Goal: Task Accomplishment & Management: Manage account settings

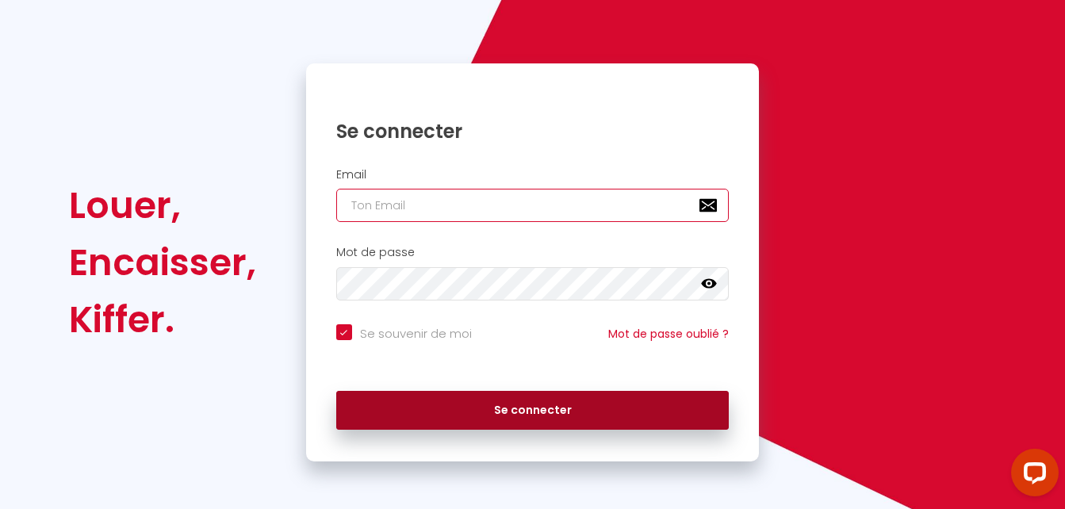
type input "[PERSON_NAME][EMAIL_ADDRESS][PERSON_NAME][DOMAIN_NAME]"
click at [548, 409] on button "Se connecter" at bounding box center [532, 411] width 393 height 40
checkbox input "true"
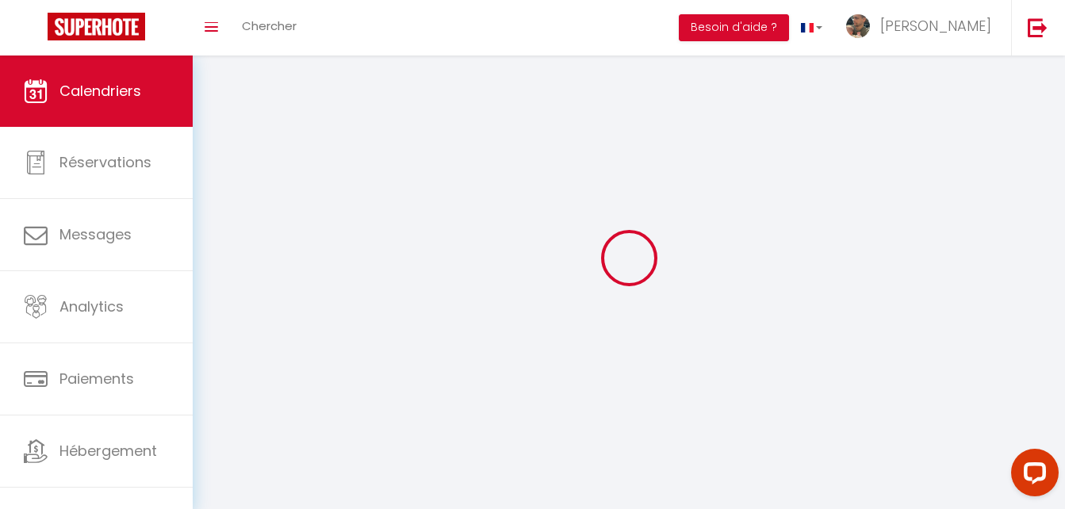
select select
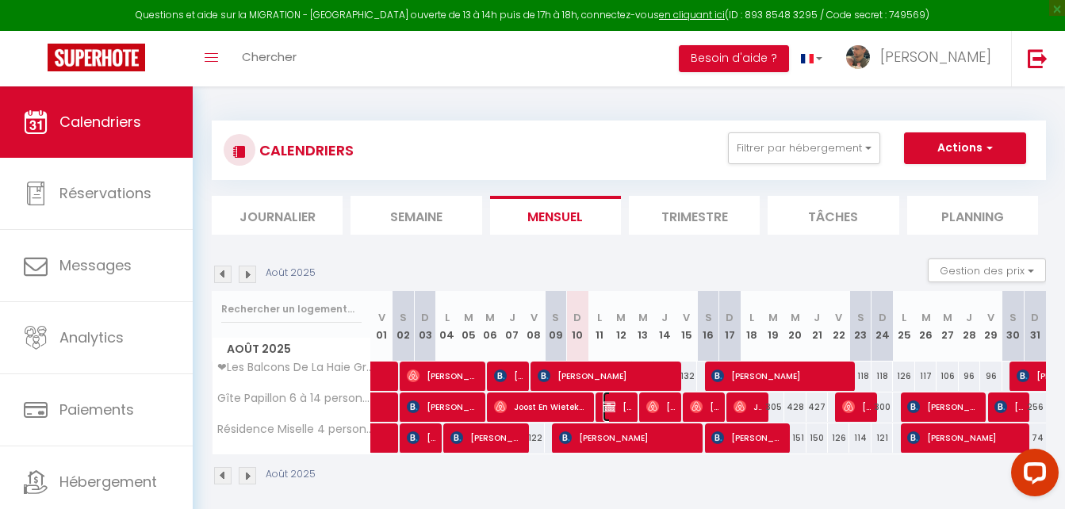
click at [621, 402] on span "[PERSON_NAME]" at bounding box center [617, 407] width 29 height 30
select select "OK"
select select "0"
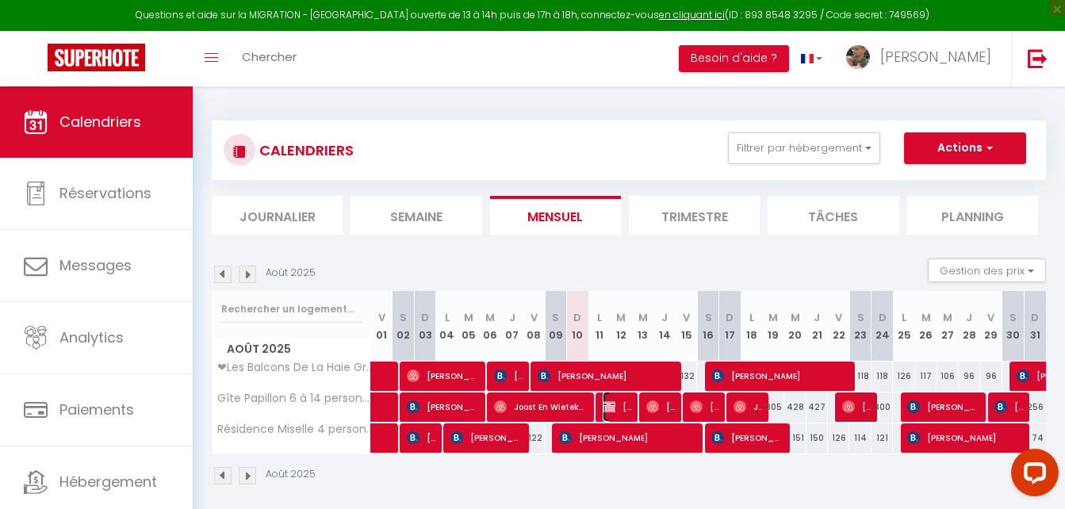
select select "1"
select select
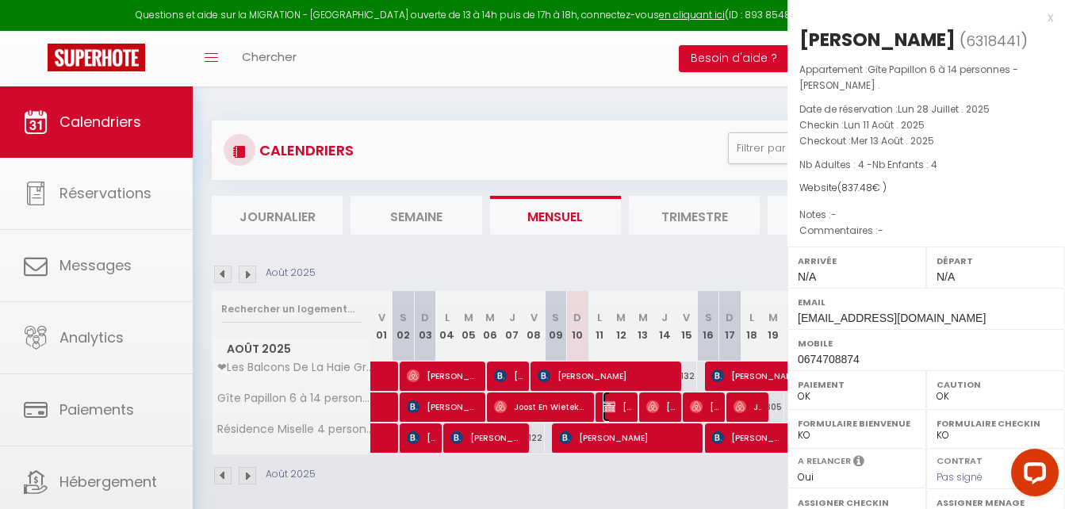
select select "46555"
select select "46557"
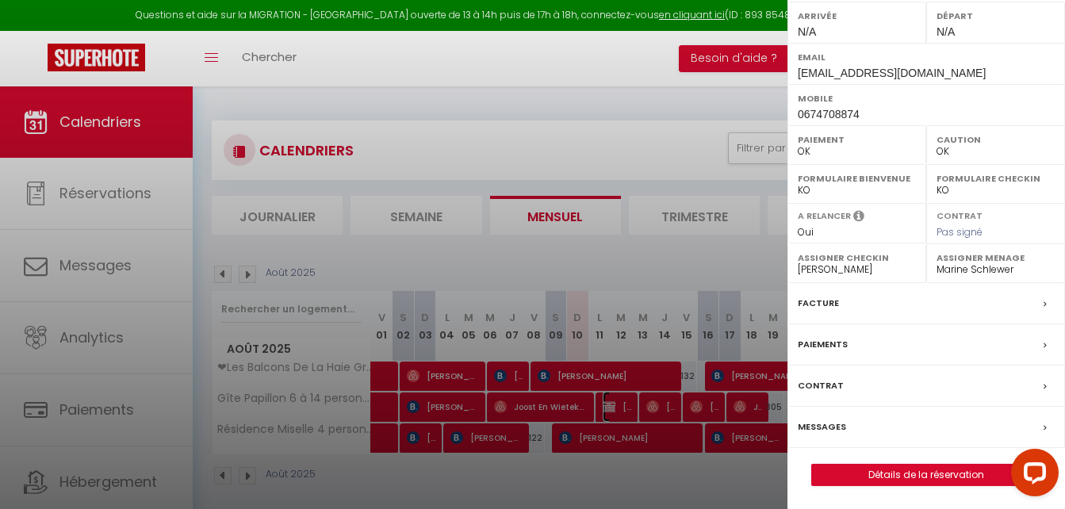
scroll to position [246, 0]
click at [845, 342] on label "Paiements" at bounding box center [823, 344] width 50 height 17
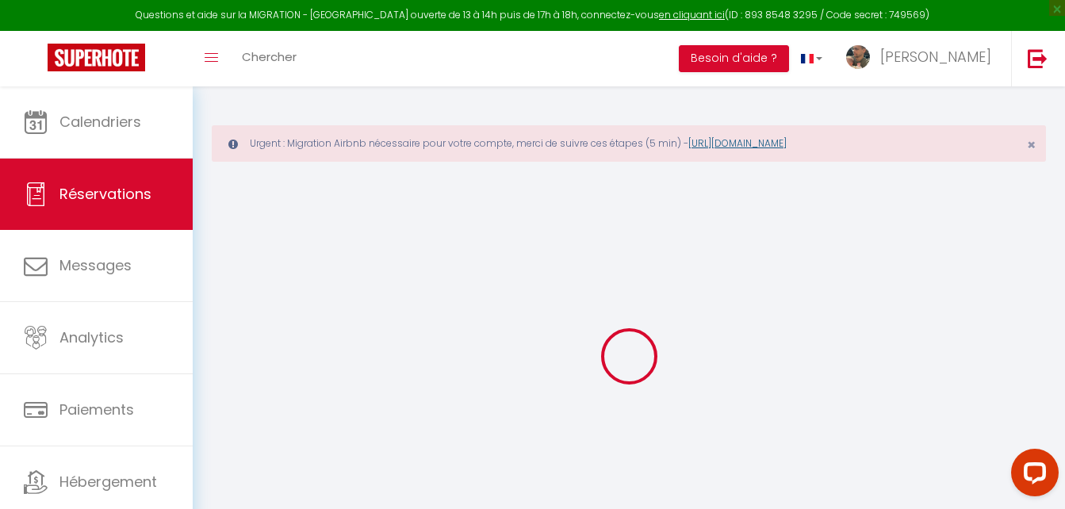
select select
checkbox input "false"
select select
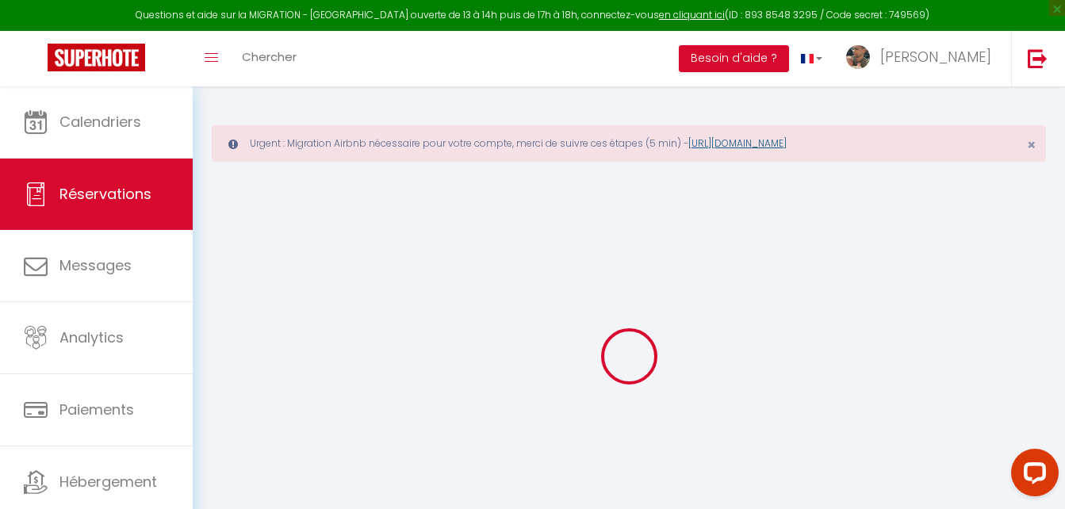
checkbox input "false"
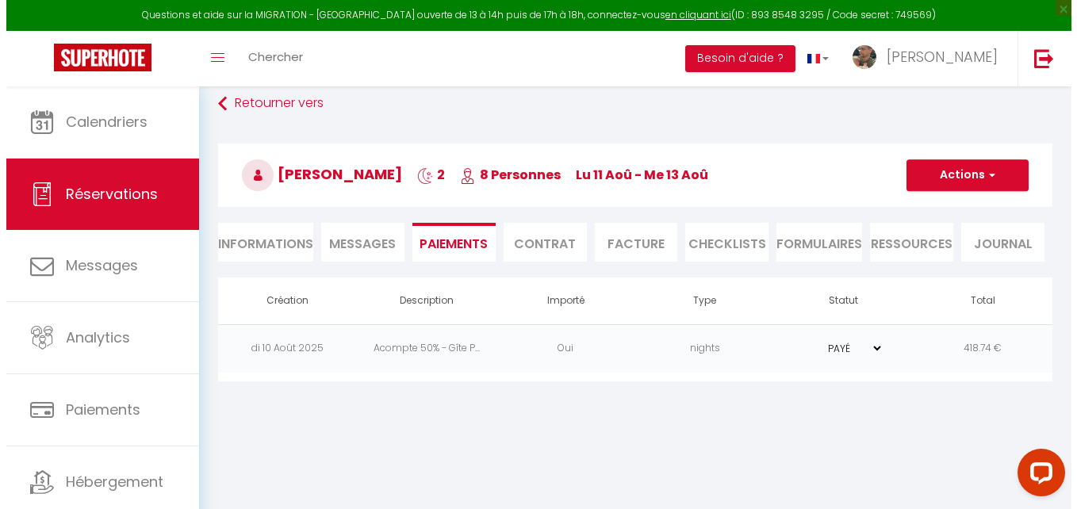
scroll to position [86, 0]
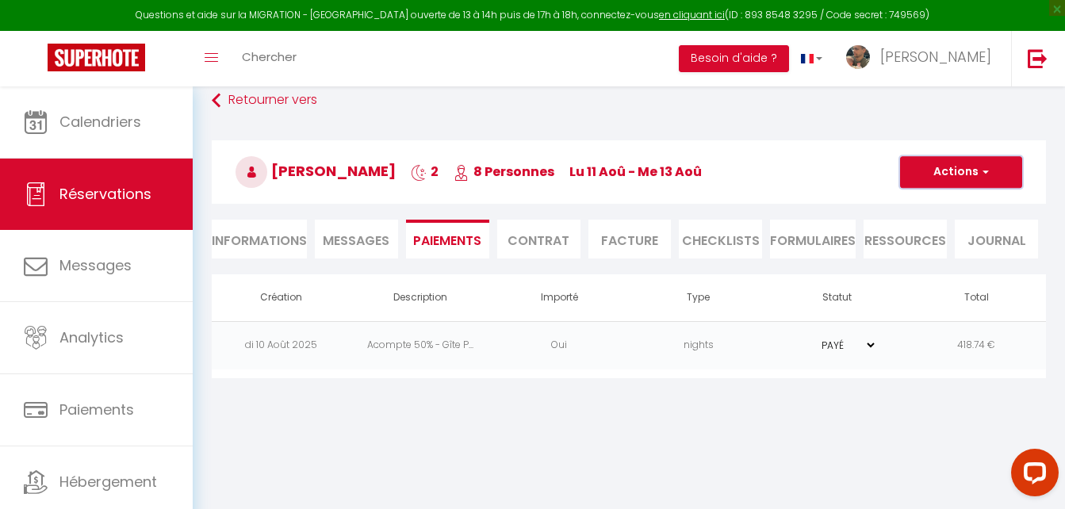
click at [1003, 167] on button "Actions" at bounding box center [961, 172] width 122 height 32
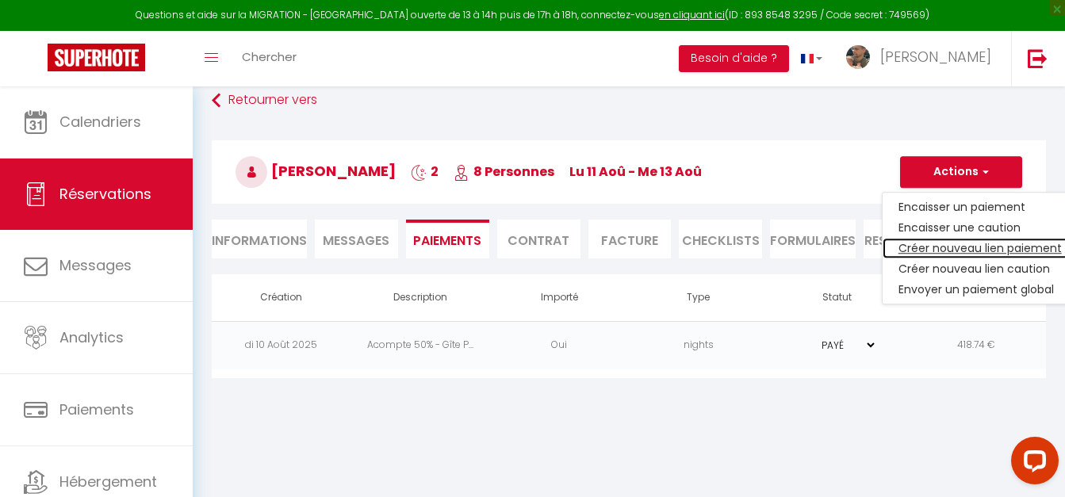
click at [1011, 247] on link "Créer nouveau lien paiement" at bounding box center [980, 248] width 195 height 21
select select "nights"
type input "etienne.henry430@orange.fr"
select select "14616"
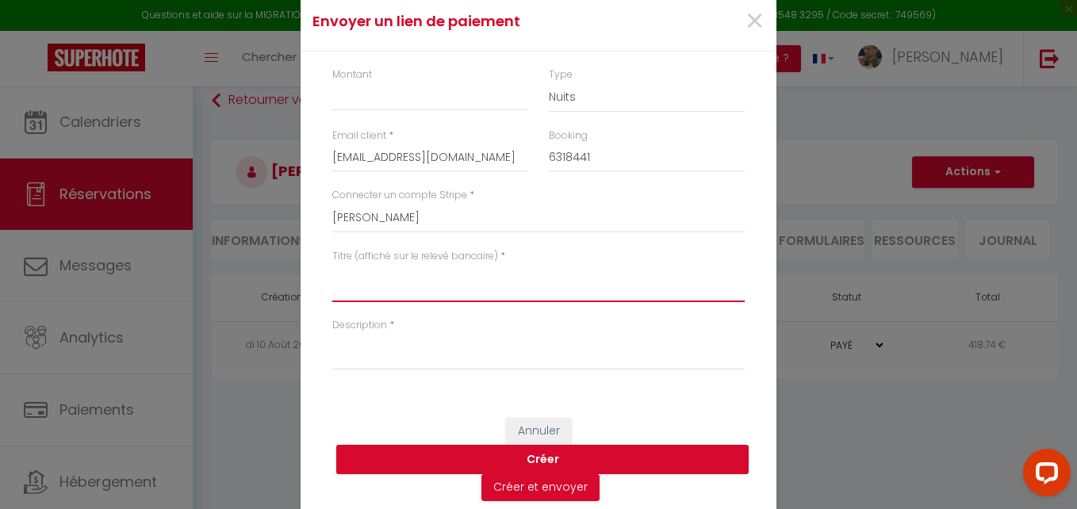
click at [439, 283] on textarea "Titre (affiché sur le relevé bancaire)" at bounding box center [538, 283] width 412 height 38
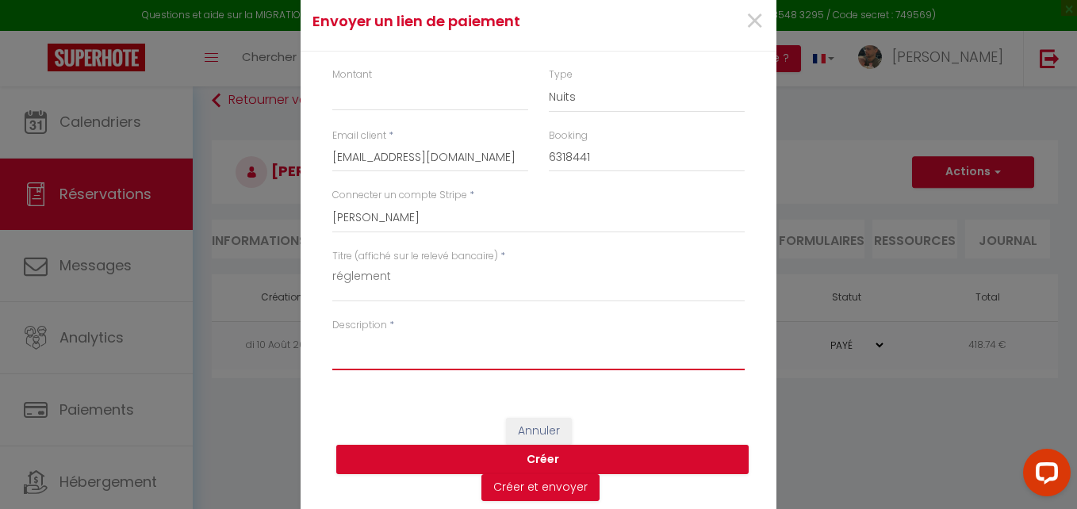
click at [412, 355] on textarea "Description" at bounding box center [538, 351] width 412 height 38
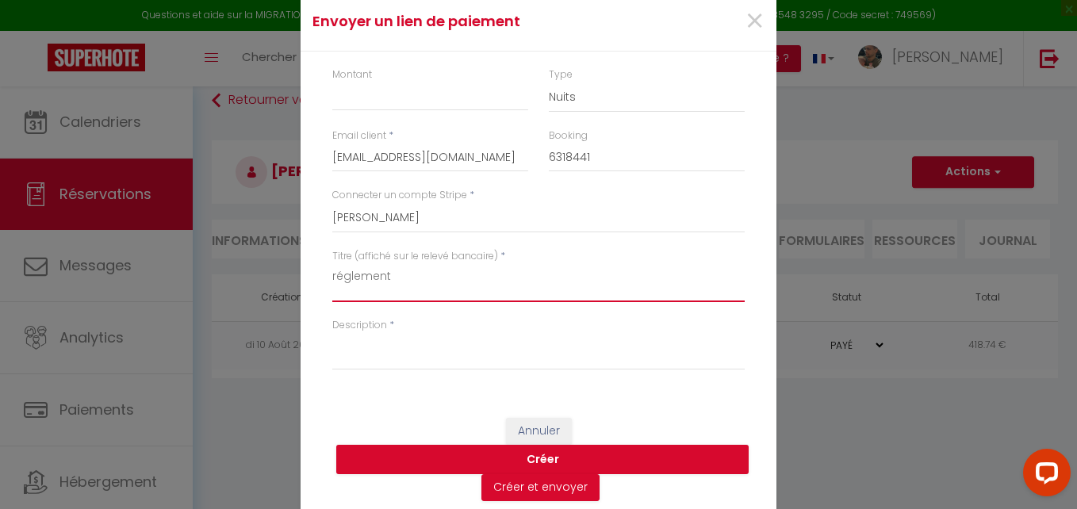
click at [424, 276] on textarea "réglement" at bounding box center [538, 283] width 412 height 38
type textarea "règlement location"
click at [374, 378] on div "Description *" at bounding box center [538, 352] width 433 height 69
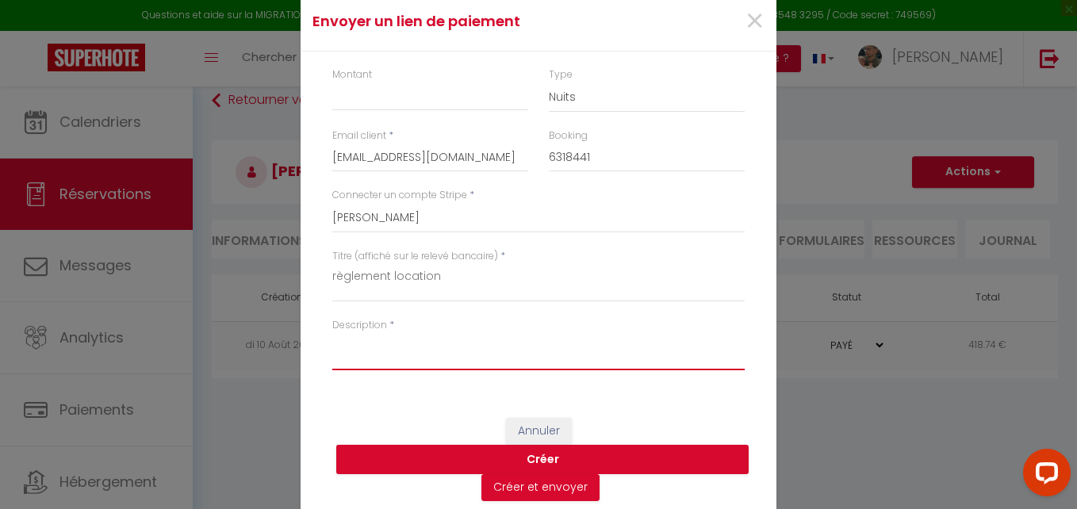
click at [402, 359] on textarea "Description" at bounding box center [538, 351] width 412 height 38
type textarea "r"
type textarea "reste à payer"
click at [387, 98] on input "Montant" at bounding box center [430, 96] width 196 height 29
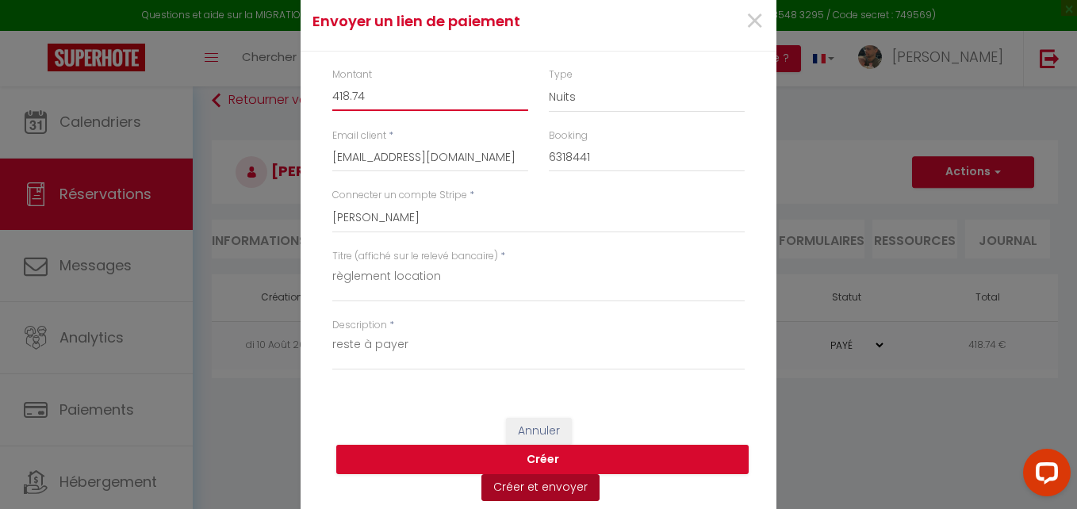
type input "418.74"
click at [541, 491] on button "Créer et envoyer" at bounding box center [540, 487] width 118 height 27
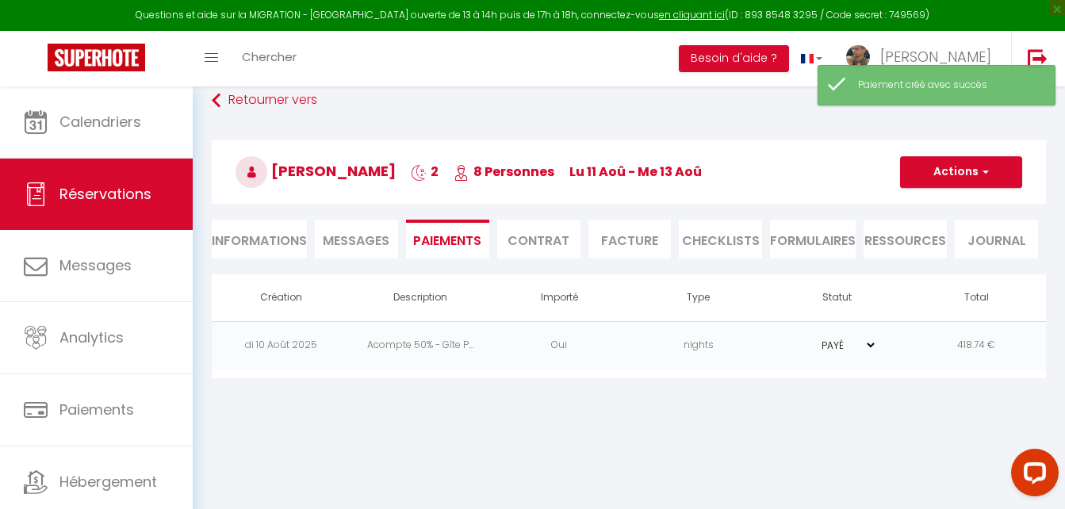
select select "fr"
type input "etienne.henry430@orange.fr"
type input "Demande de paiement"
type textarea "Bonjour, Nous vous invitons à cliquer sur le lien ci-dessous pour effectuer le …"
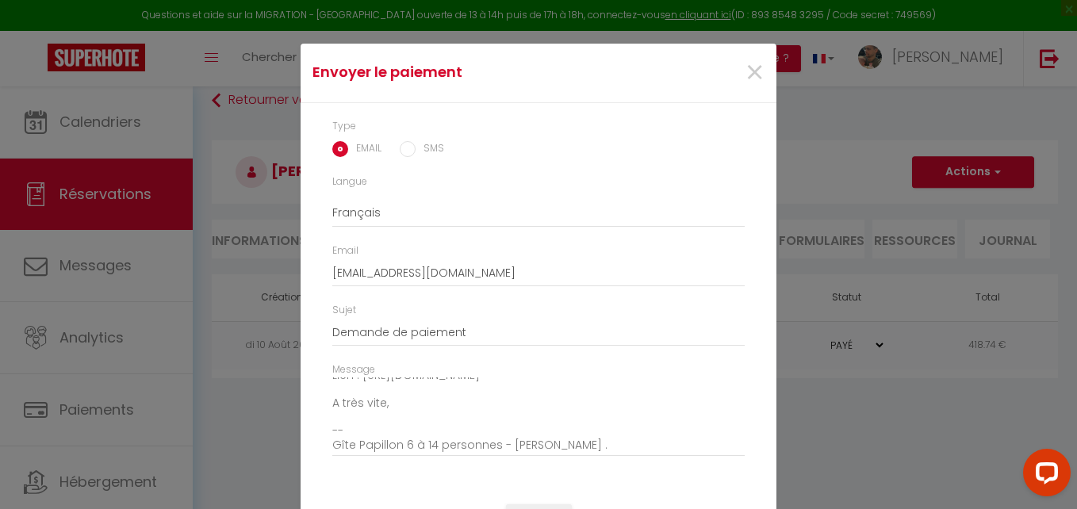
scroll to position [67, 0]
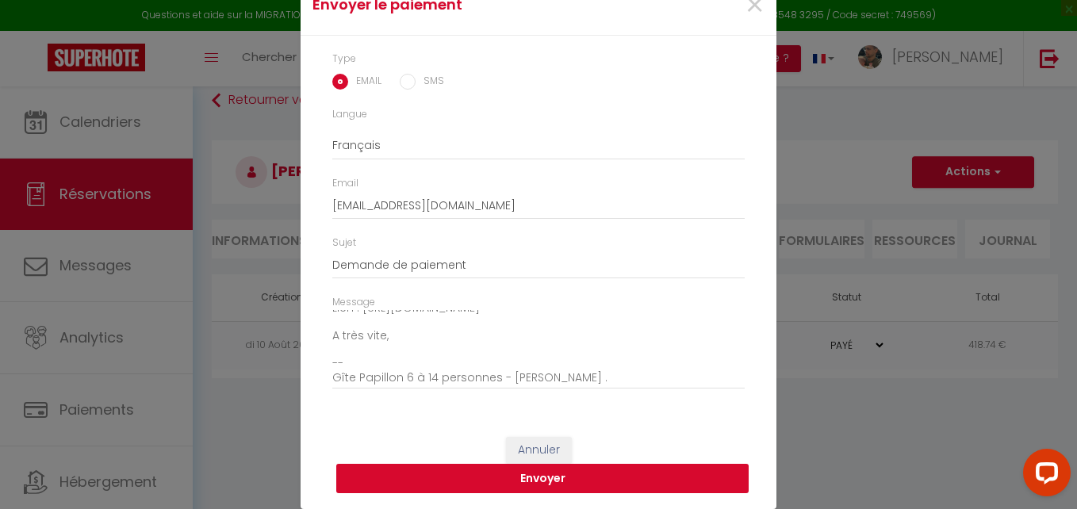
click at [665, 484] on button "Envoyer" at bounding box center [542, 479] width 412 height 30
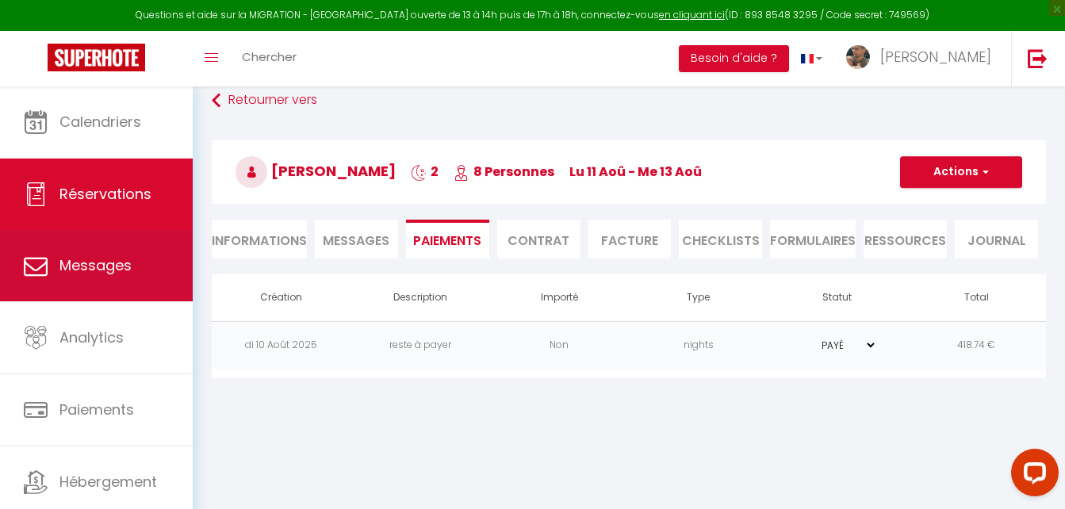
scroll to position [48, 0]
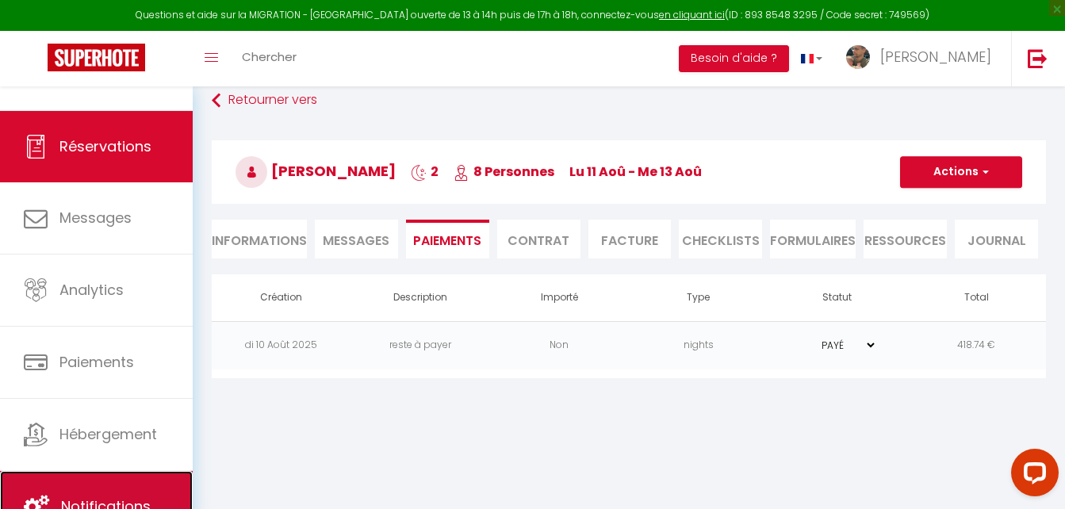
click at [127, 479] on link "Notifications" at bounding box center [96, 506] width 193 height 71
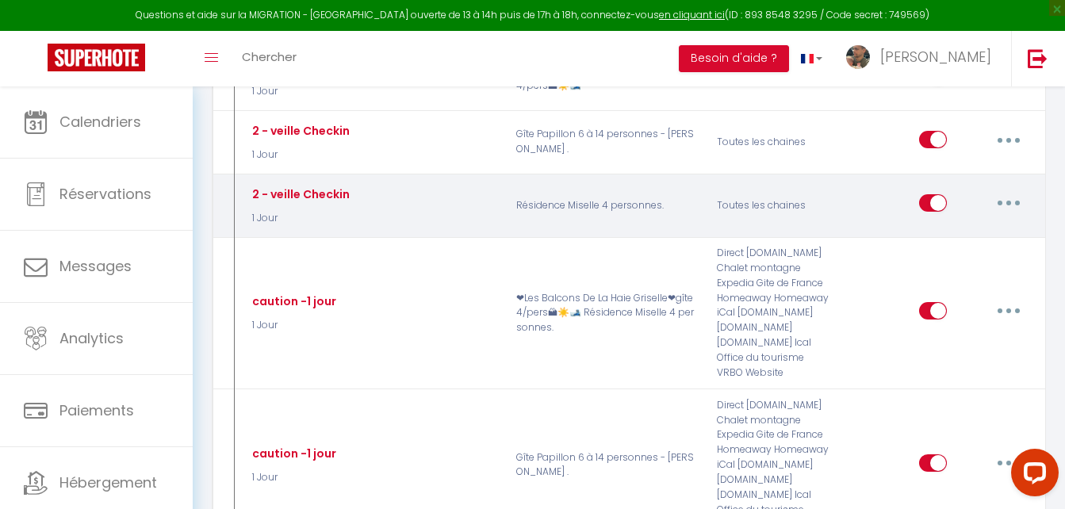
scroll to position [553, 0]
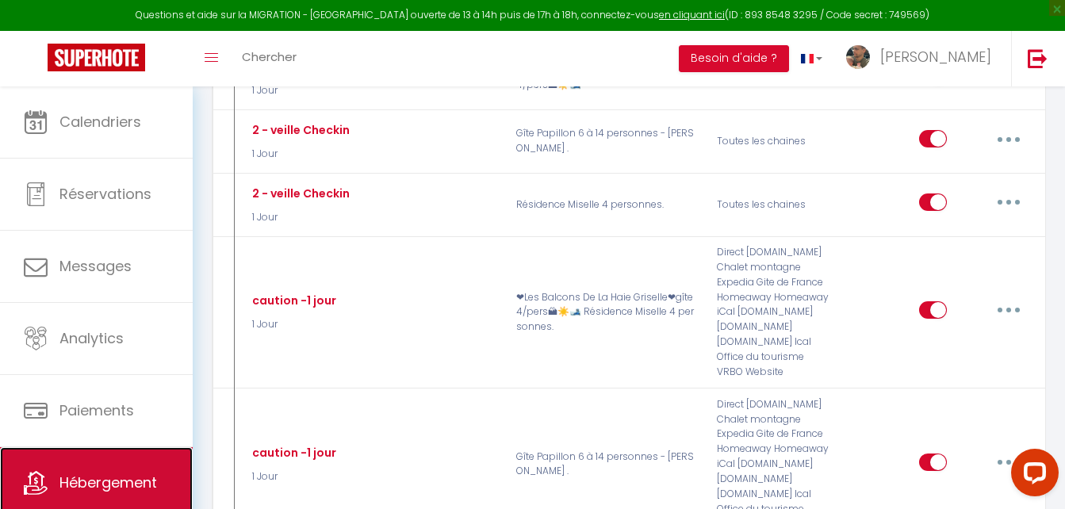
click at [115, 462] on link "Hébergement" at bounding box center [96, 482] width 193 height 71
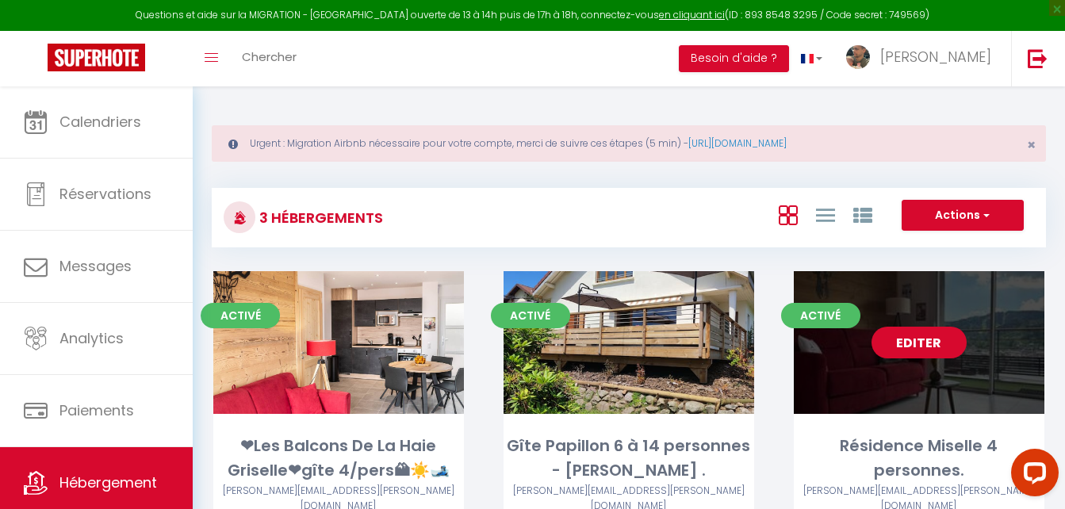
scroll to position [86, 0]
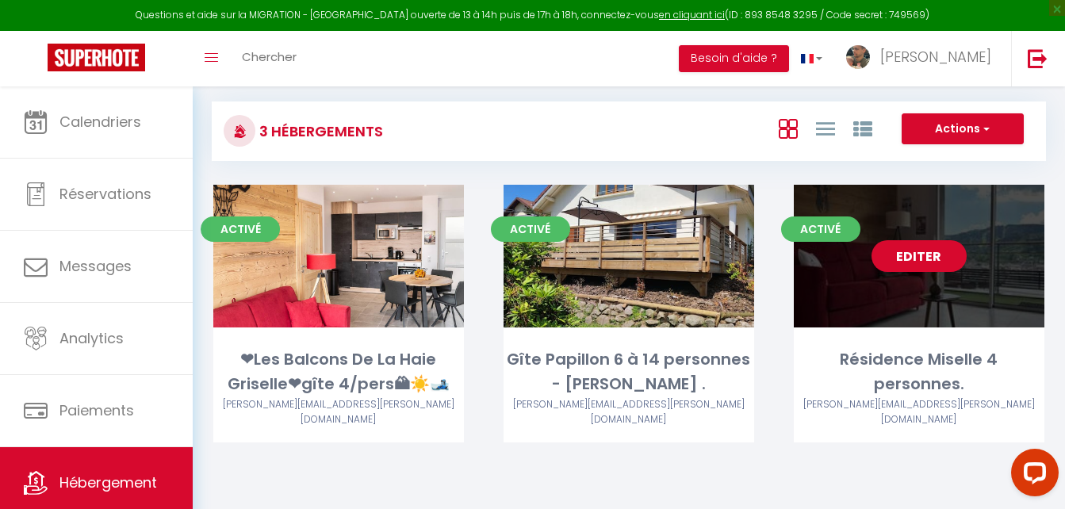
click at [930, 260] on link "Editer" at bounding box center [919, 256] width 95 height 32
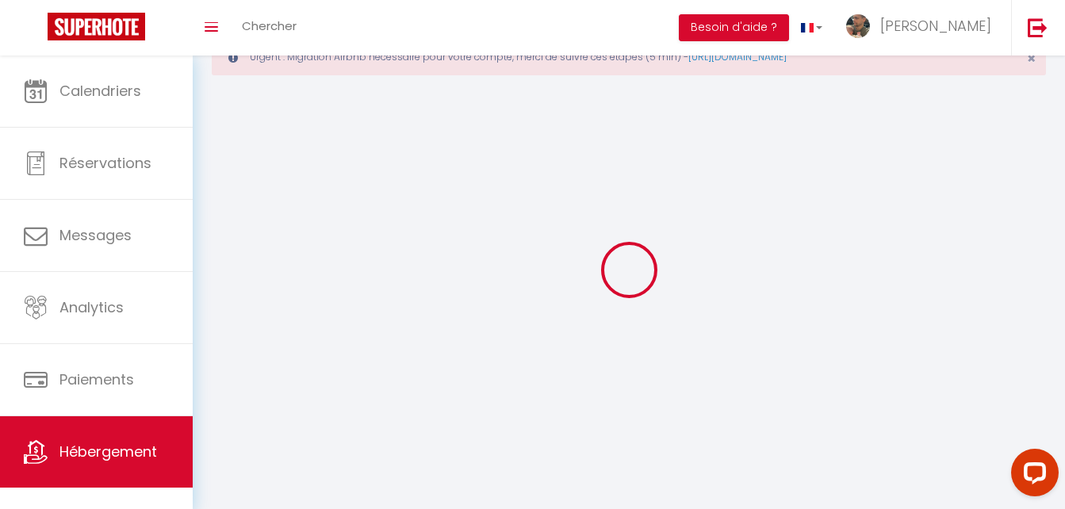
select select
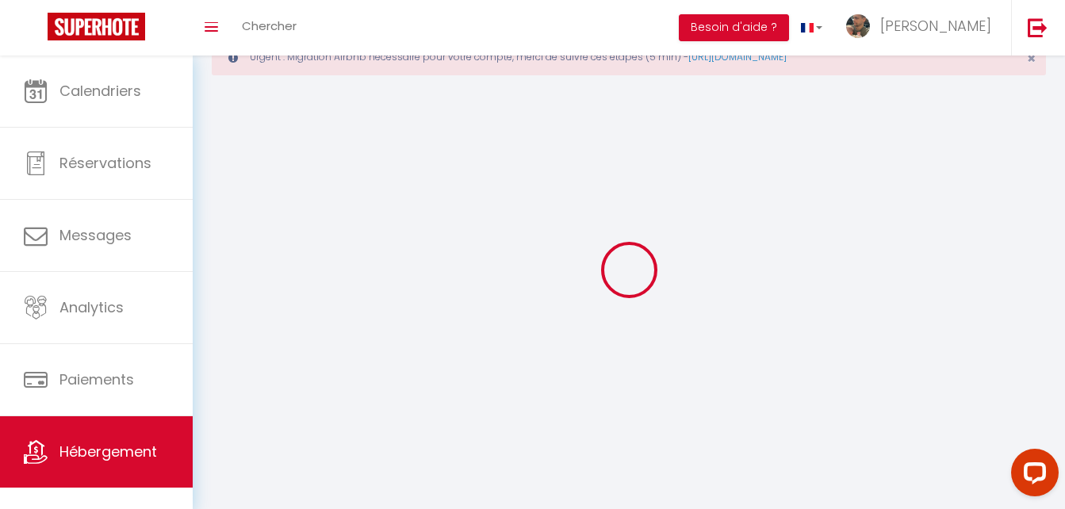
select select "1"
select select
checkbox input "false"
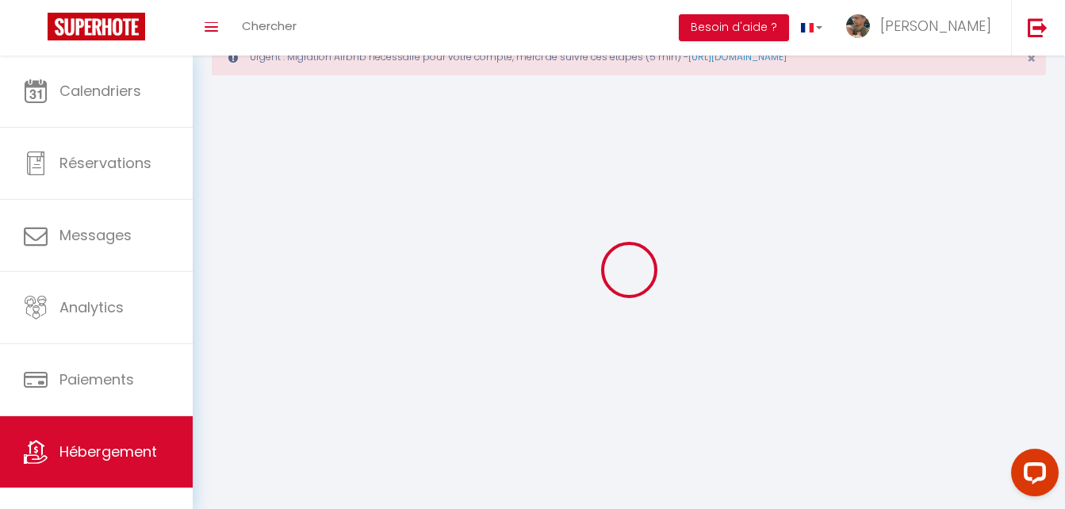
checkbox input "false"
select select "28"
select select
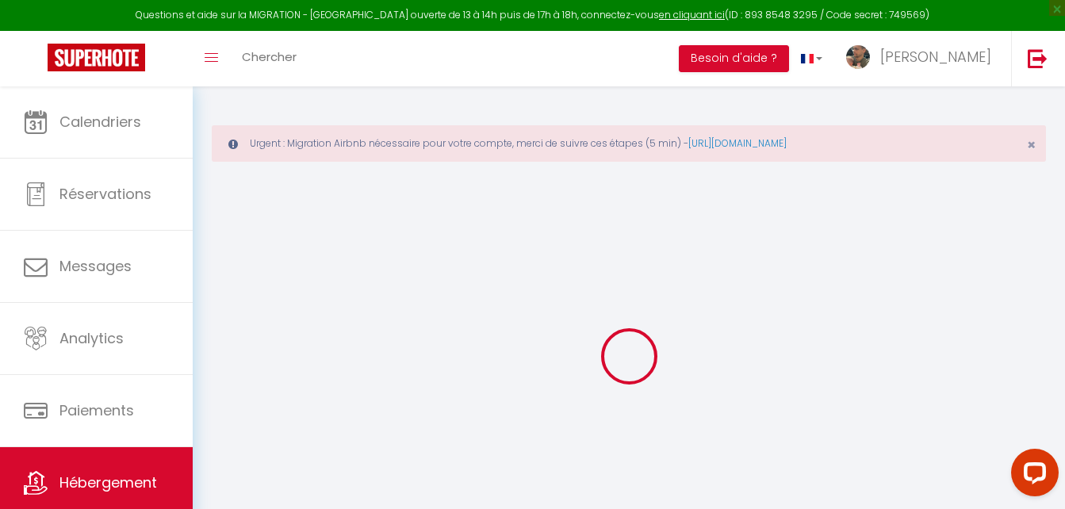
select select
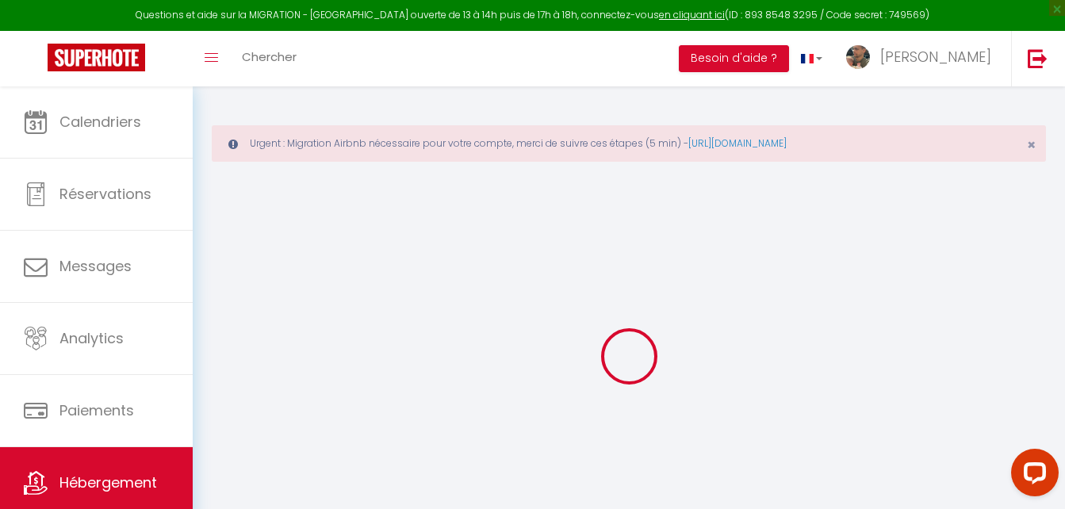
select select
checkbox input "false"
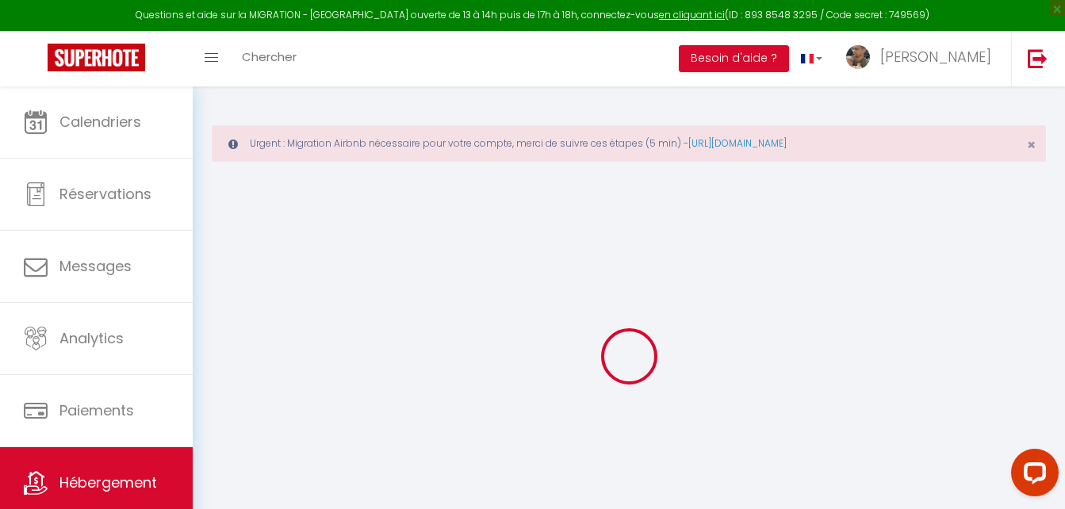
select select
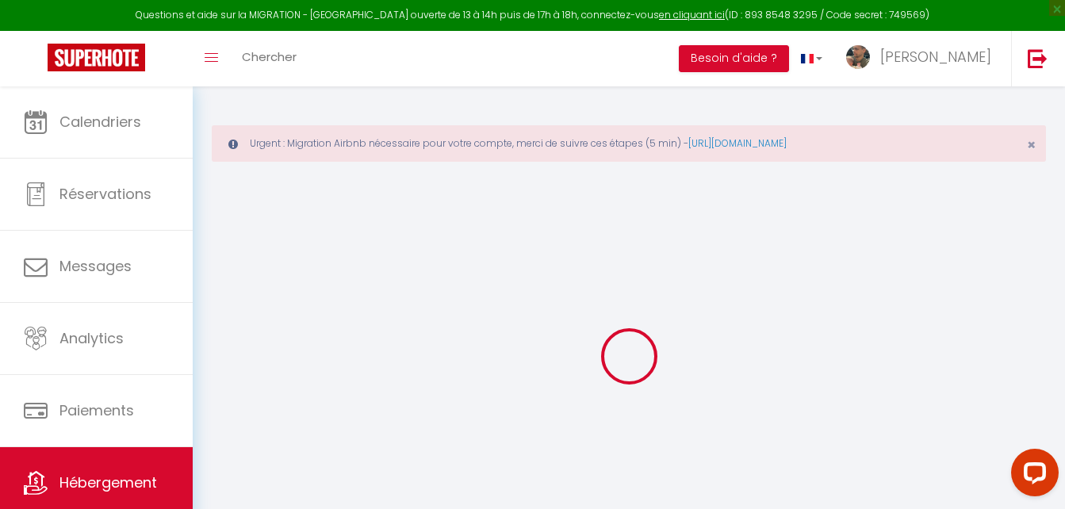
select select
checkbox input "false"
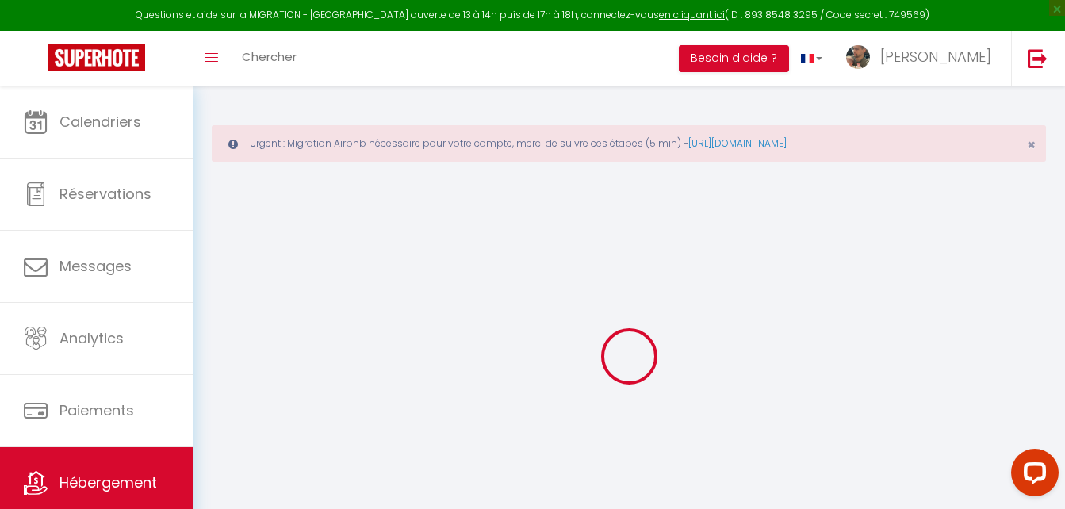
checkbox input "false"
select select
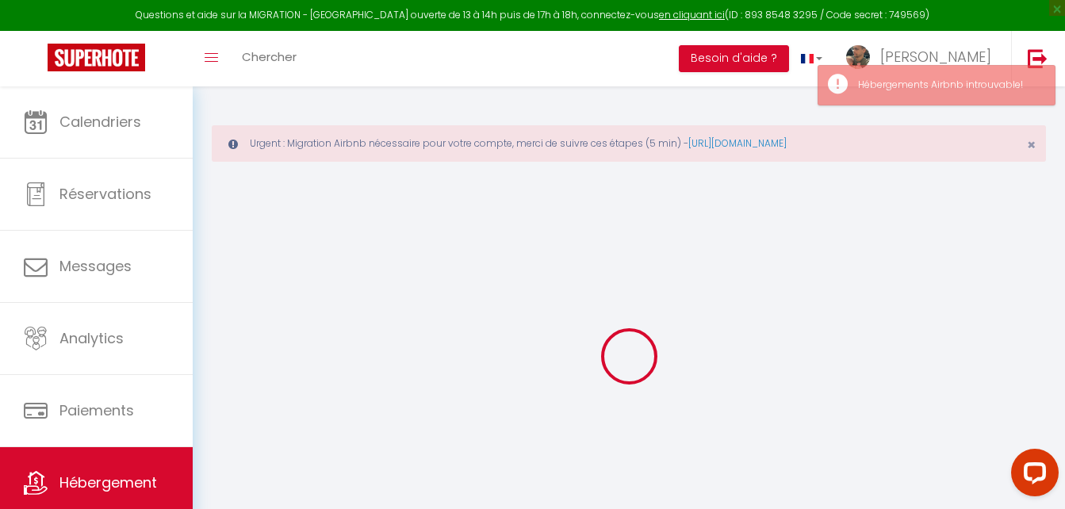
select select
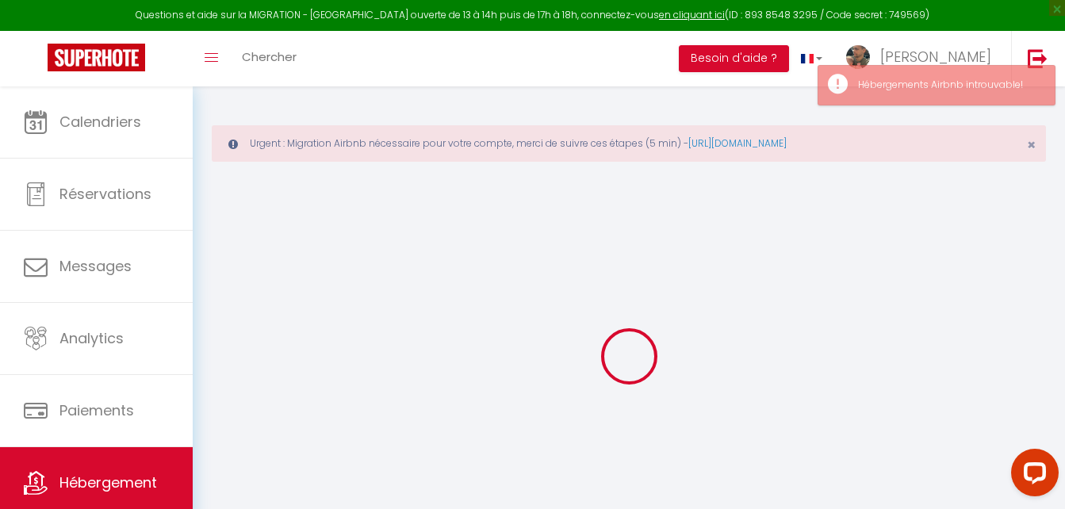
select select
checkbox input "false"
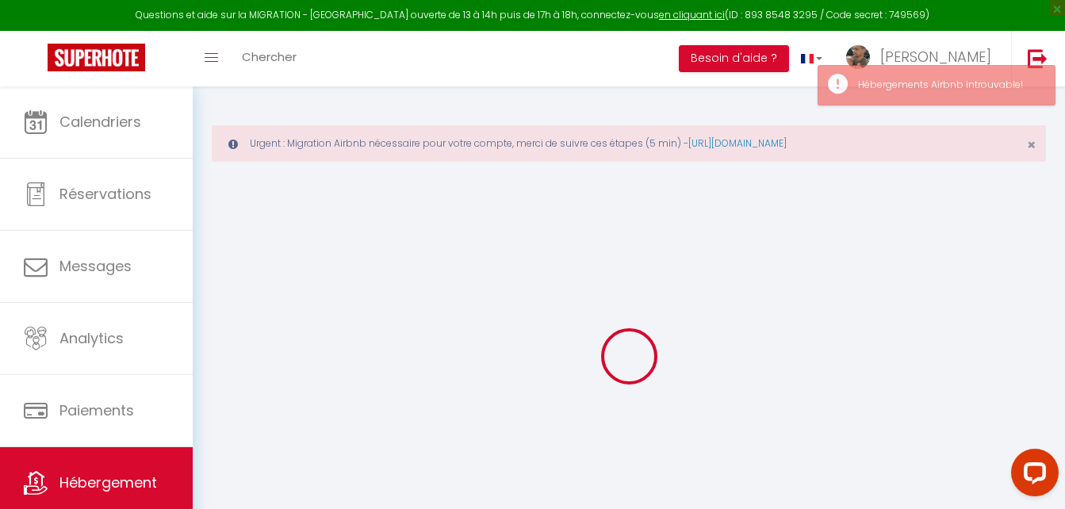
select select
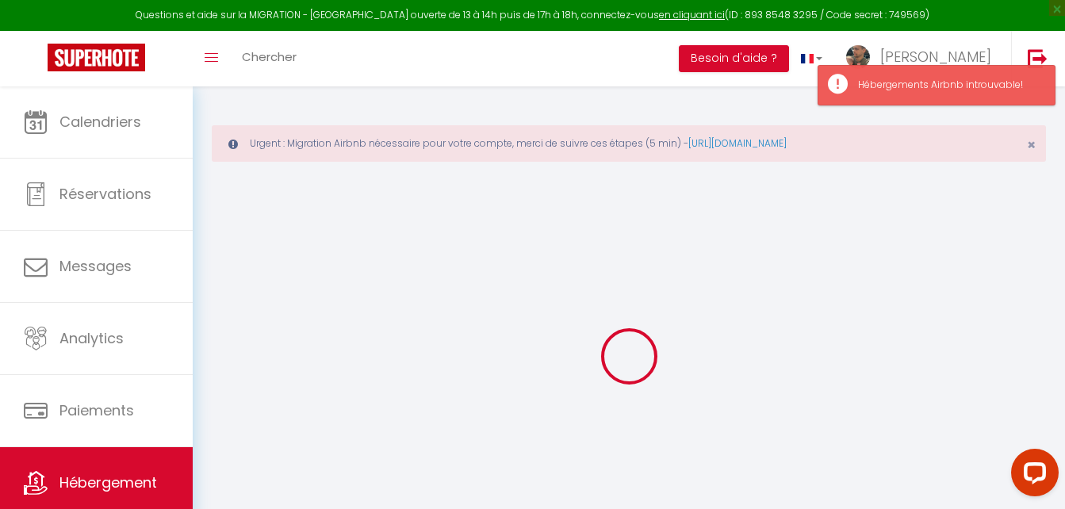
select select
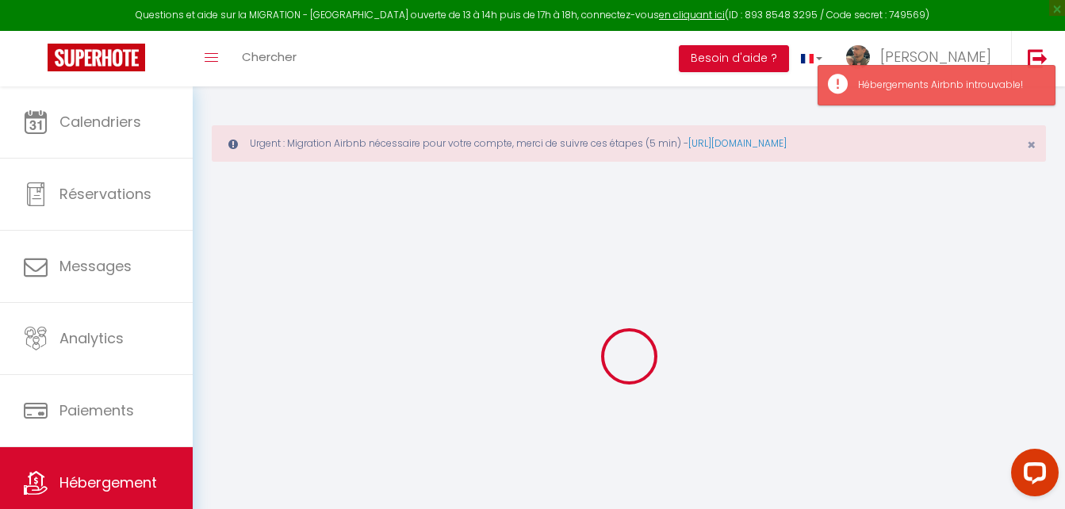
select select
checkbox input "false"
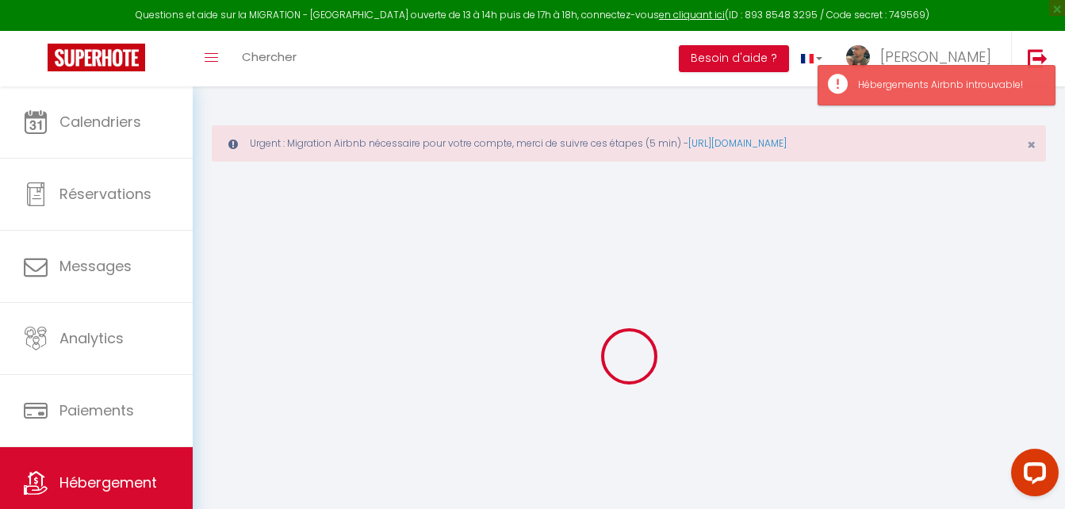
select select
type input "Résidence Miselle 4 personnes."
type input "[PERSON_NAME]"
type input "Huguenin léo"
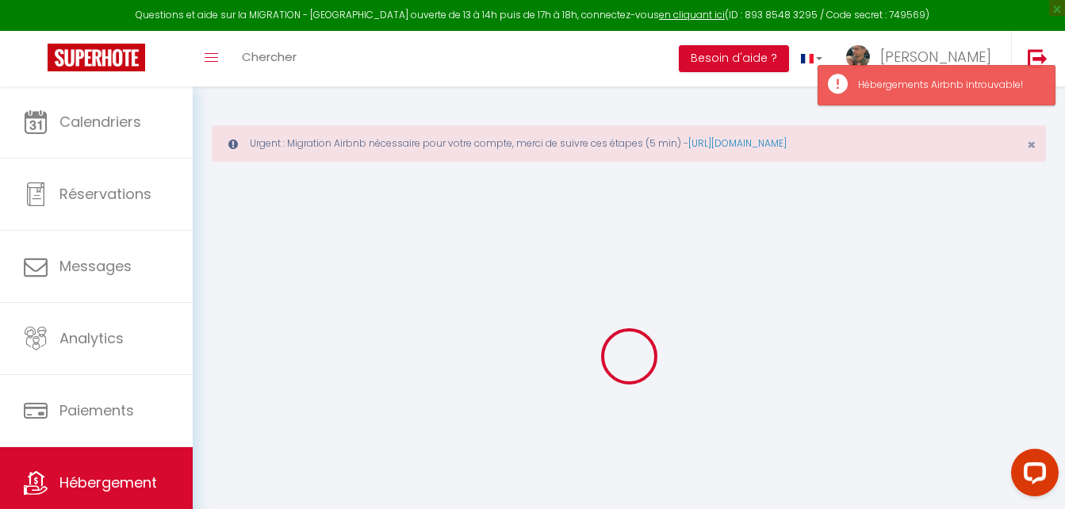
type input "9, rue du grand rabbin Haguenauer"
type input "54000"
type input "Nancy"
type input "70"
type input "35"
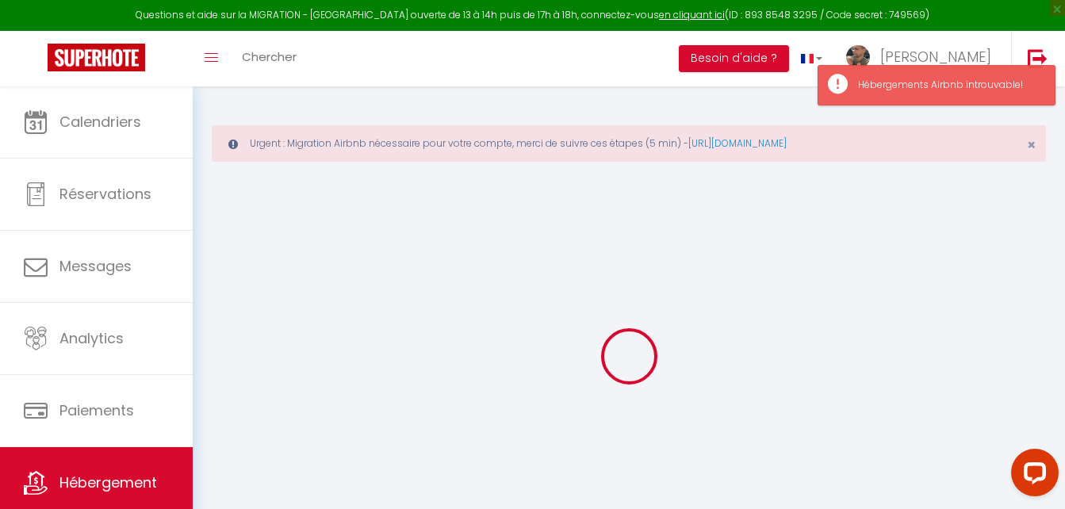
type input "1.00"
type input "300"
select select
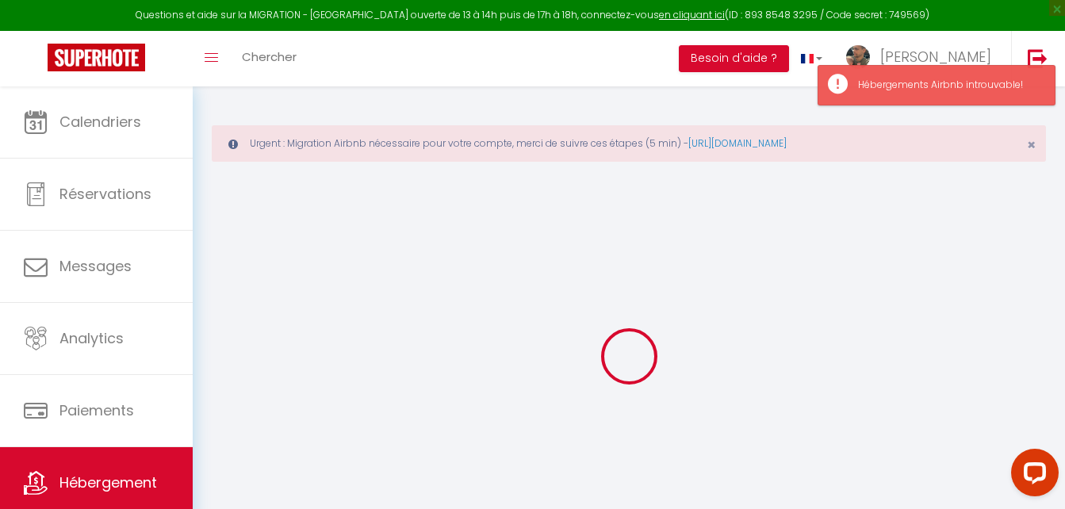
select select
type input "18b chemin du dessus de la haie griselle"
type input "88400"
type input "Gérardmer"
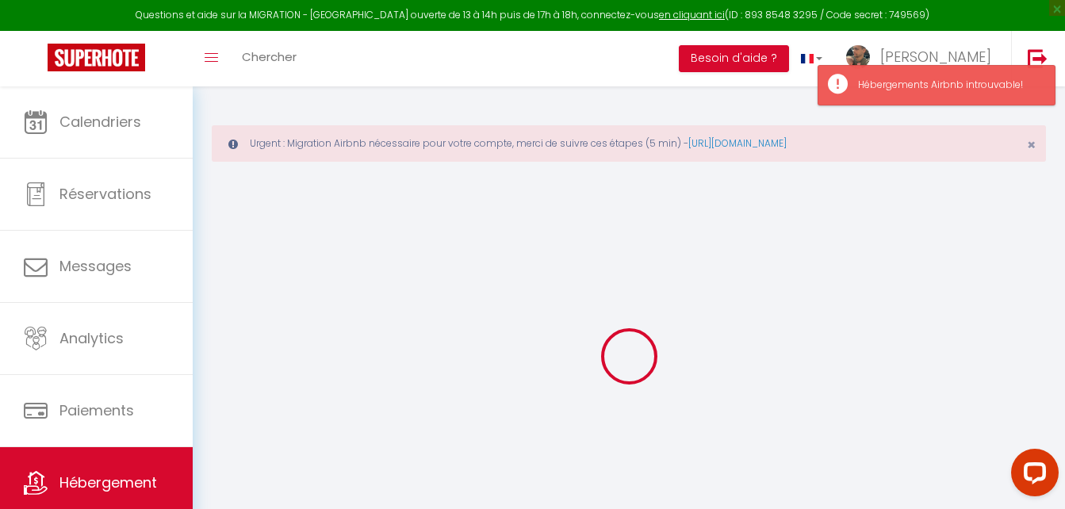
type input "[PERSON_NAME][EMAIL_ADDRESS][PERSON_NAME][DOMAIN_NAME]"
select select "14616"
checkbox input "false"
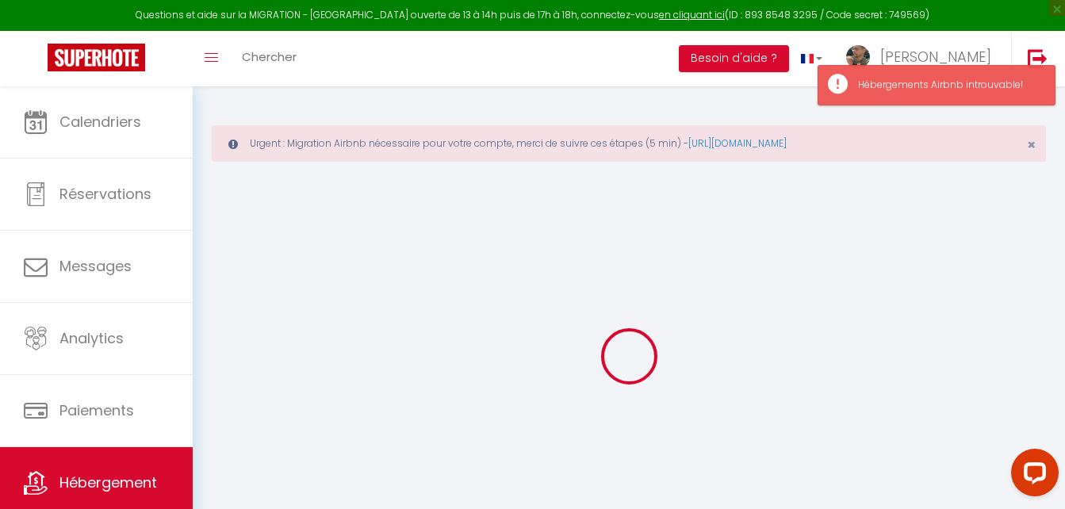
checkbox input "false"
type input "0"
type input "35"
type input "0"
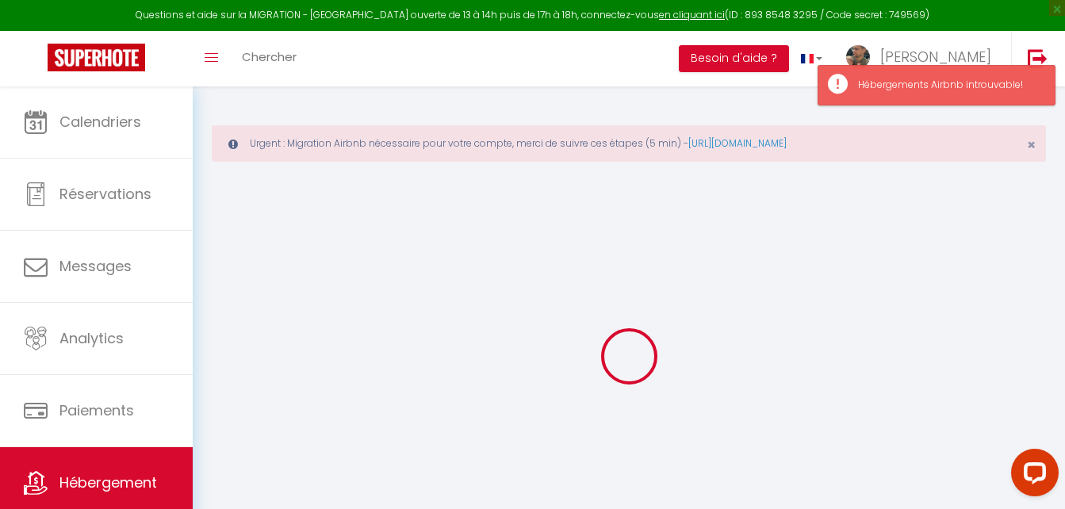
type input "0"
select select
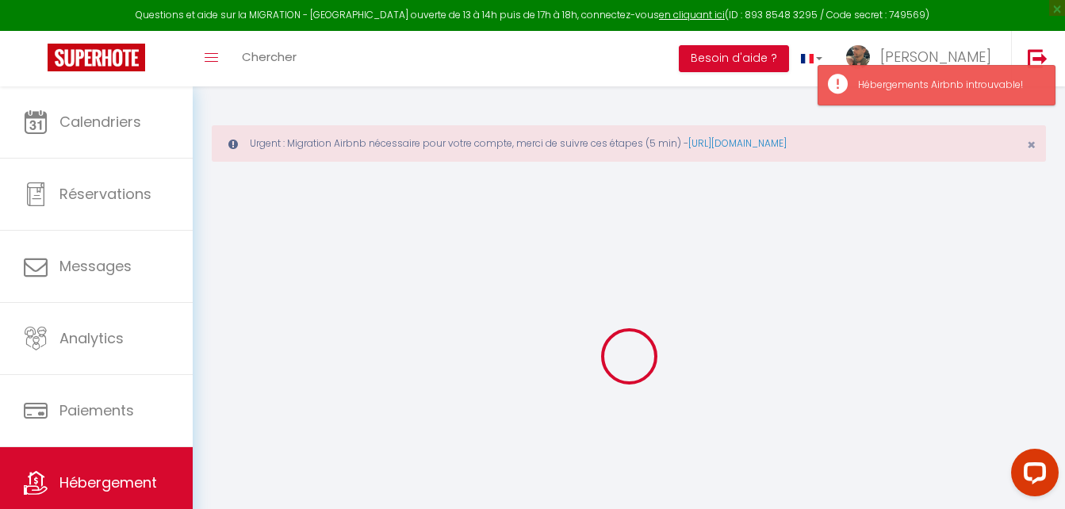
select select
checkbox input "false"
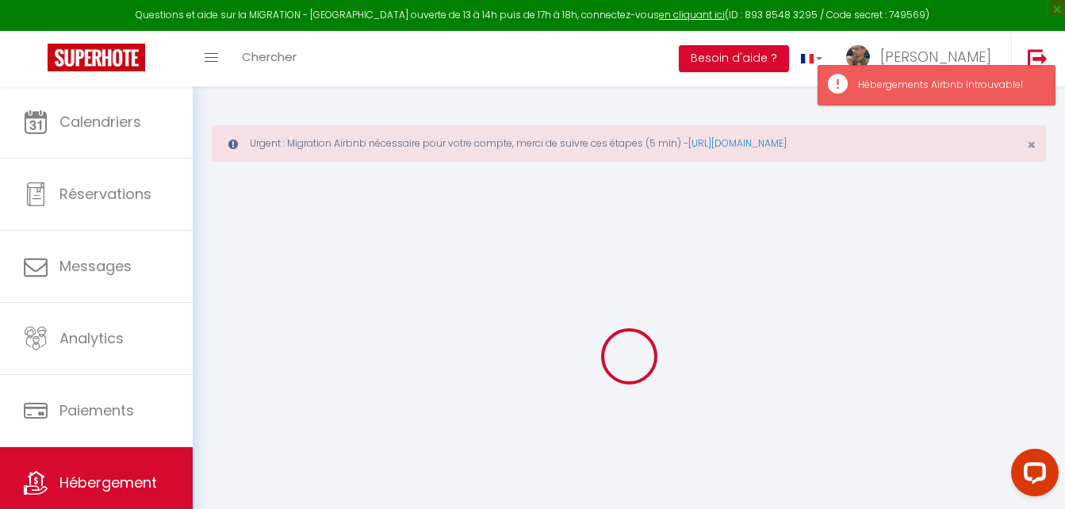
select select "46557"
select select
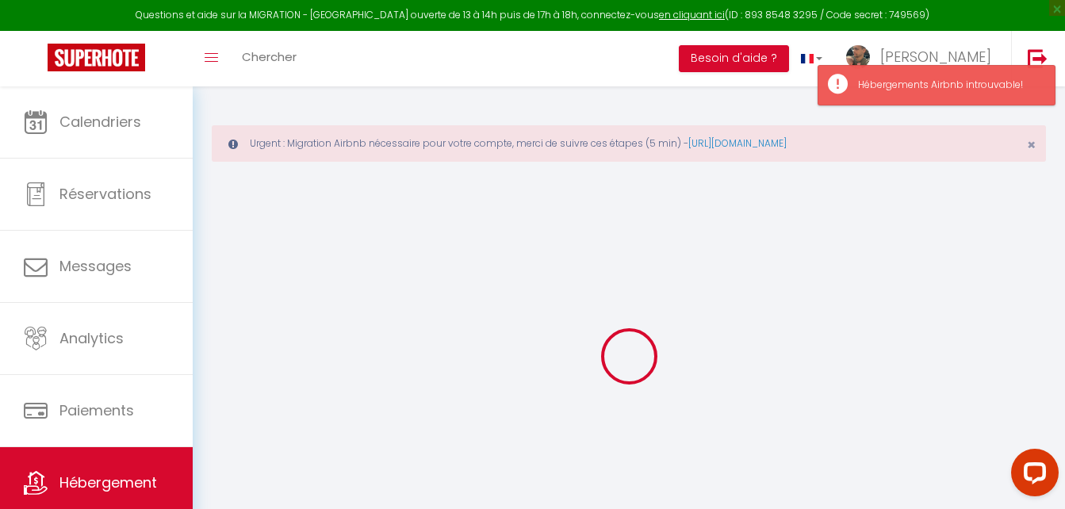
select select
checkbox input "false"
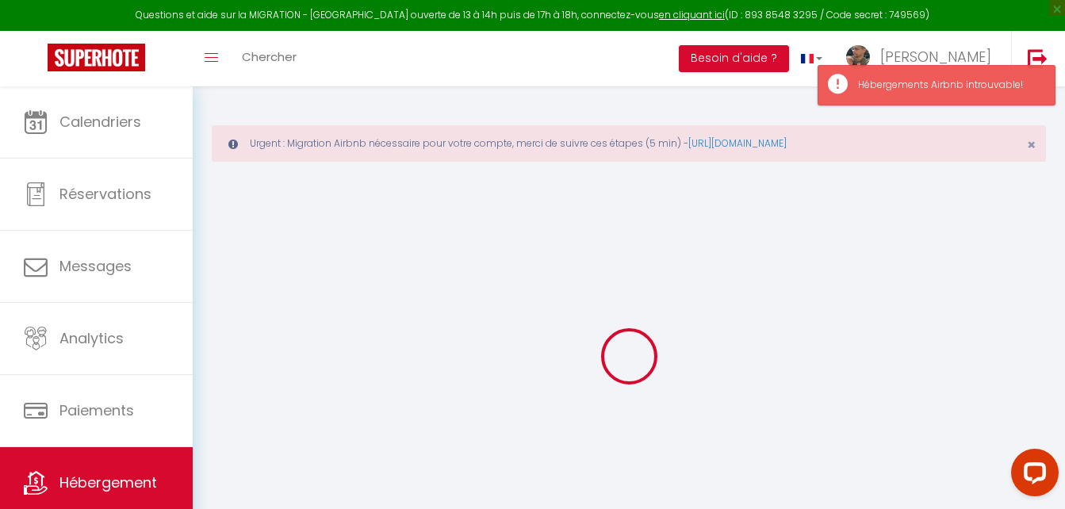
checkbox input "false"
select select "15:00"
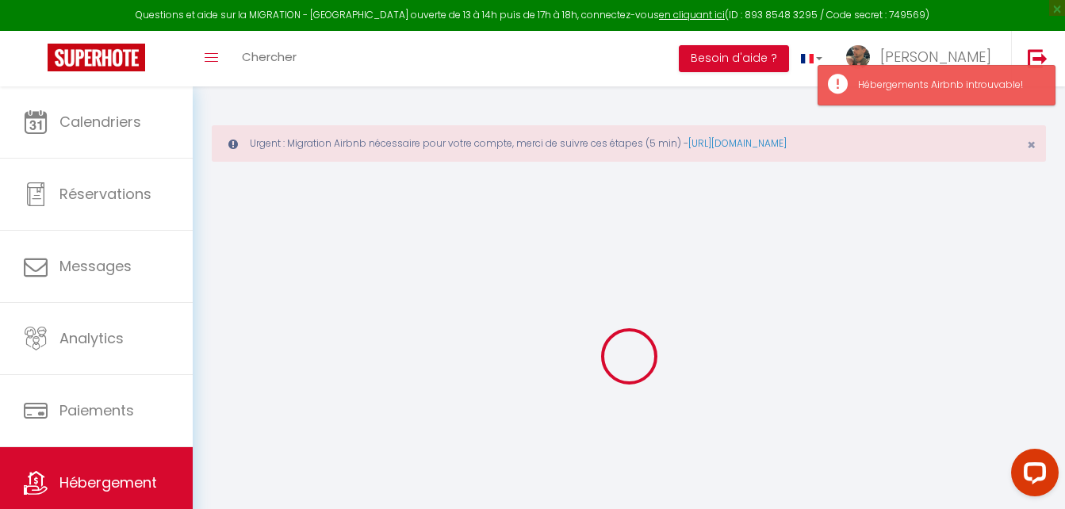
select select
select select "11:00"
select select "30"
select select "120"
select select
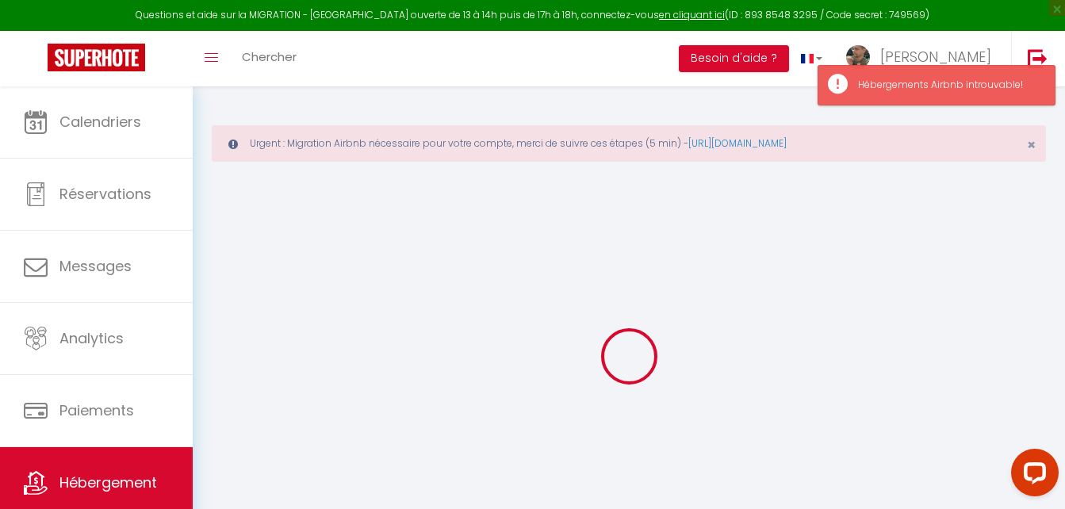
checkbox input "false"
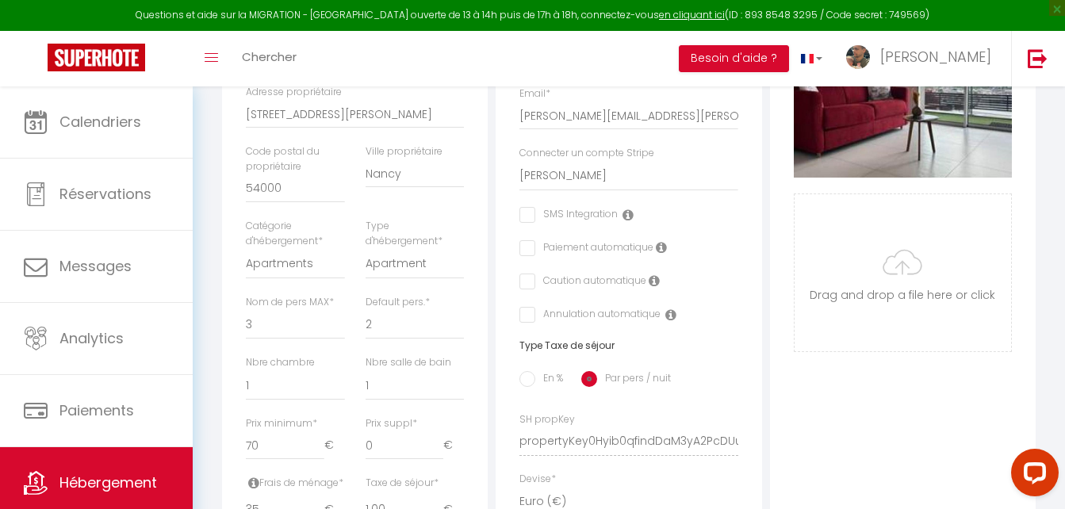
scroll to position [462, 0]
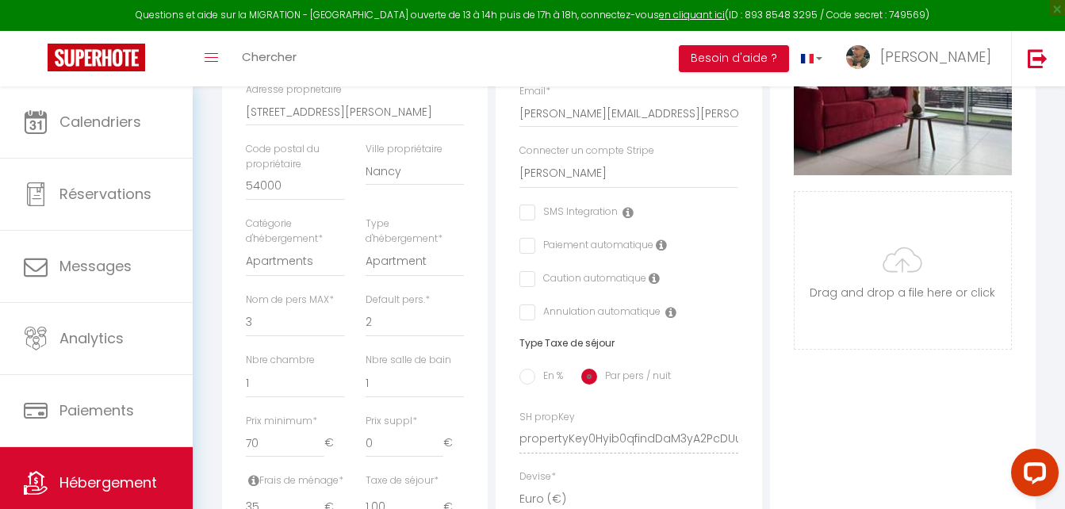
click at [530, 287] on input "checkbox" at bounding box center [525, 279] width 10 height 16
checkbox input "true"
select select
checkbox input "false"
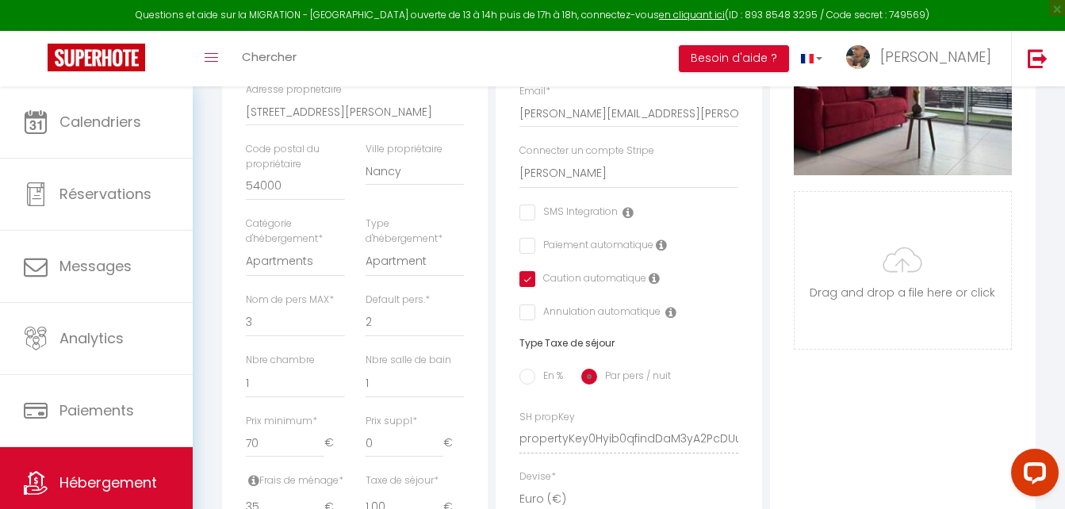
checkbox input "false"
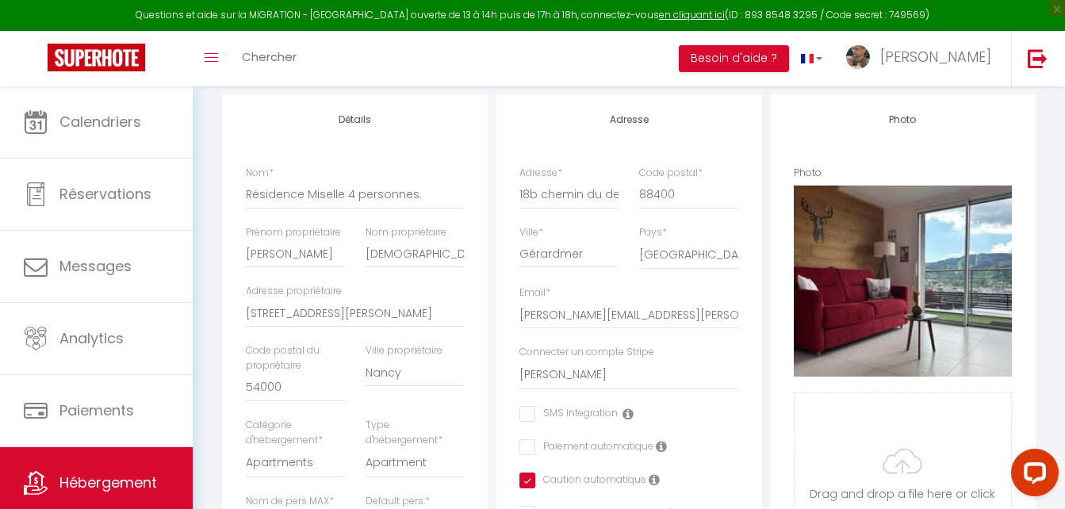
scroll to position [0, 0]
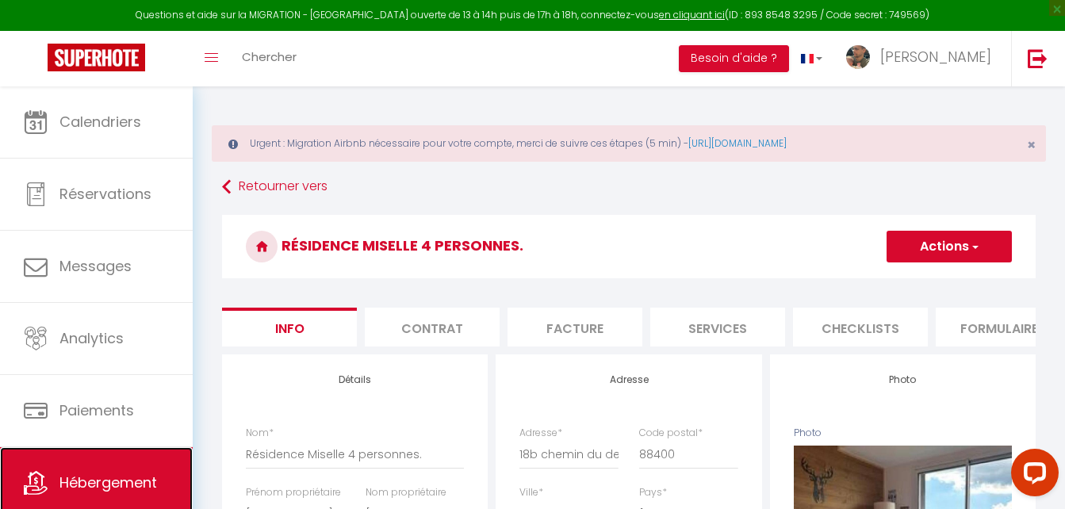
click at [133, 462] on link "Hébergement" at bounding box center [96, 482] width 193 height 71
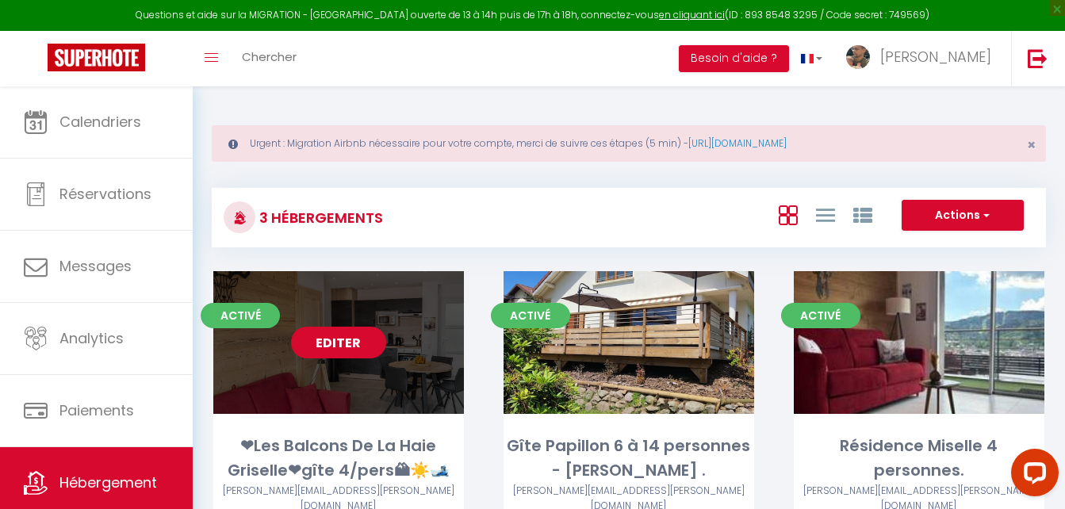
click at [339, 339] on link "Editer" at bounding box center [338, 343] width 95 height 32
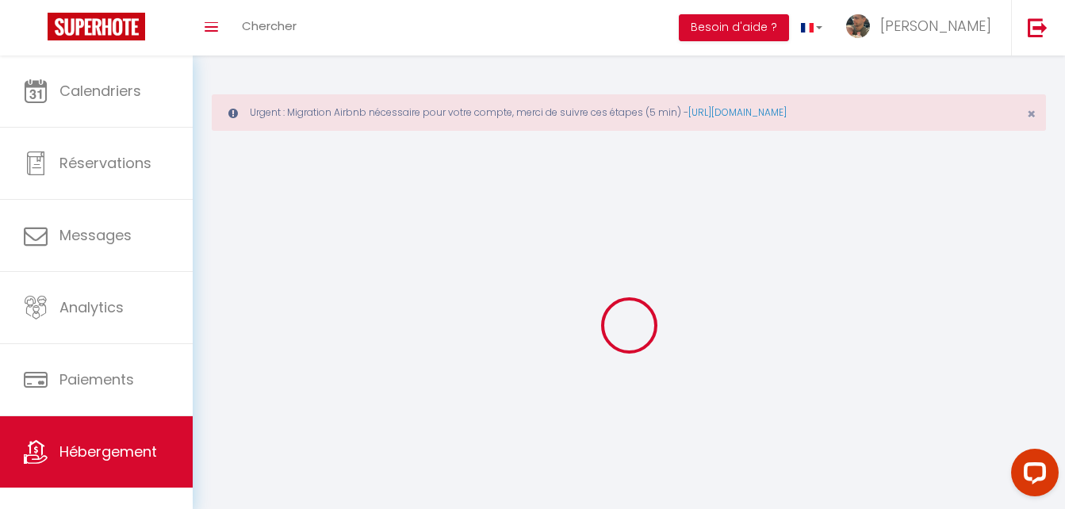
select select "1"
select select
select select "28"
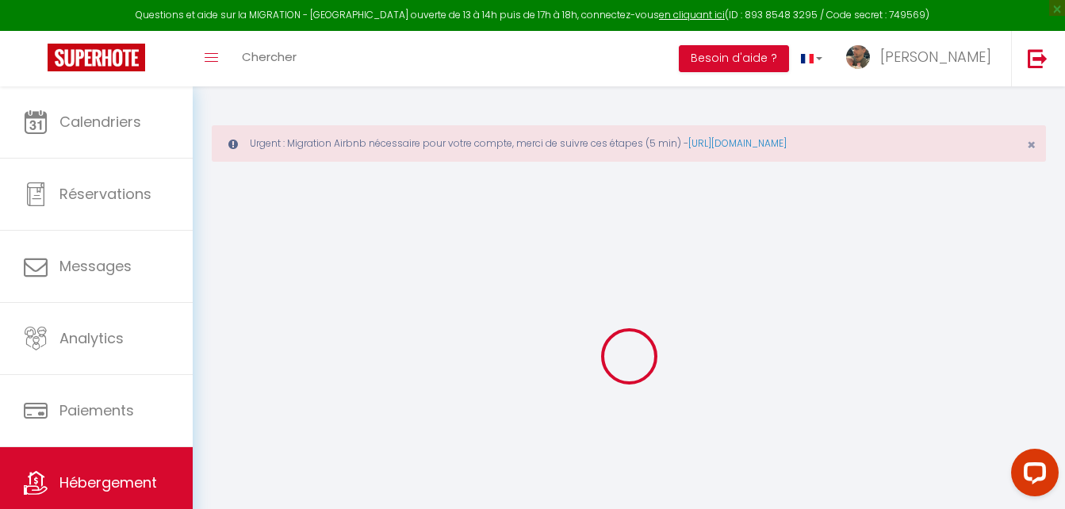
select select
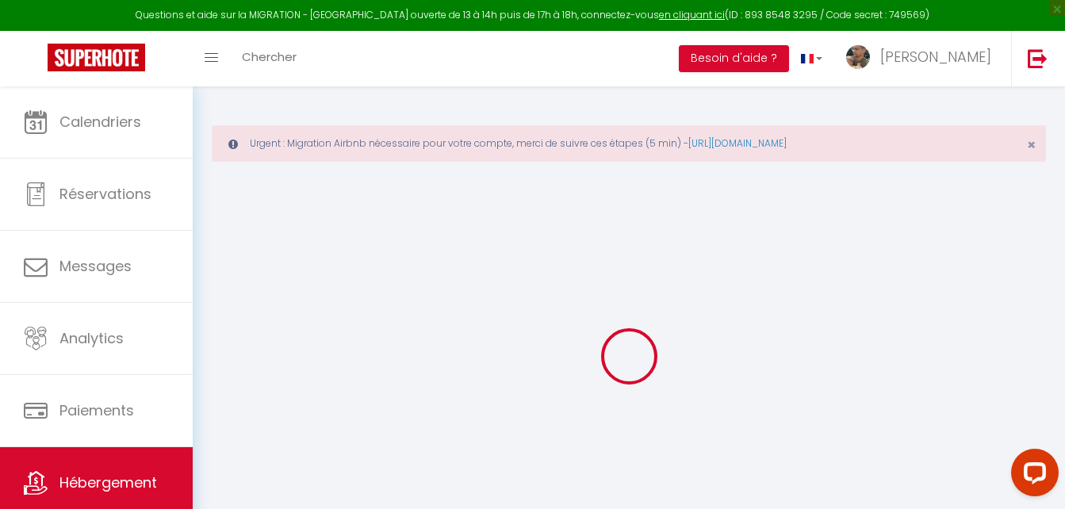
select select
checkbox input "false"
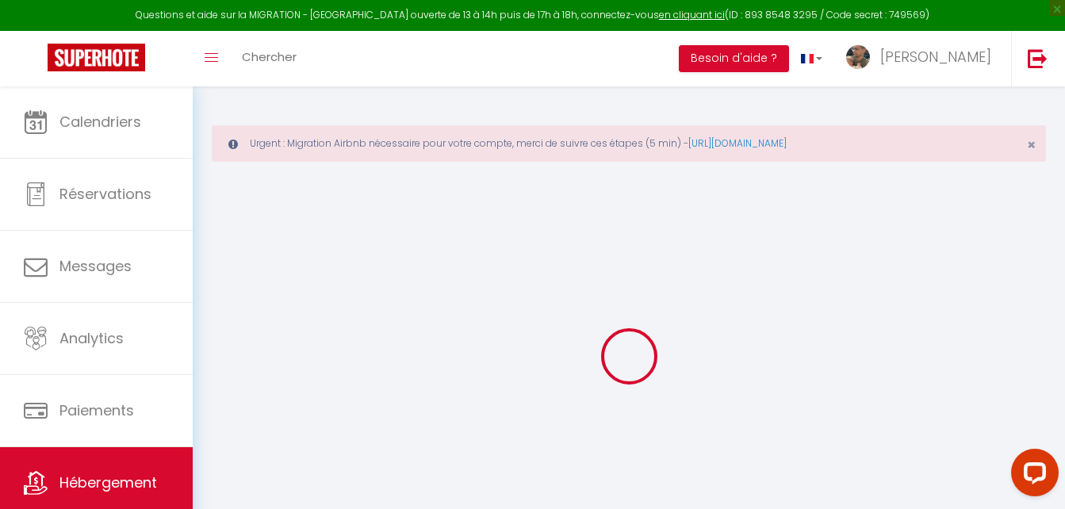
select select
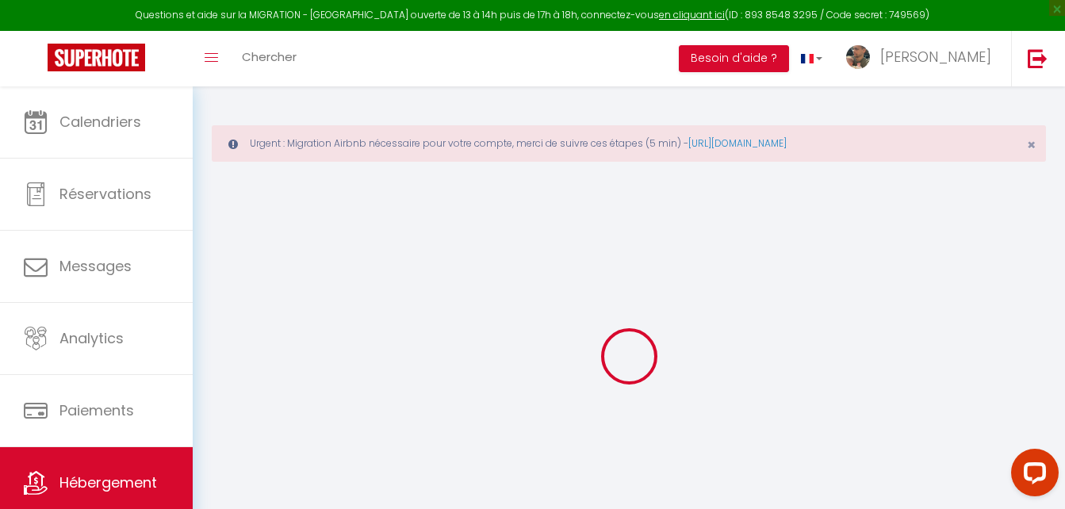
select select
checkbox input "false"
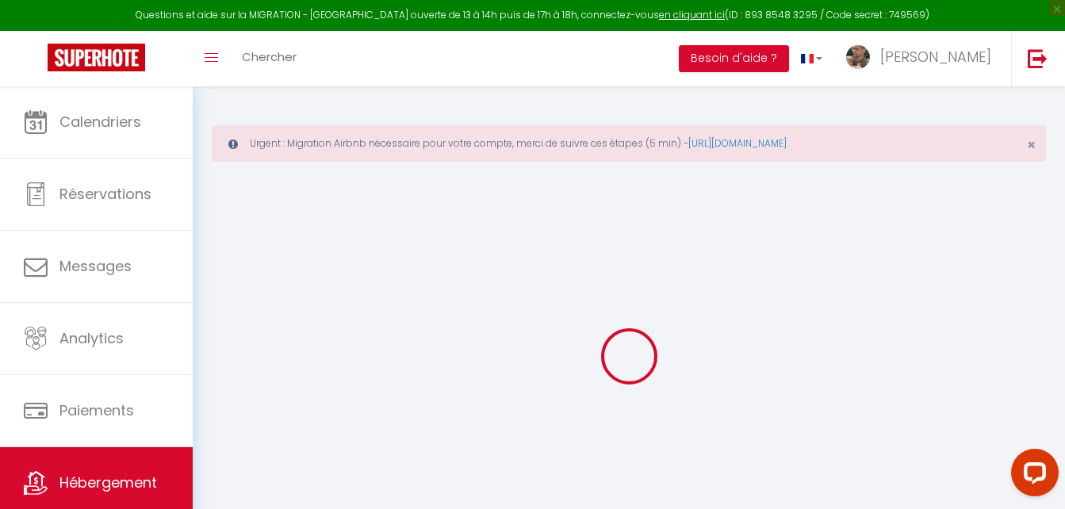
checkbox input "false"
select select
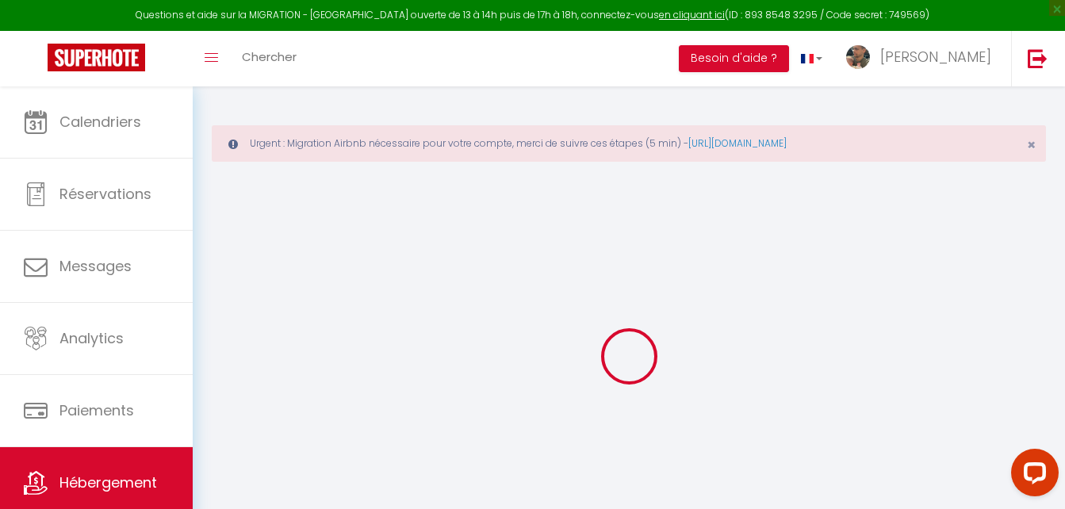
select select
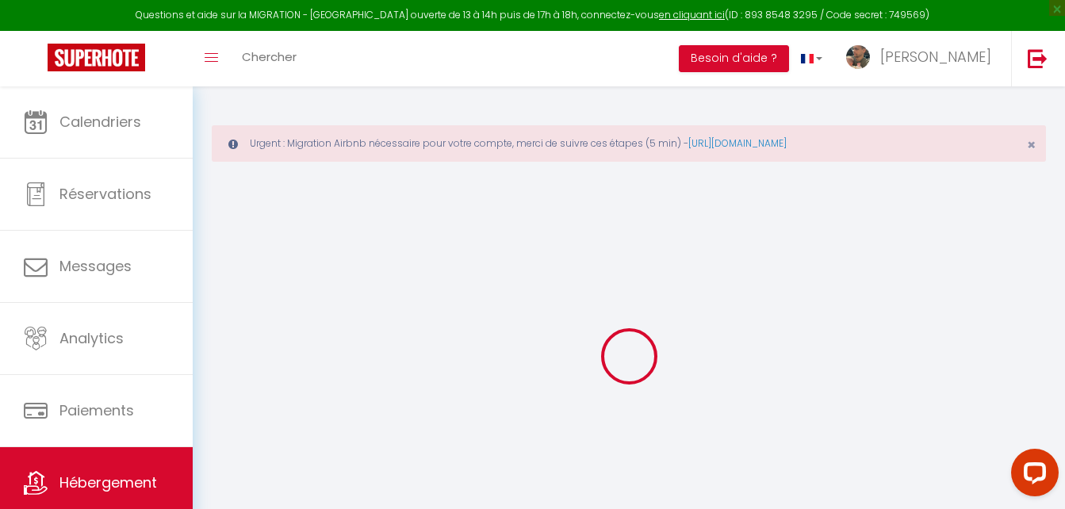
checkbox input "false"
select select
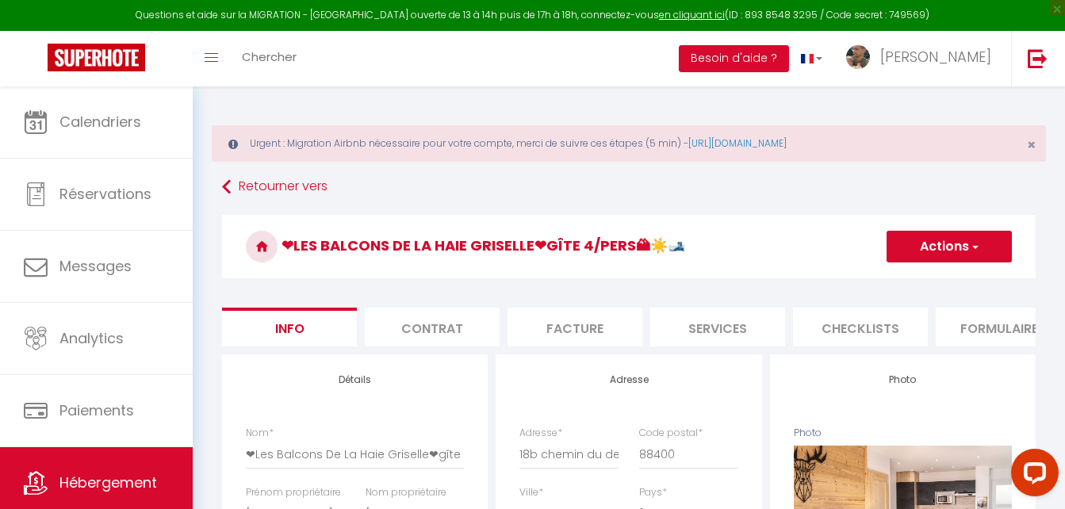
click at [979, 329] on li "Formulaires" at bounding box center [1003, 327] width 135 height 39
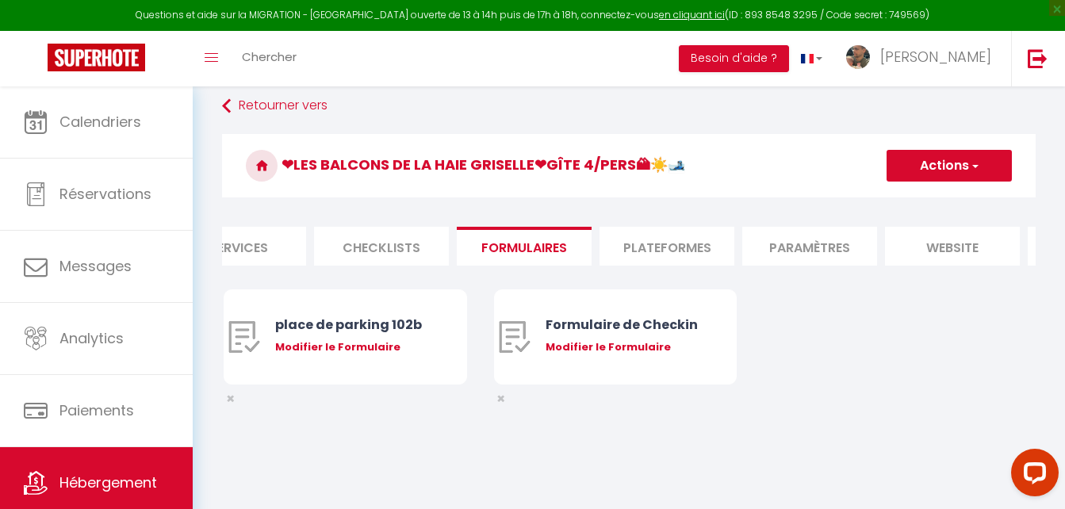
scroll to position [0, 496]
click at [645, 232] on li "Plateformes" at bounding box center [650, 246] width 135 height 39
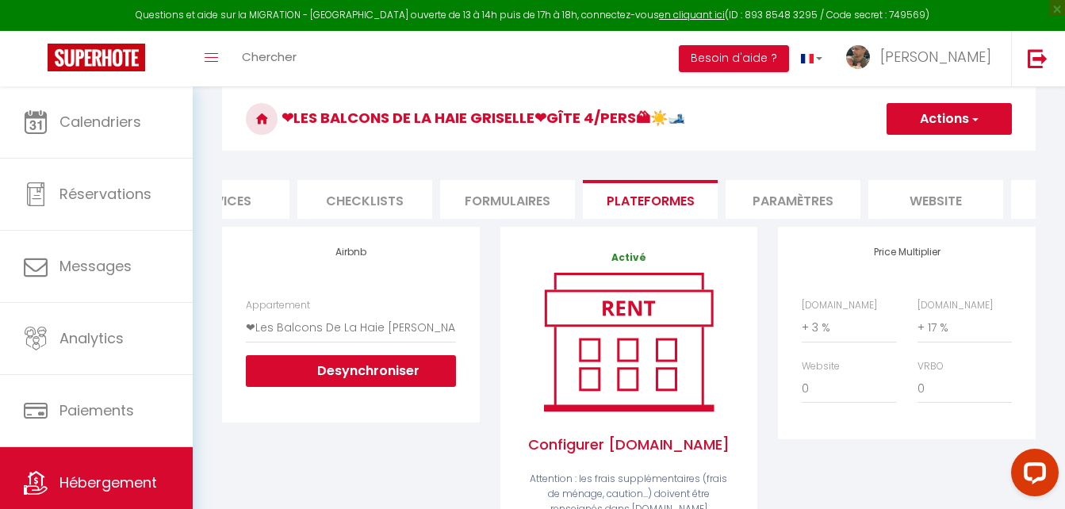
scroll to position [136, 0]
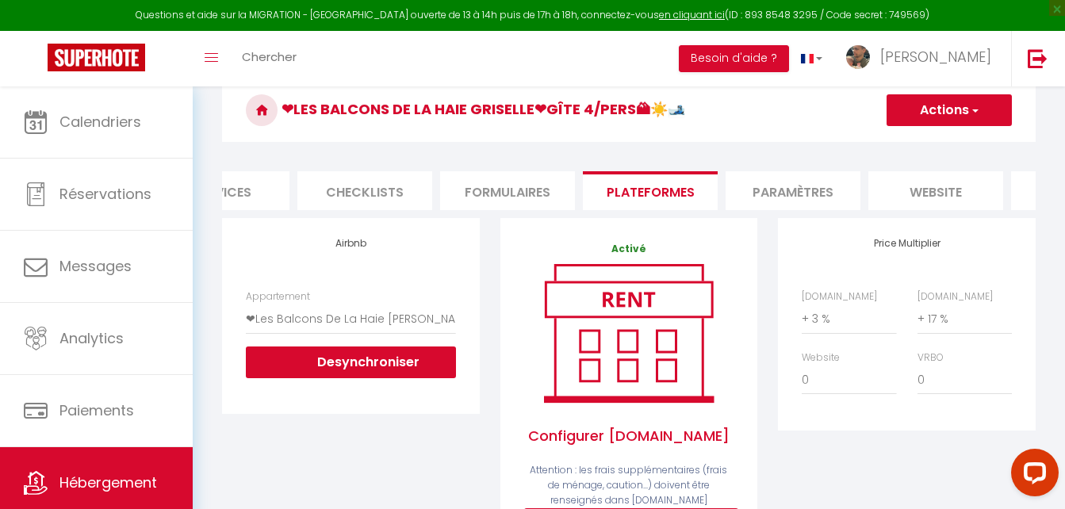
click at [804, 186] on li "Paramètres" at bounding box center [793, 190] width 135 height 39
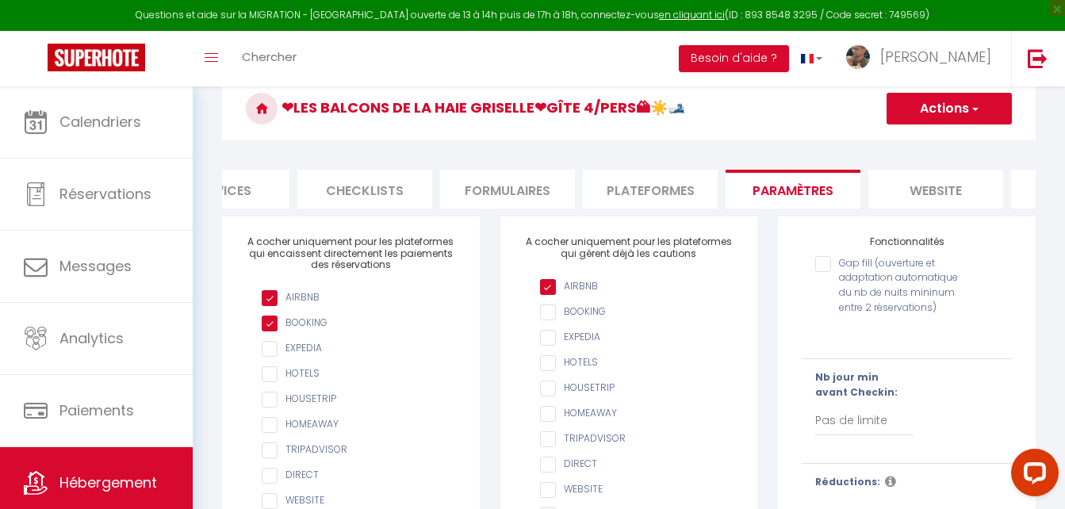
scroll to position [139, 0]
click at [960, 182] on li "website" at bounding box center [936, 188] width 135 height 39
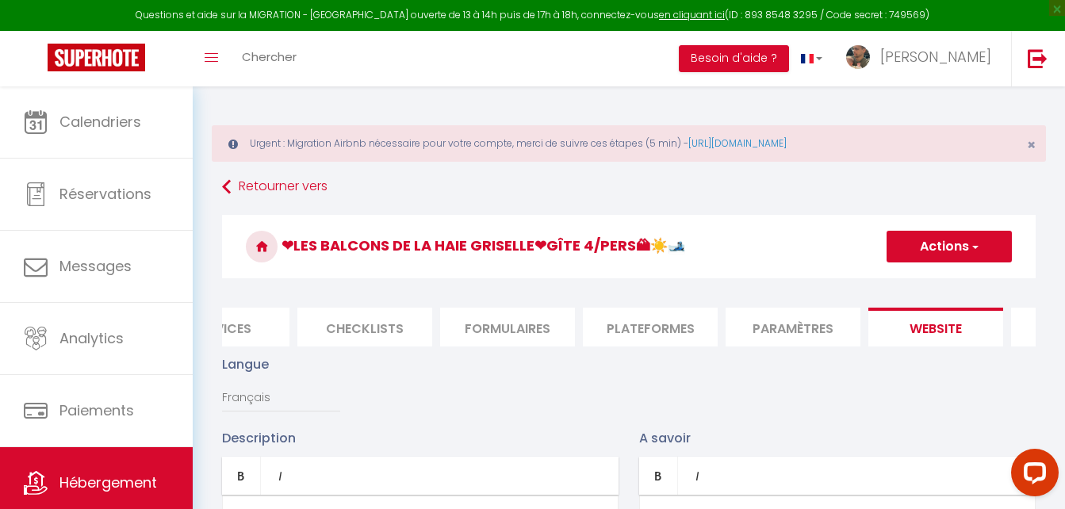
scroll to position [0, 614]
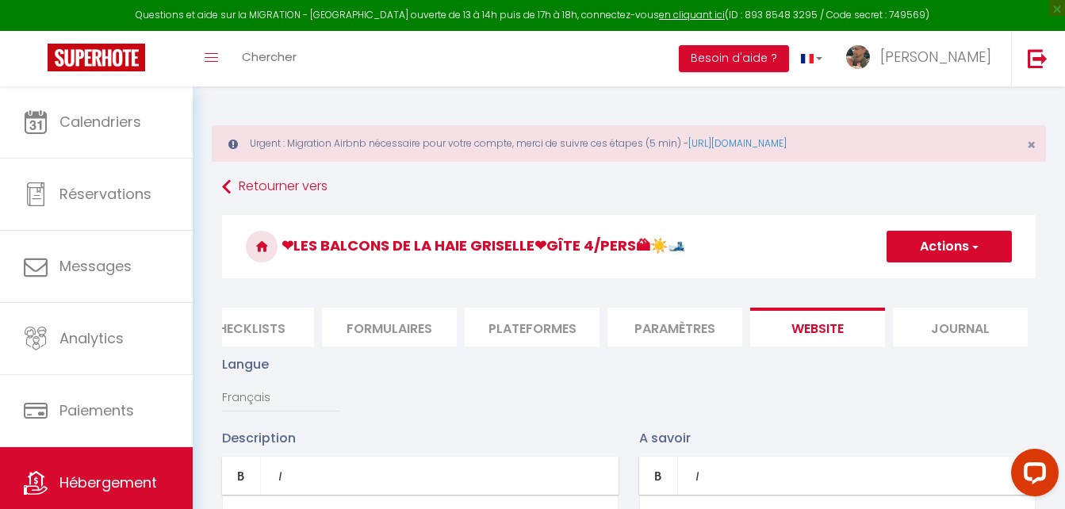
click at [682, 328] on li "Paramètres" at bounding box center [675, 327] width 135 height 39
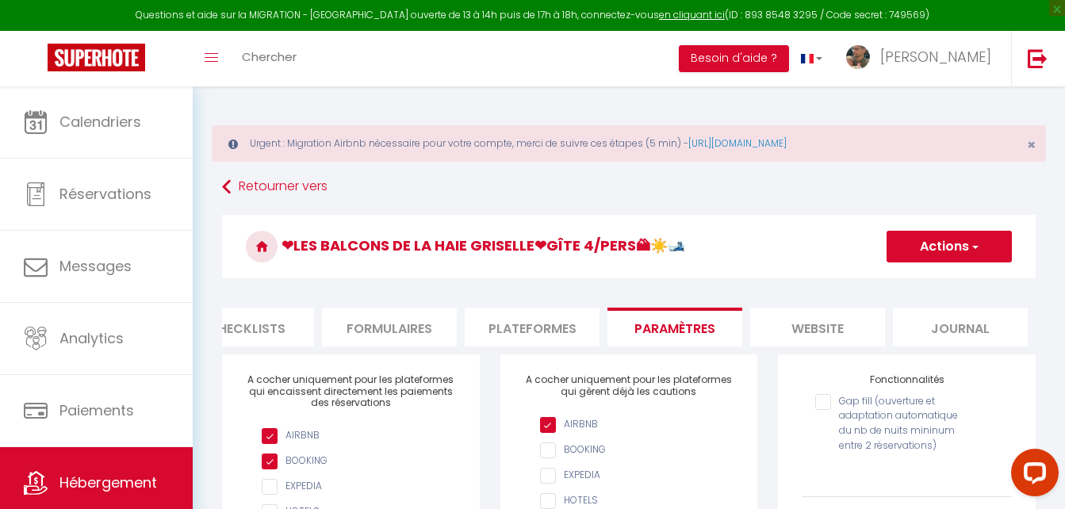
click at [510, 326] on li "Plateformes" at bounding box center [532, 327] width 135 height 39
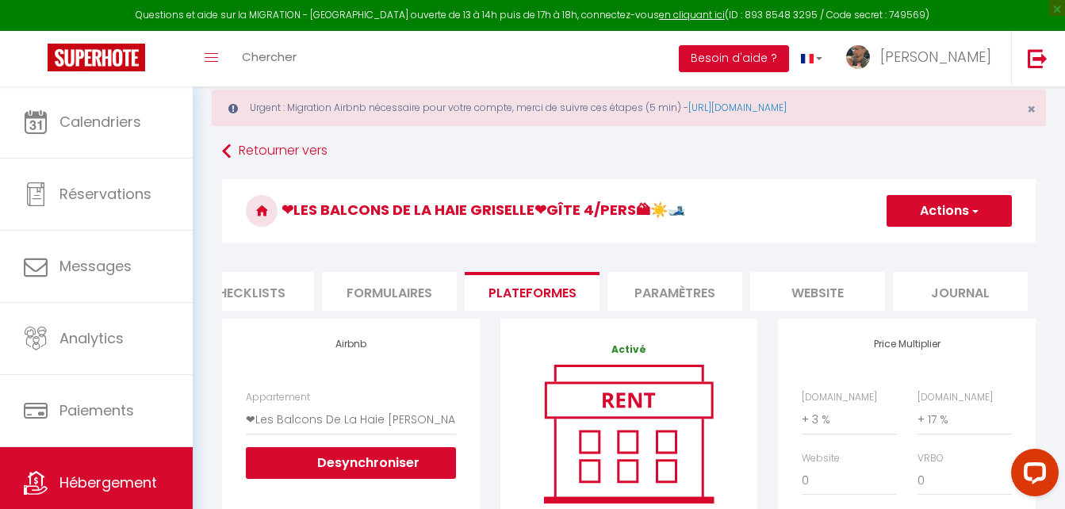
scroll to position [35, 0]
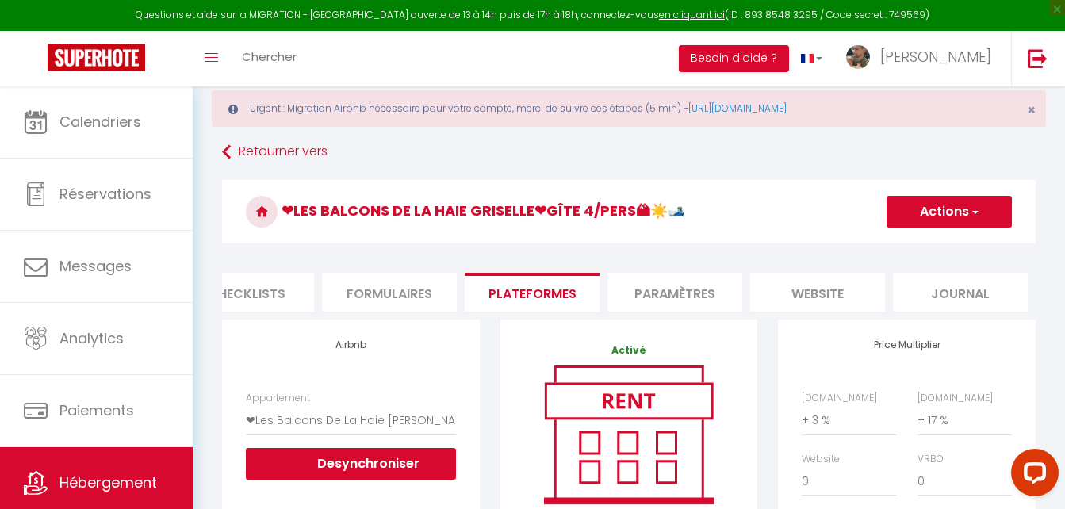
click at [397, 290] on li "Formulaires" at bounding box center [389, 292] width 135 height 39
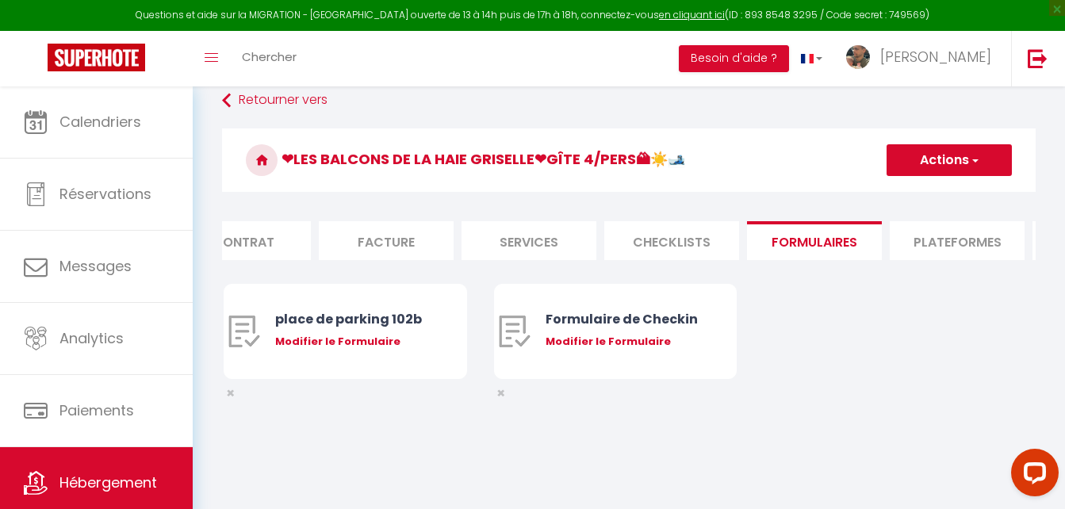
scroll to position [0, 176]
click at [268, 247] on li "Contrat" at bounding box center [256, 240] width 135 height 39
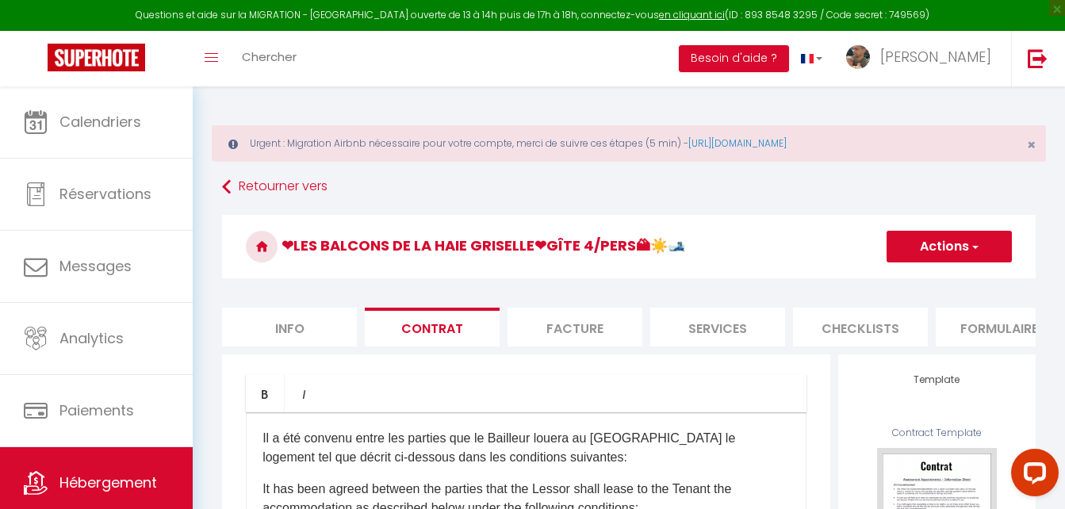
click at [293, 324] on li "Info" at bounding box center [289, 327] width 135 height 39
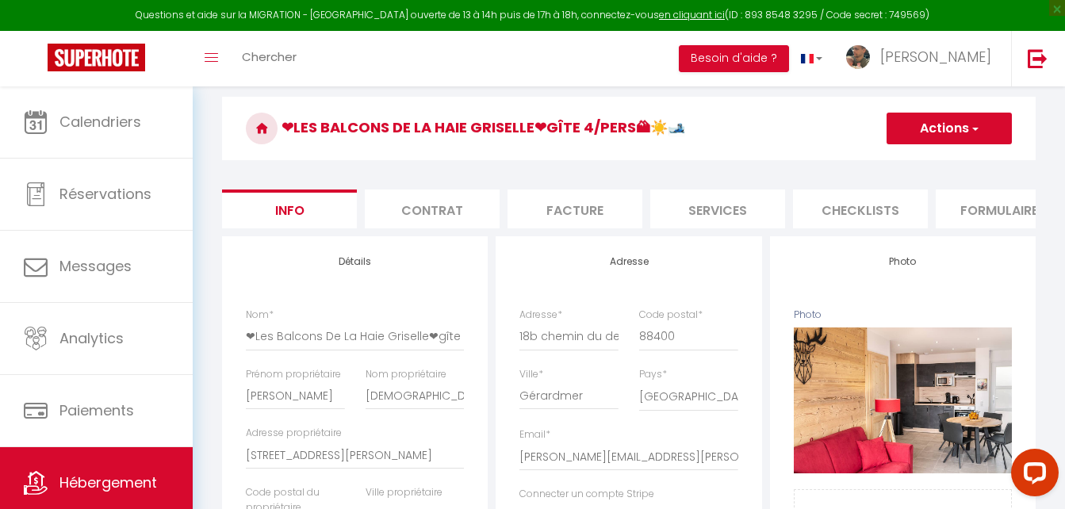
scroll to position [86, 0]
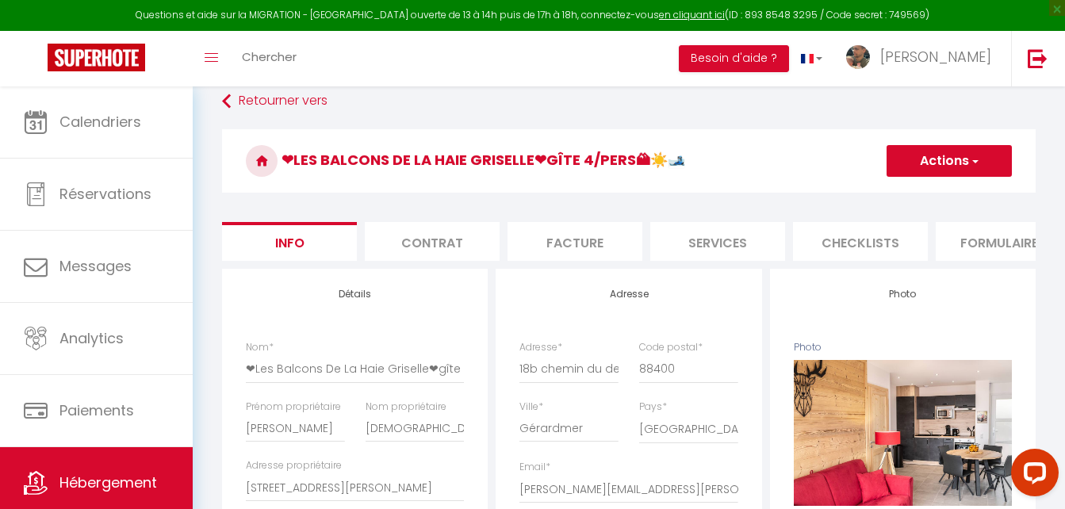
click at [996, 150] on button "Actions" at bounding box center [949, 161] width 125 height 32
click at [814, 163] on h3 "❤Les Balcons De La Haie Griselle❤gîte 4/pers🏔☀️🎿" at bounding box center [629, 160] width 814 height 63
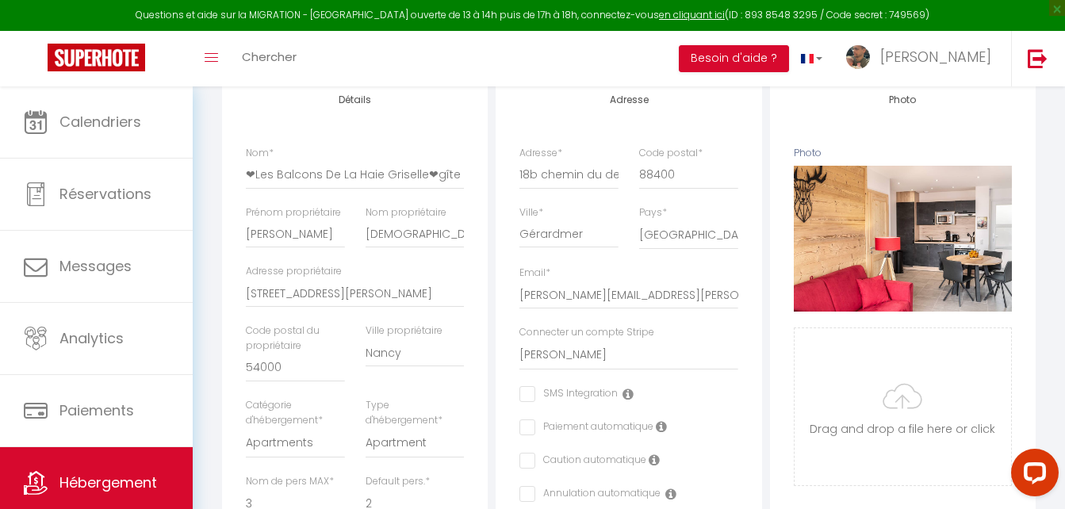
scroll to position [0, 0]
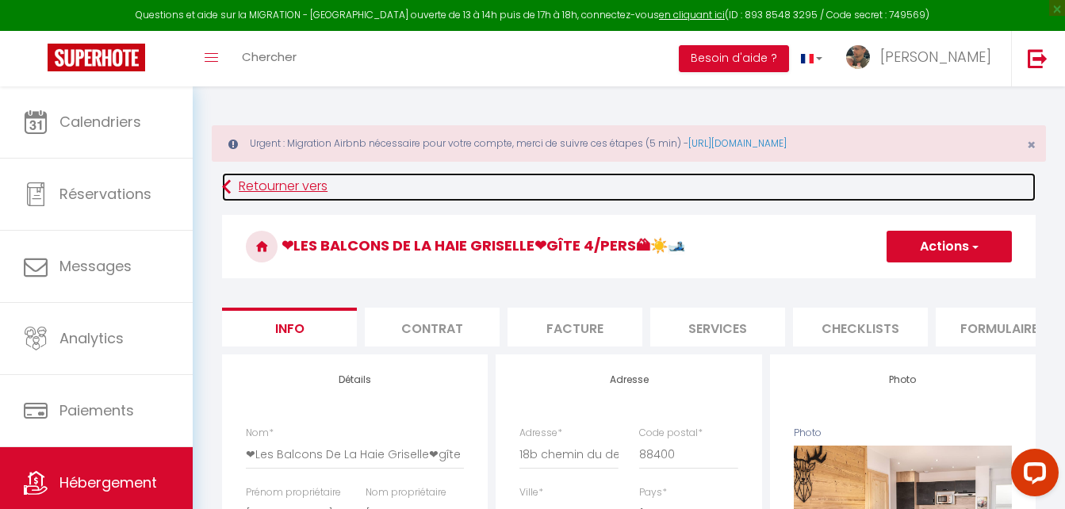
click at [295, 190] on link "Retourner vers" at bounding box center [629, 187] width 814 height 29
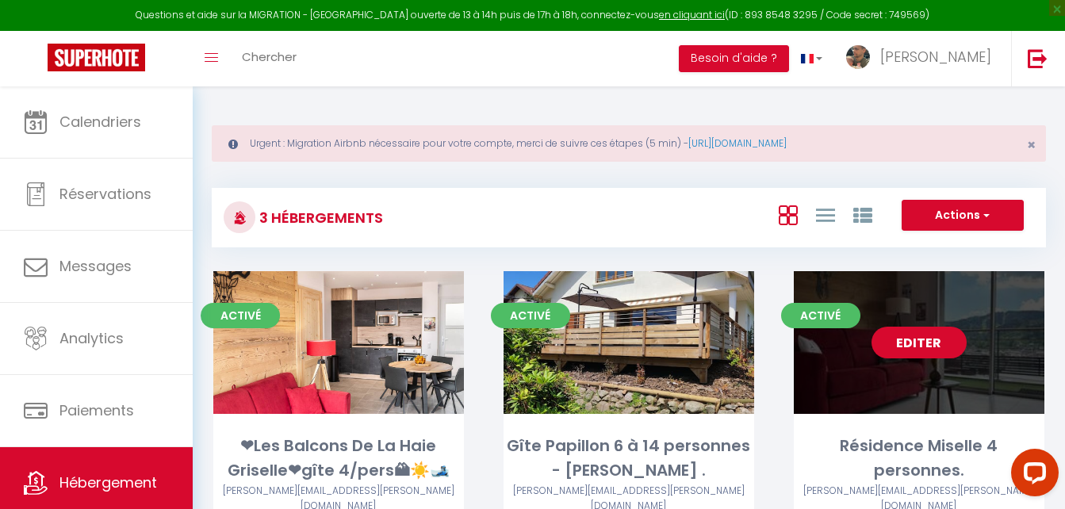
click at [917, 350] on link "Editer" at bounding box center [919, 343] width 95 height 32
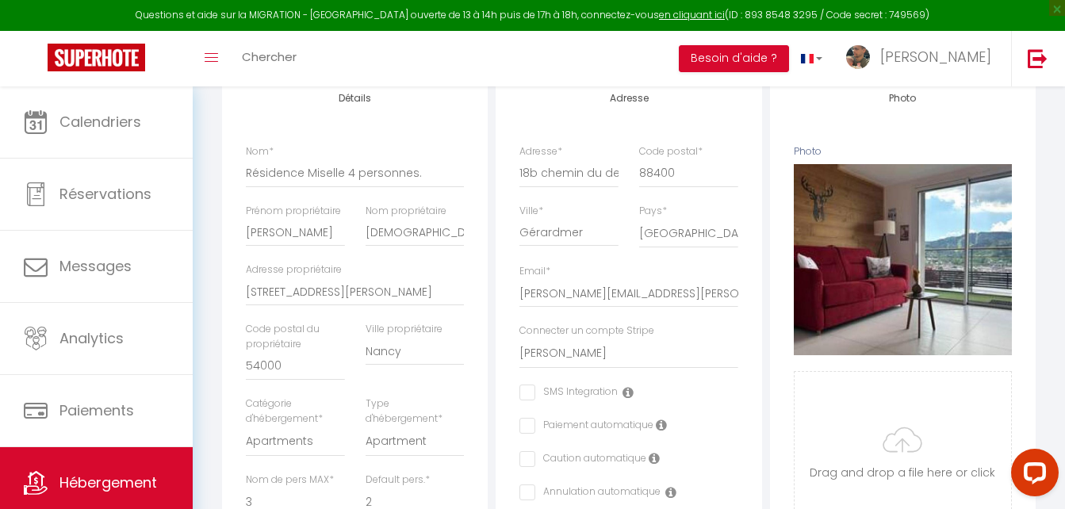
scroll to position [282, 0]
click at [600, 366] on select "[PERSON_NAME]" at bounding box center [629, 353] width 218 height 30
click at [520, 350] on select "[PERSON_NAME]" at bounding box center [629, 353] width 218 height 30
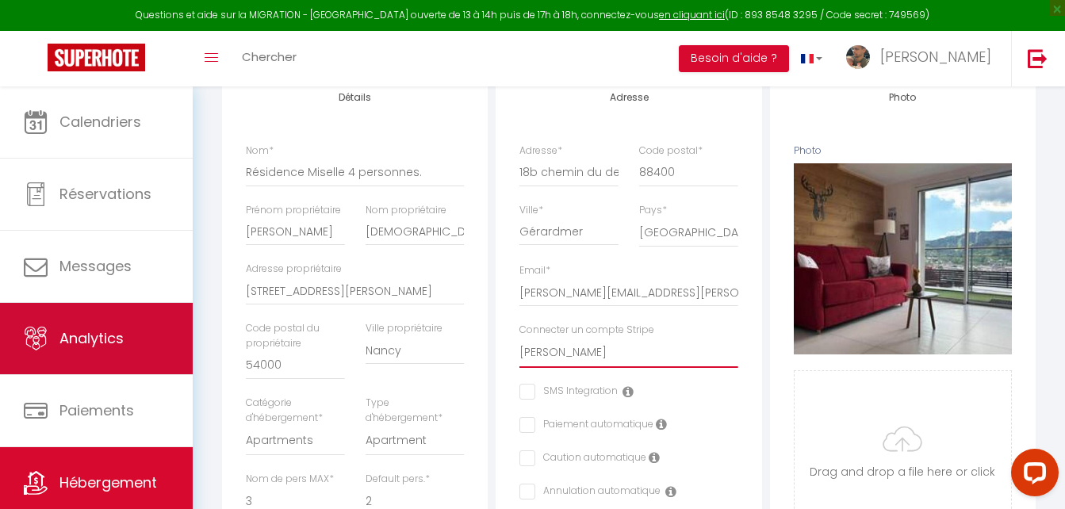
scroll to position [48, 0]
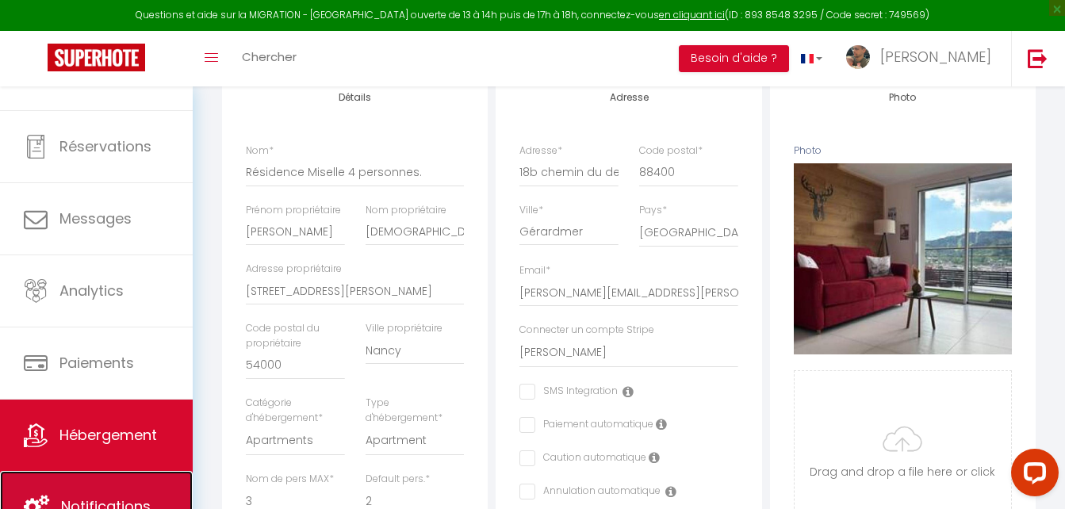
click at [125, 503] on span "Notifications" at bounding box center [106, 507] width 90 height 20
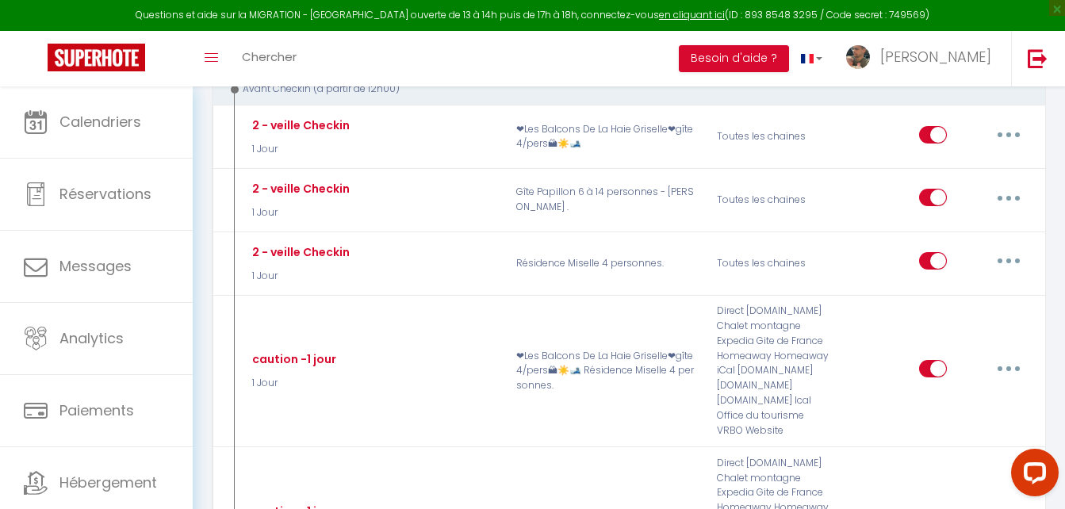
scroll to position [496, 0]
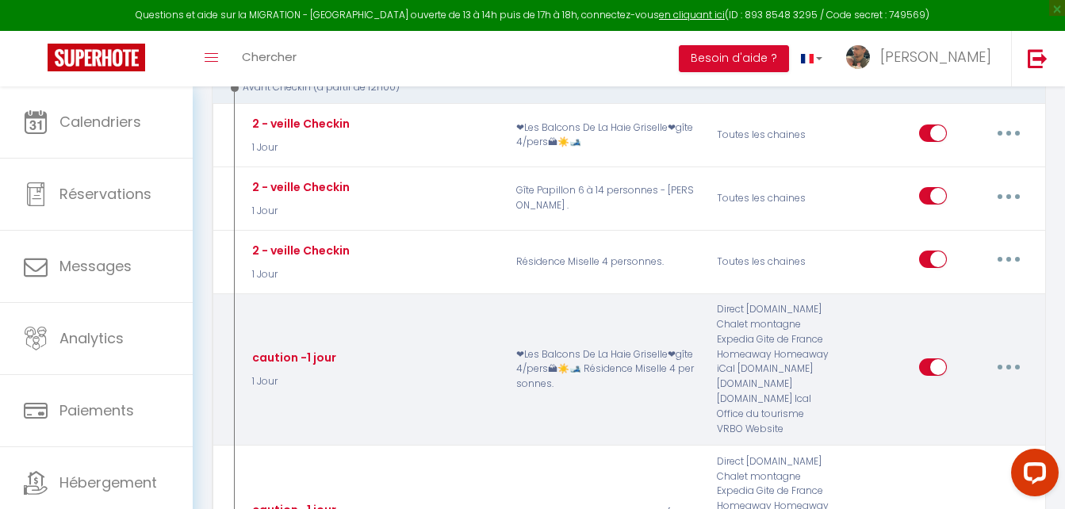
click at [1017, 366] on button "button" at bounding box center [1009, 367] width 44 height 25
click at [857, 364] on div "Editer Dupliquer Tester Supprimer" at bounding box center [941, 369] width 201 height 135
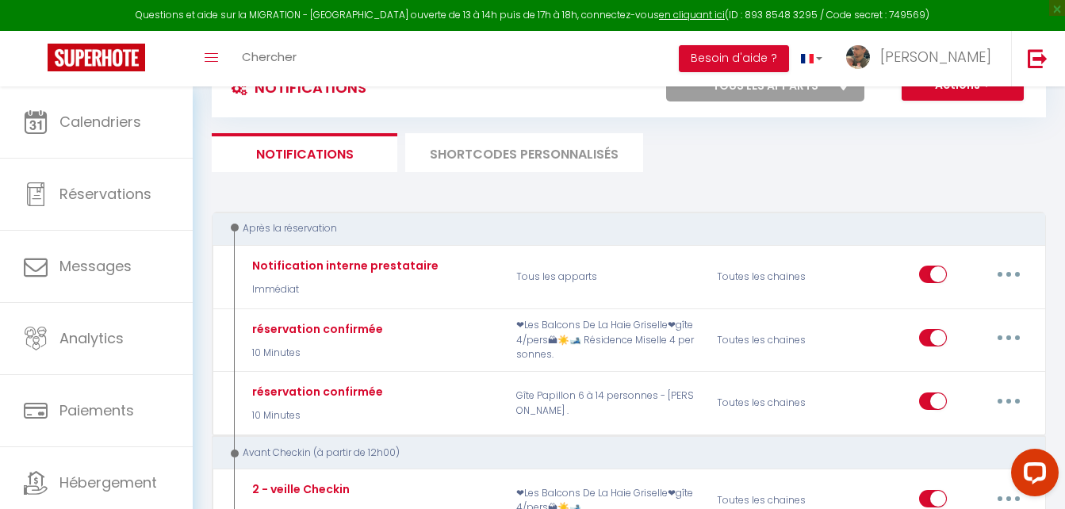
scroll to position [0, 0]
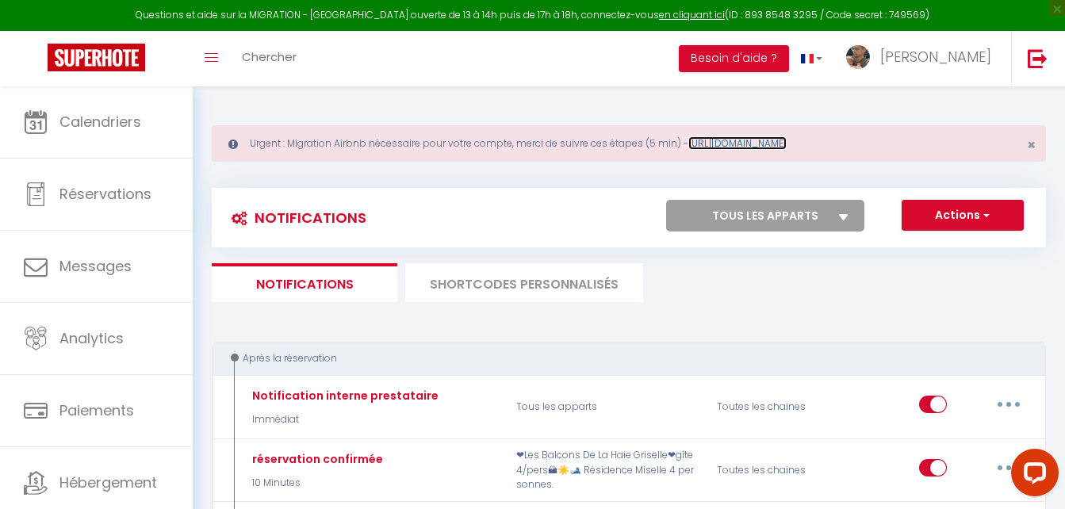
click at [786, 144] on link "[URL][DOMAIN_NAME]" at bounding box center [737, 142] width 98 height 13
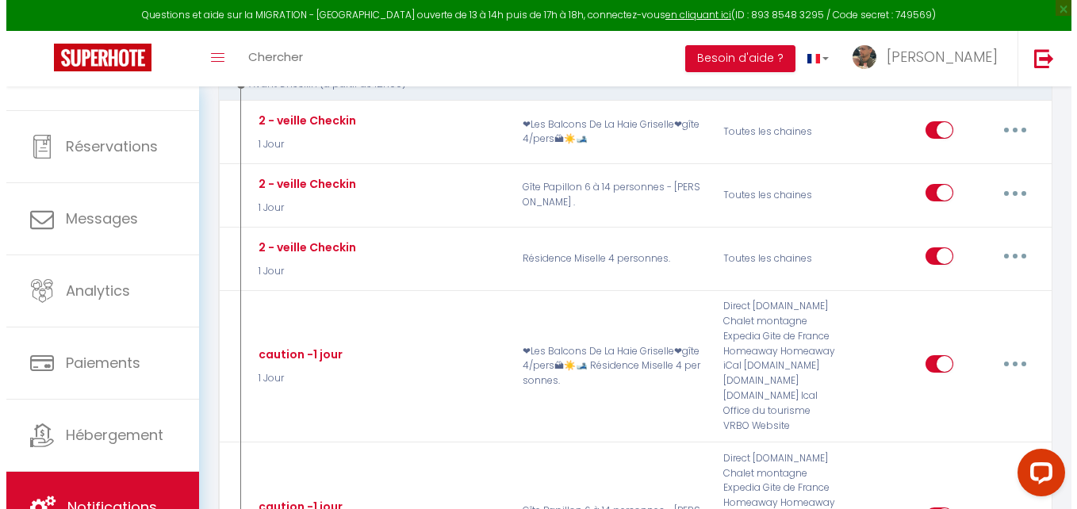
scroll to position [500, 0]
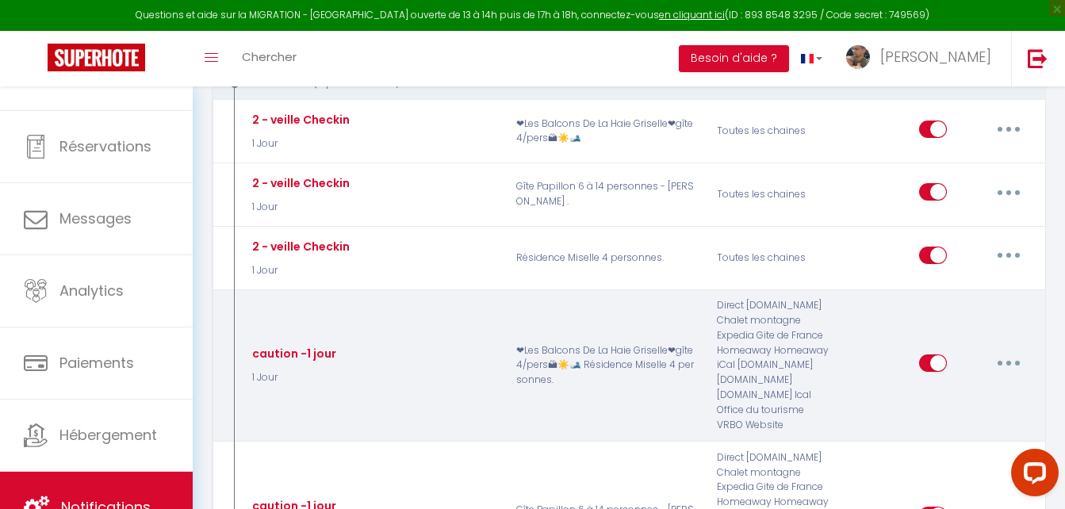
click at [1012, 366] on button "button" at bounding box center [1009, 363] width 44 height 25
click at [636, 407] on p "❤Les Balcons De La Haie Griselle❤gîte 4/pers🏔☀️🎿 Résidence Miselle 4 personnes." at bounding box center [606, 365] width 201 height 135
click at [1029, 361] on button "button" at bounding box center [1009, 363] width 44 height 25
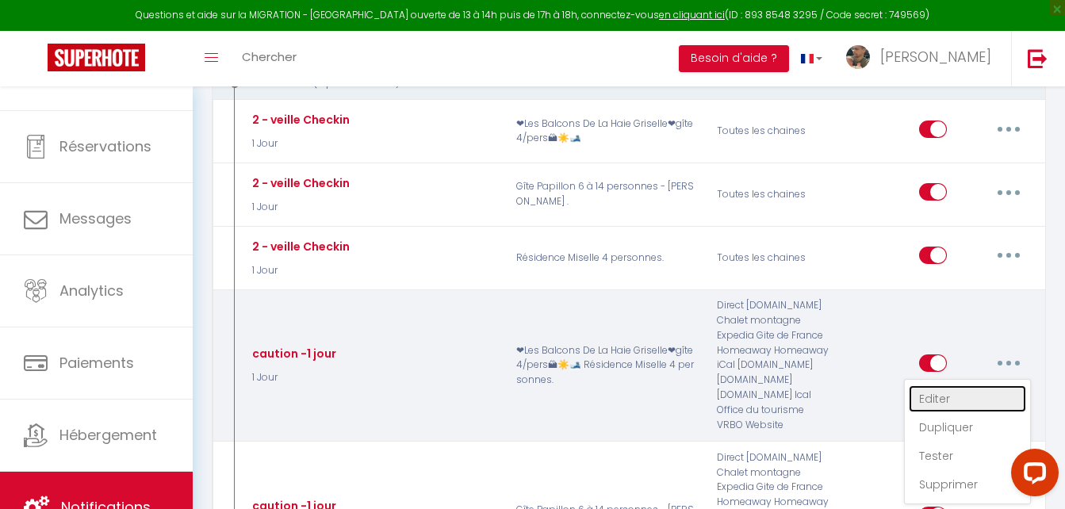
click at [954, 405] on link "Editer" at bounding box center [967, 398] width 117 height 27
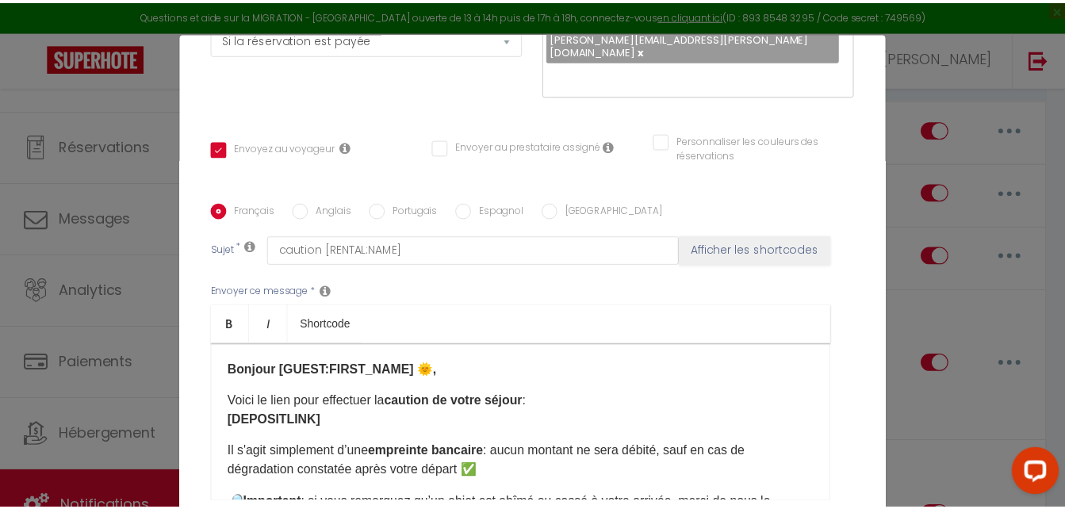
scroll to position [0, 0]
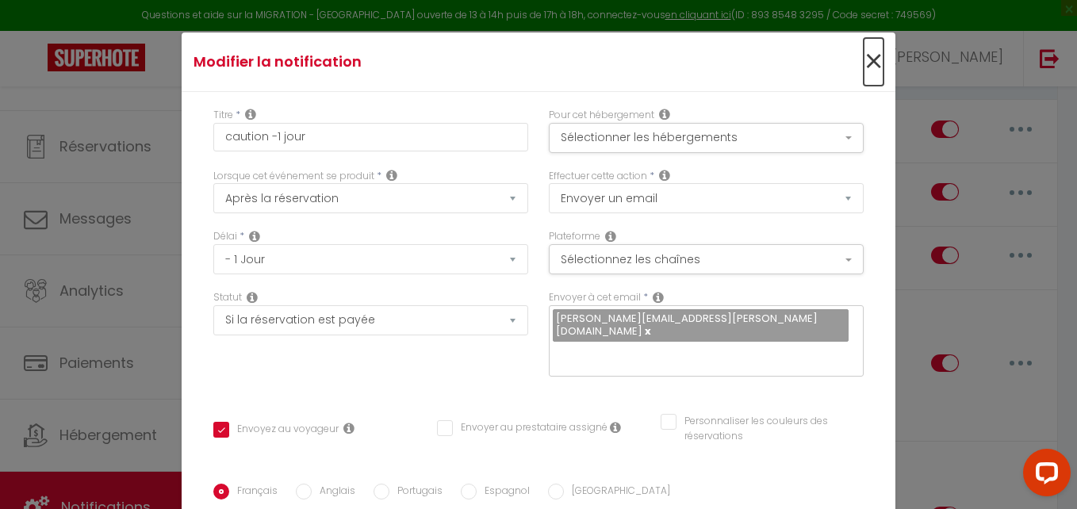
click at [864, 63] on span "×" at bounding box center [874, 62] width 20 height 48
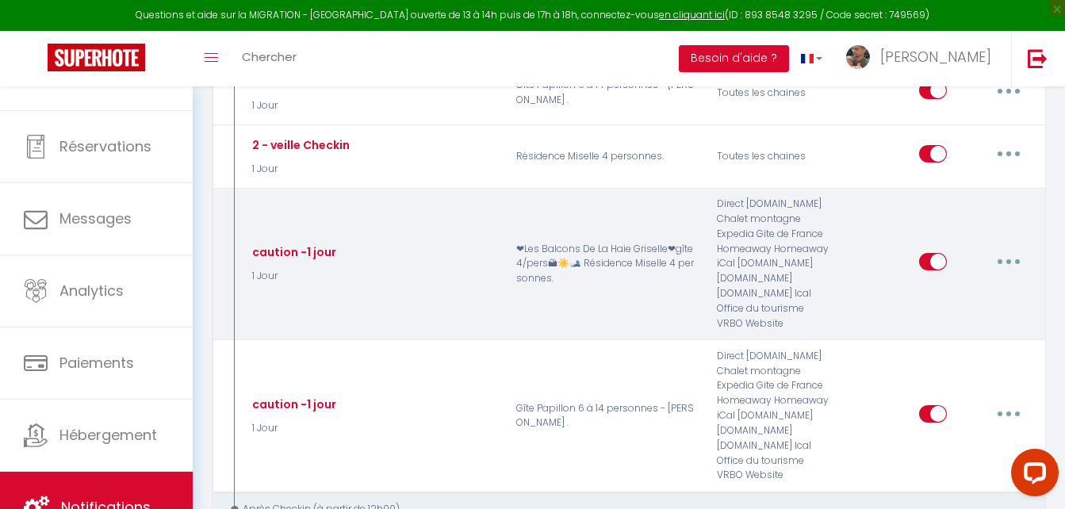
scroll to position [604, 0]
click at [1016, 254] on button "button" at bounding box center [1009, 259] width 44 height 25
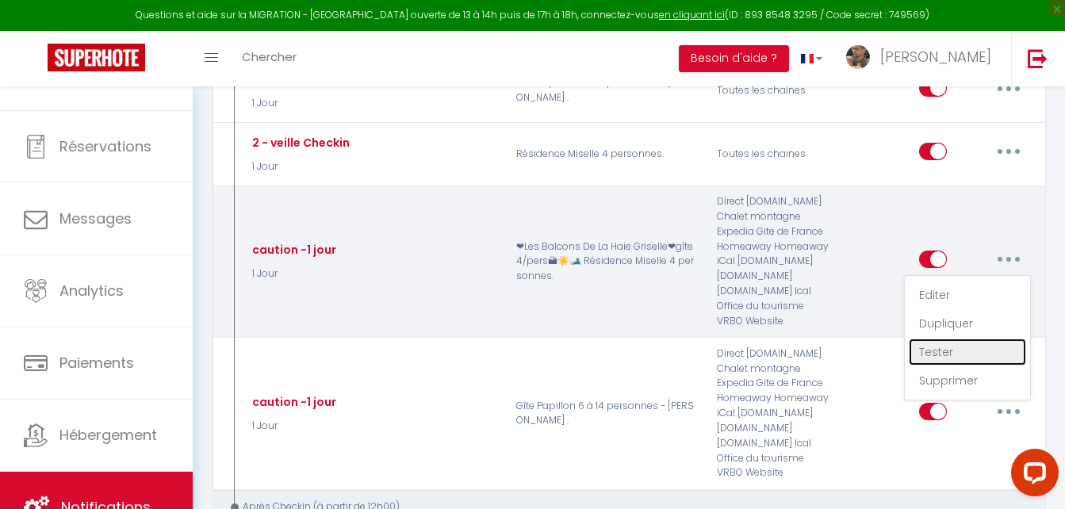
click at [965, 356] on link "Tester" at bounding box center [967, 352] width 117 height 27
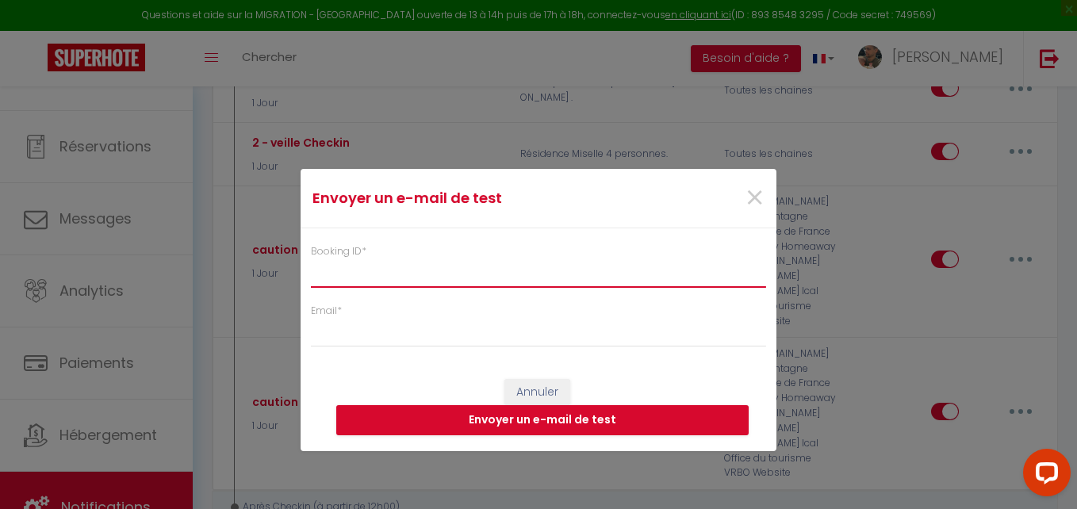
click at [384, 265] on input "Booking ID *" at bounding box center [538, 273] width 455 height 29
click at [756, 194] on span "×" at bounding box center [755, 199] width 20 height 48
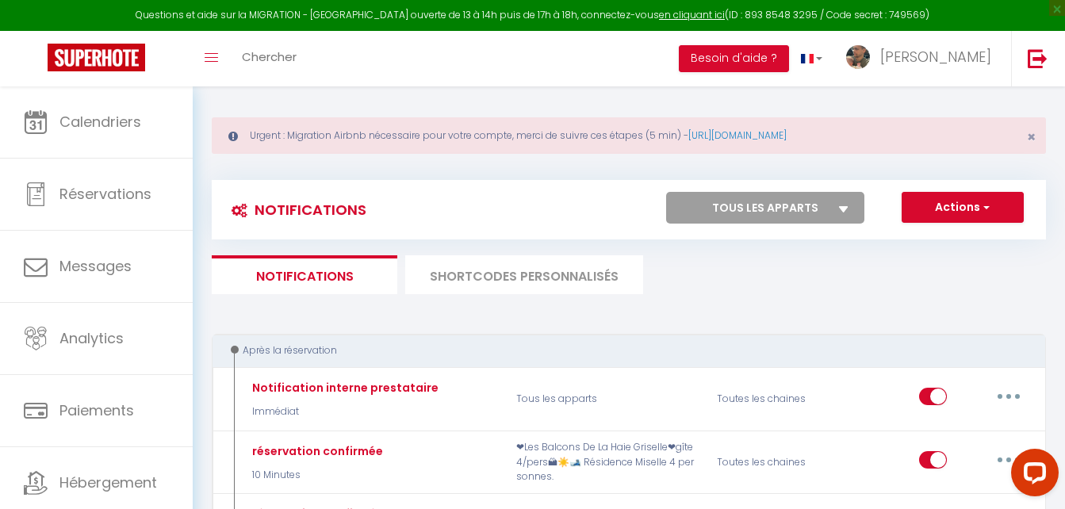
scroll to position [0, 0]
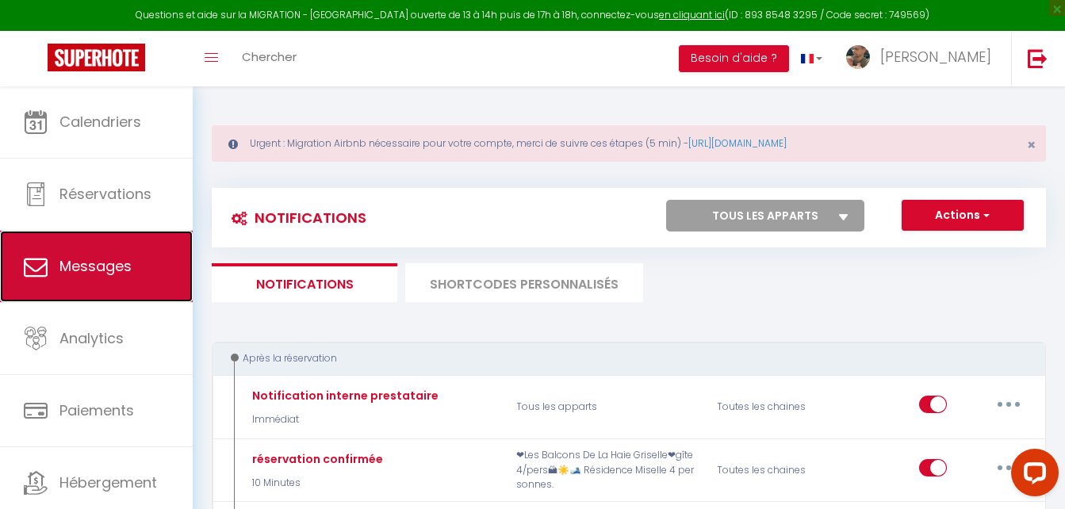
click at [90, 272] on span "Messages" at bounding box center [95, 266] width 72 height 20
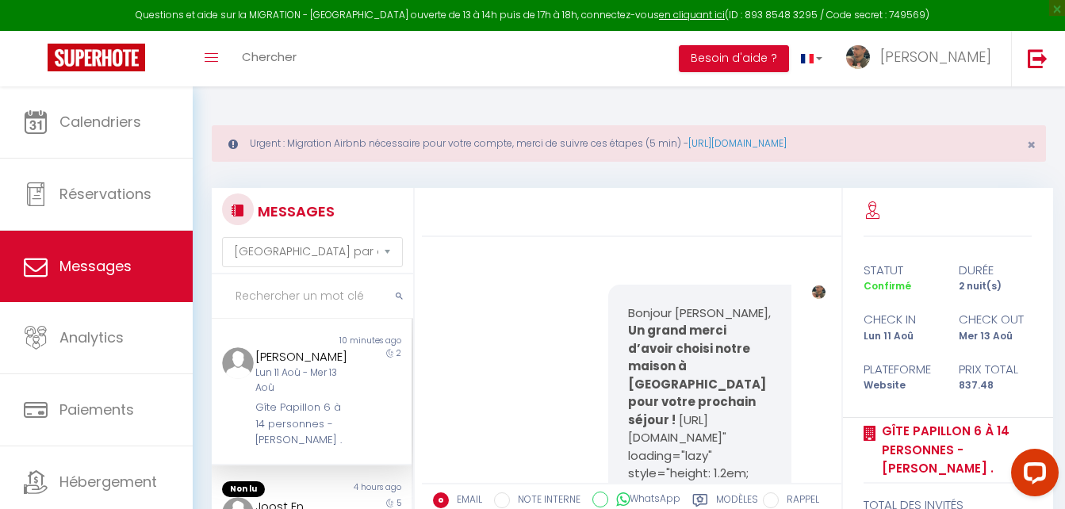
scroll to position [8160, 0]
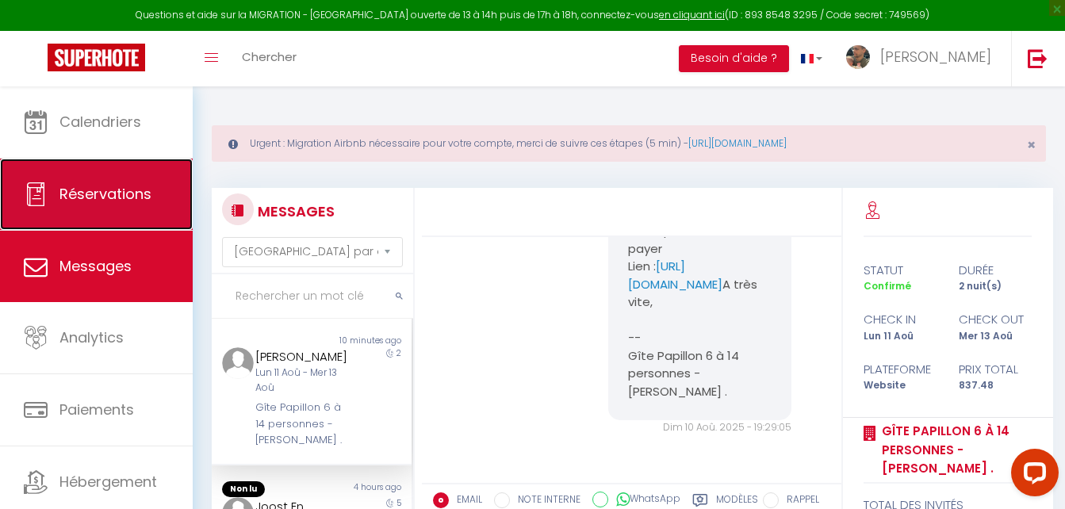
click at [118, 201] on span "Réservations" at bounding box center [105, 194] width 92 height 20
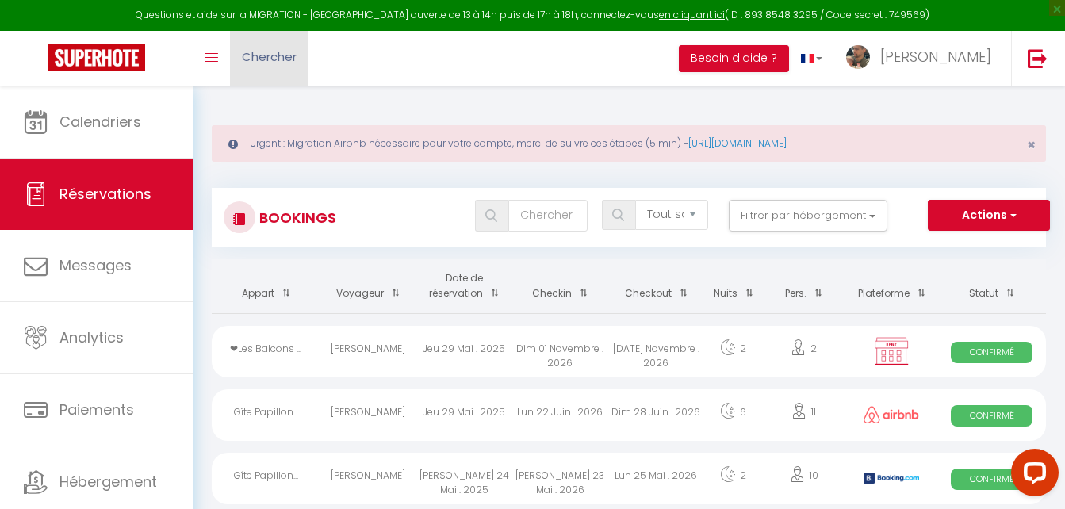
click at [277, 67] on link "Chercher" at bounding box center [269, 59] width 79 height 56
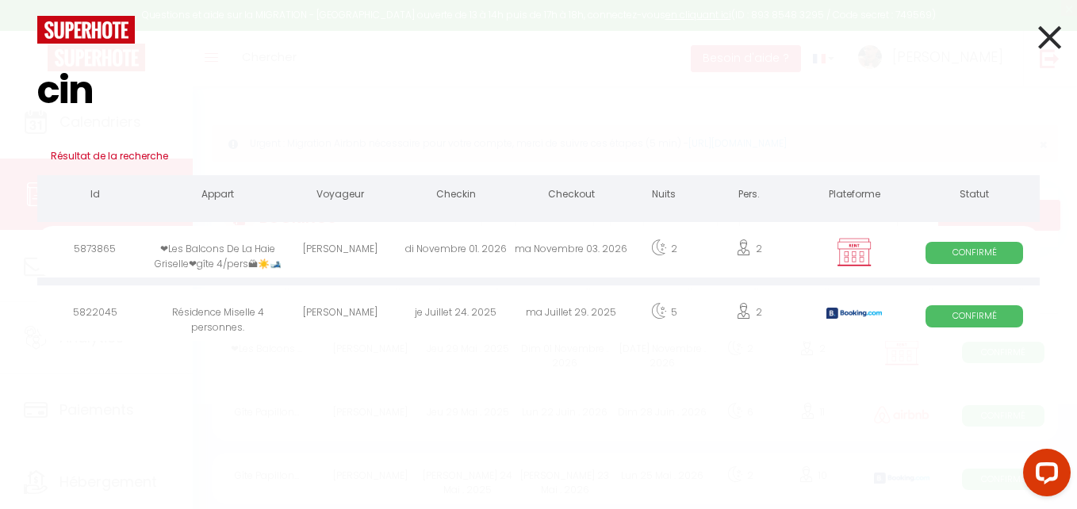
click at [596, 248] on div "ma Novembre 03. 2026" at bounding box center [570, 252] width 115 height 52
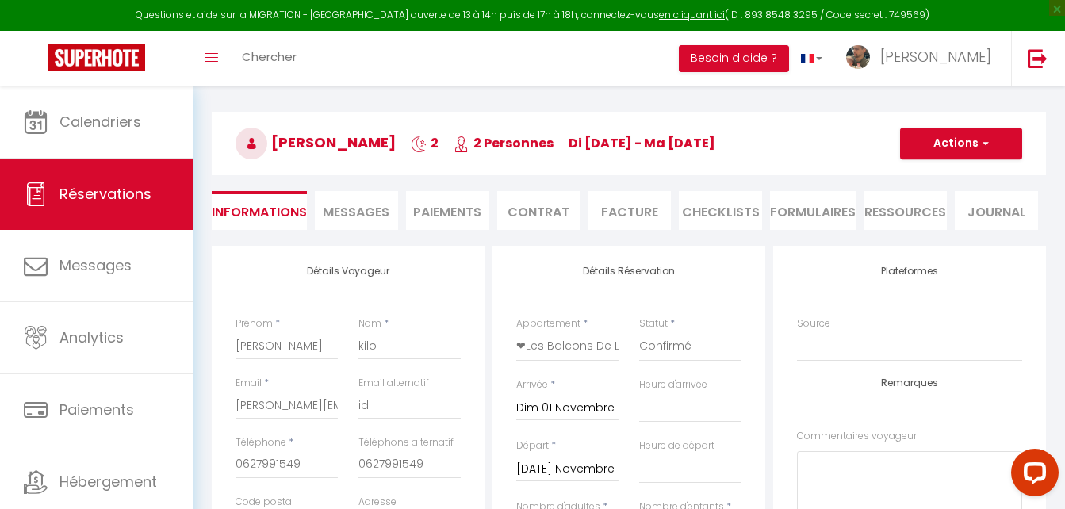
scroll to position [135, 0]
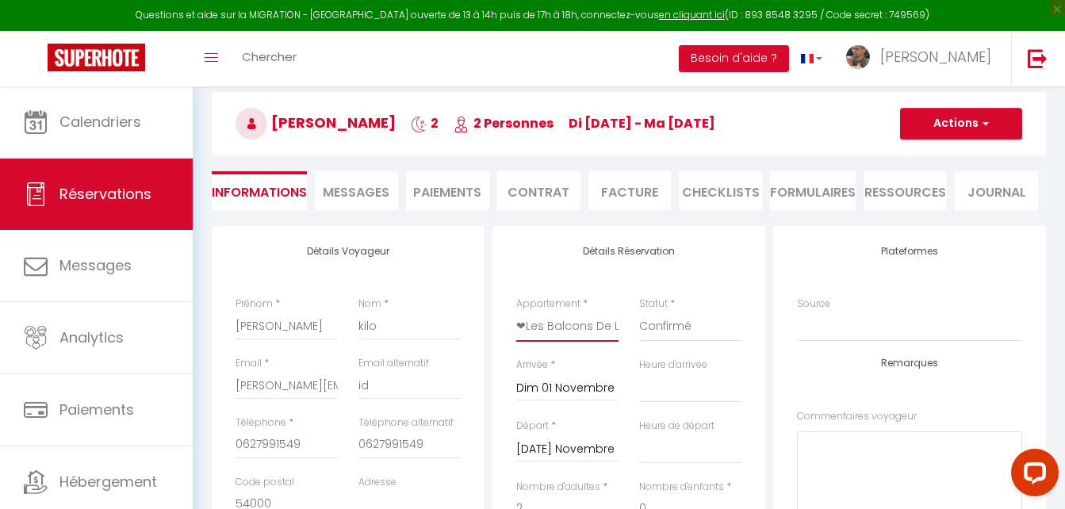
click at [585, 324] on select "❤Les Balcons De La Haie Griselle❤gîte 4/pers🏔☀️🎿 Gîte Papillon 6 à 14 personnes…" at bounding box center [567, 327] width 102 height 30
click at [368, 189] on span "Messages" at bounding box center [356, 192] width 67 height 18
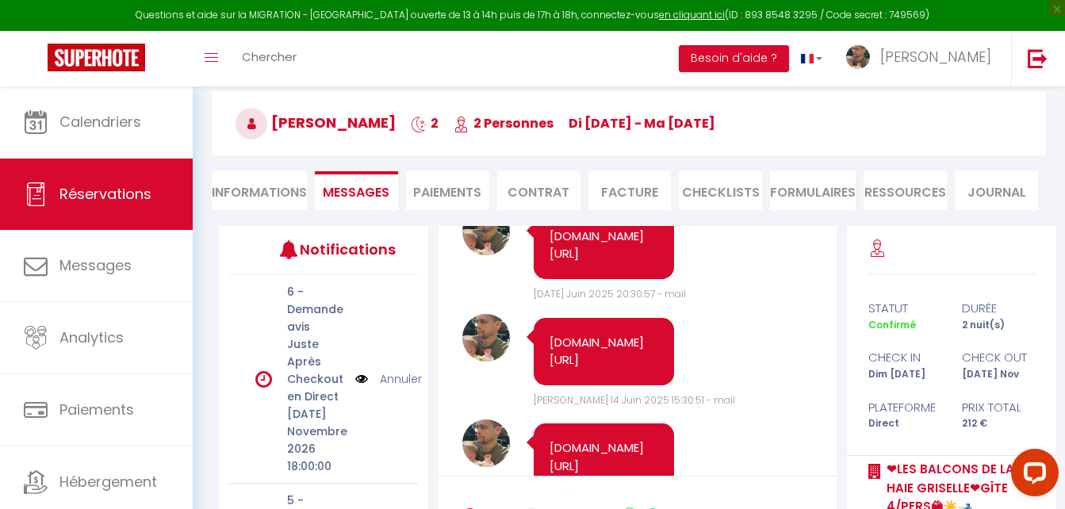
scroll to position [6884, 0]
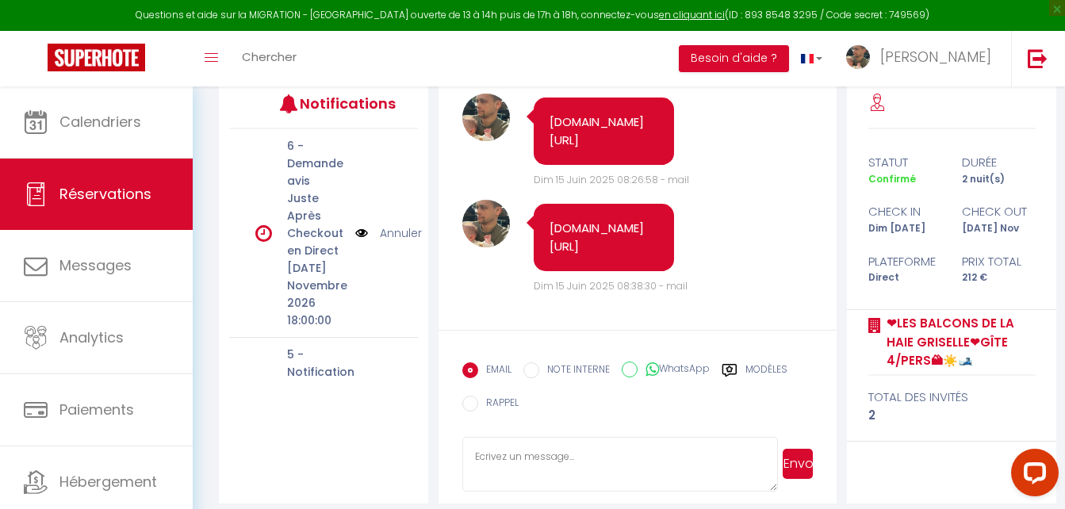
scroll to position [294, 0]
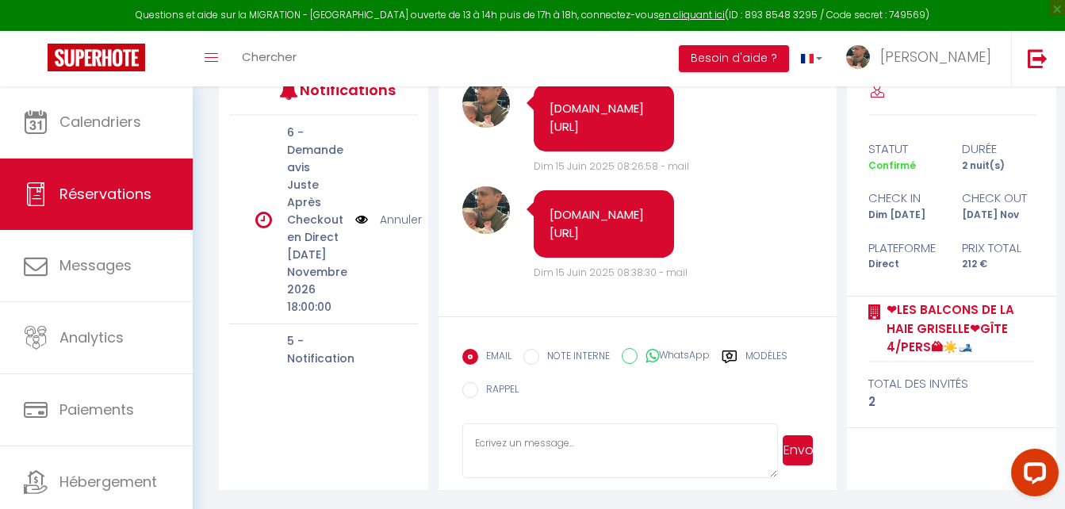
click at [572, 440] on textarea at bounding box center [620, 452] width 316 height 56
click at [736, 356] on icon at bounding box center [730, 357] width 16 height 16
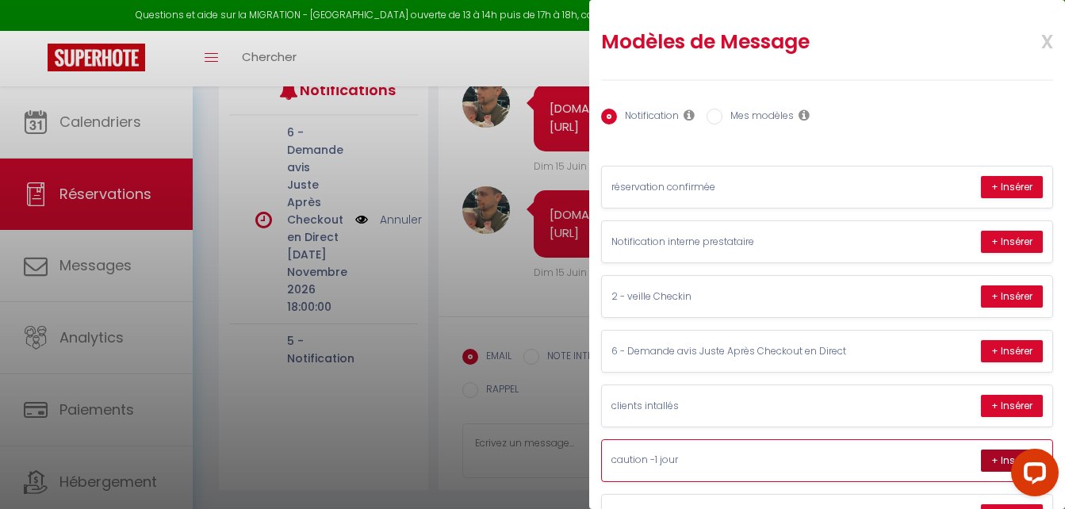
click at [991, 464] on button "+ Insérer" at bounding box center [1012, 461] width 62 height 22
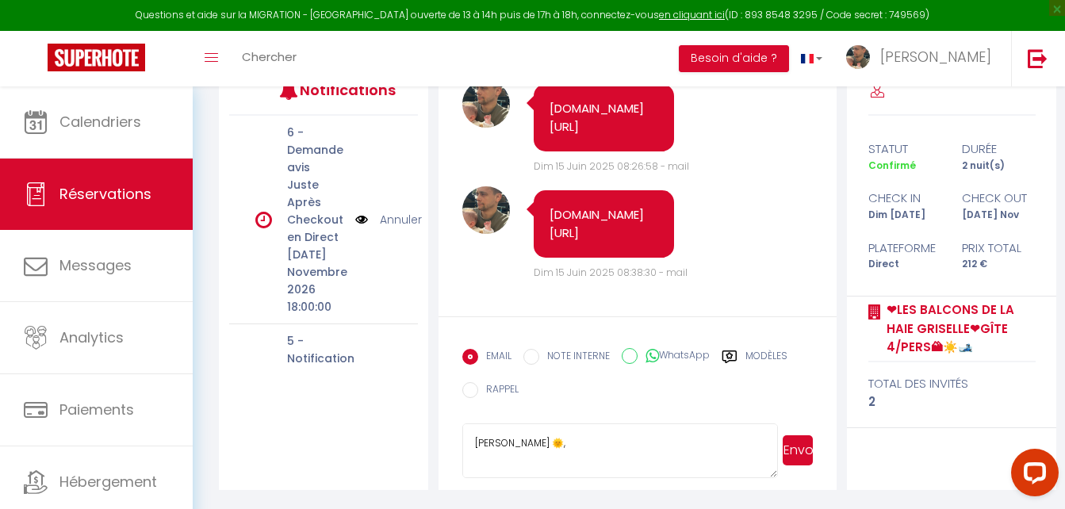
click at [799, 451] on button "Envoyer" at bounding box center [798, 450] width 30 height 30
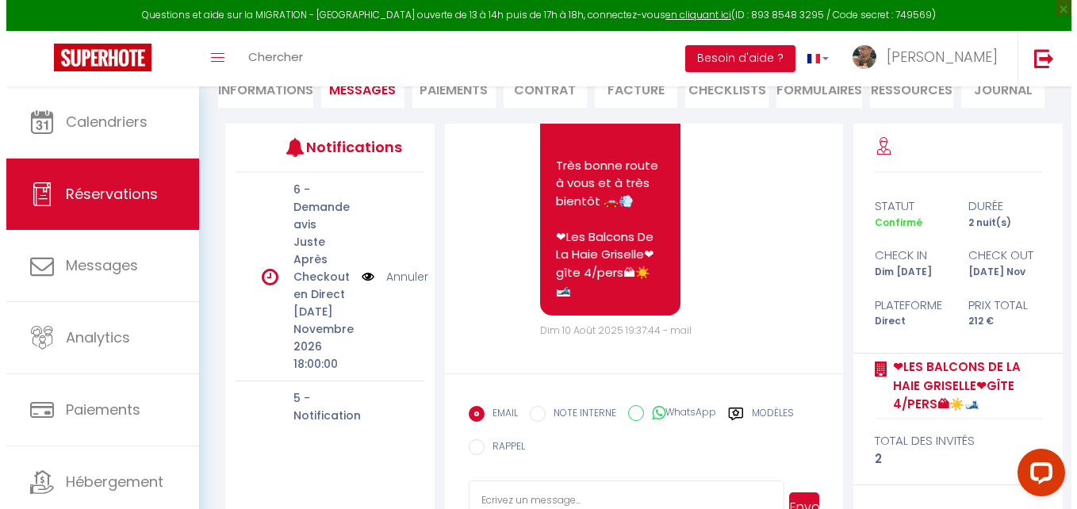
scroll to position [8490, 0]
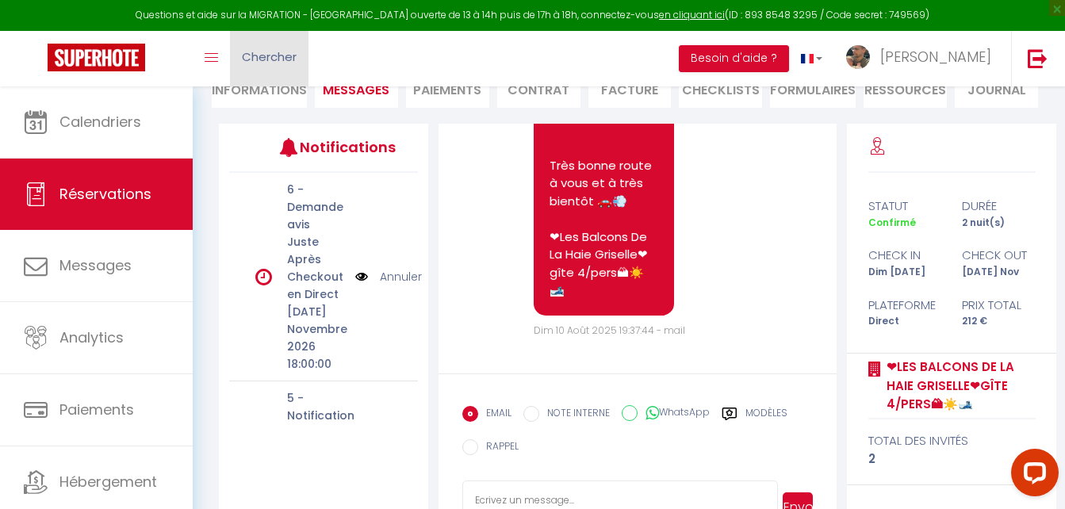
click at [244, 85] on link "Chercher" at bounding box center [269, 59] width 79 height 56
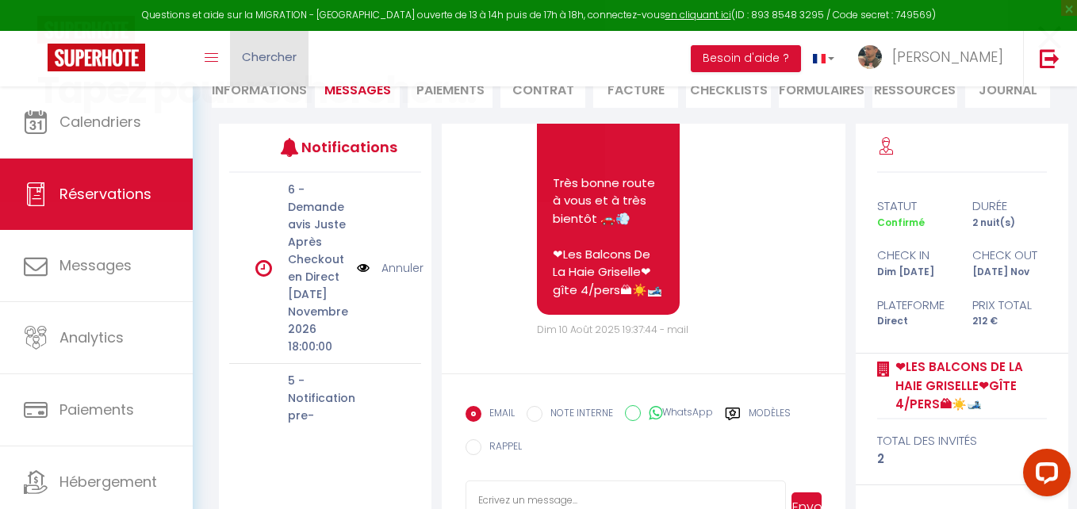
scroll to position [8436, 0]
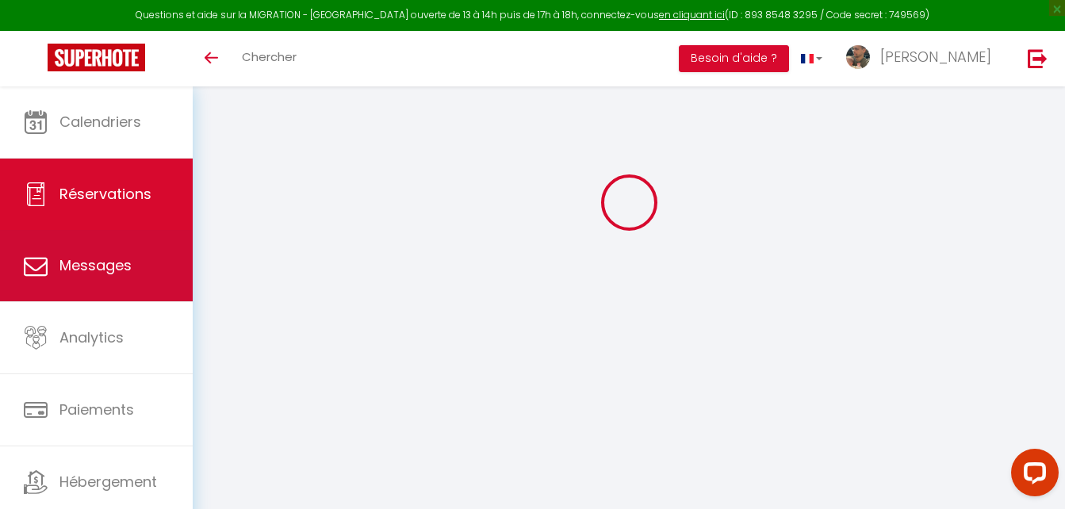
click at [102, 302] on link "Analytics" at bounding box center [96, 337] width 193 height 71
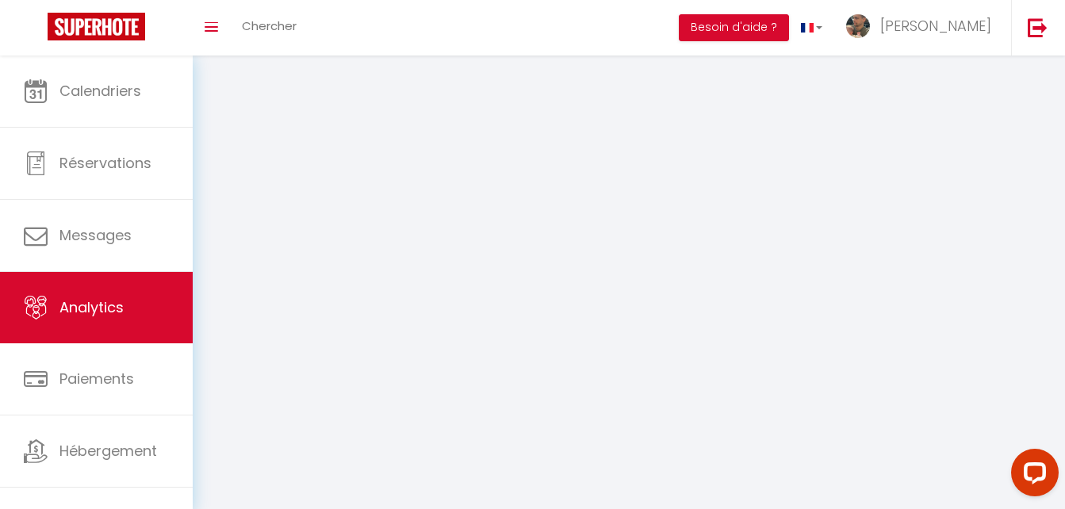
select select "2025"
select select "8"
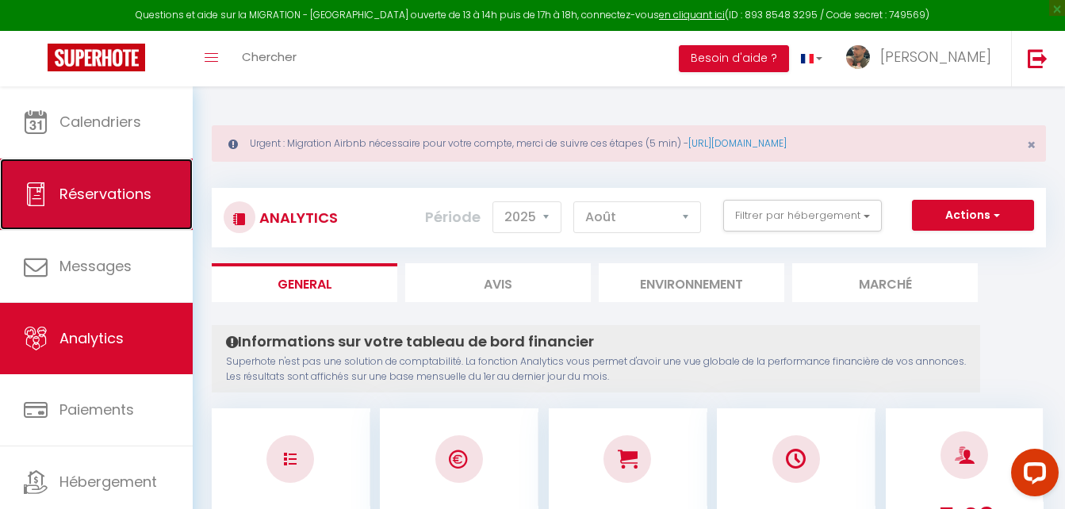
click at [111, 198] on span "Réservations" at bounding box center [105, 194] width 92 height 20
select select "not_cancelled"
select select
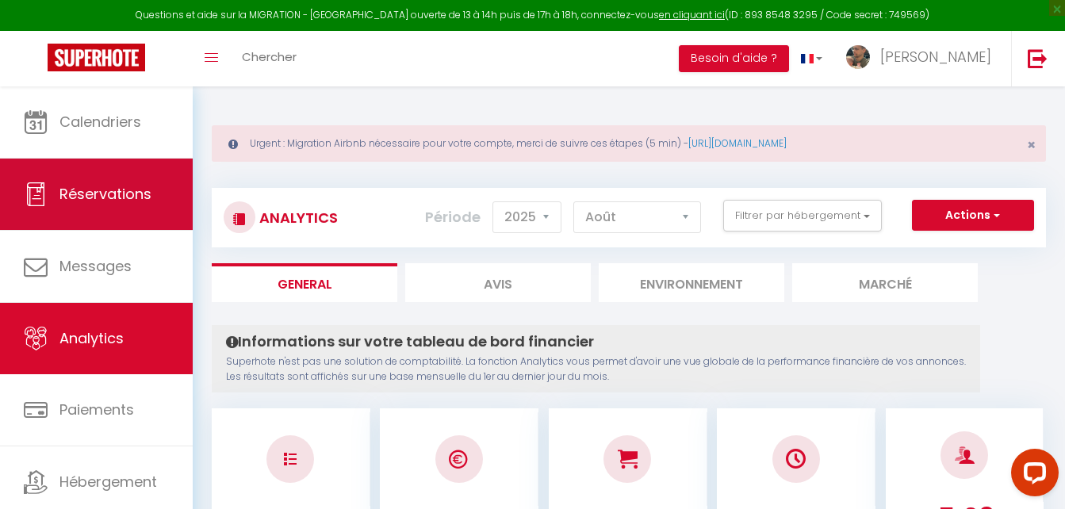
select select
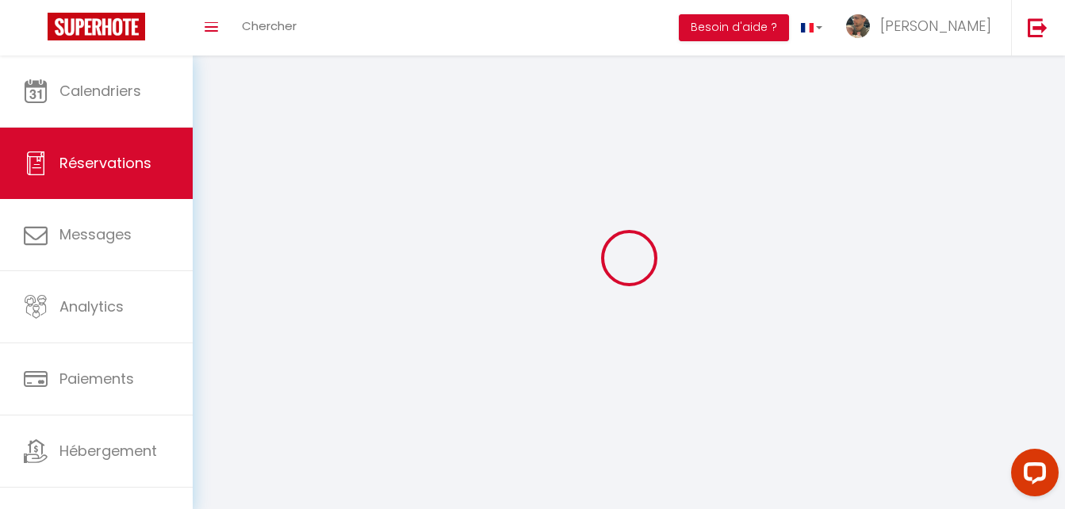
select select
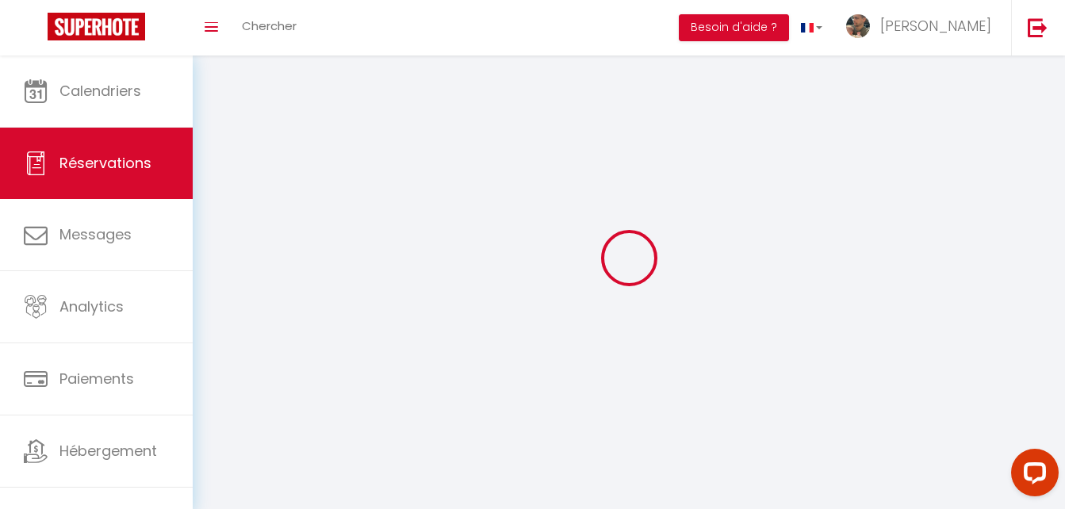
select select
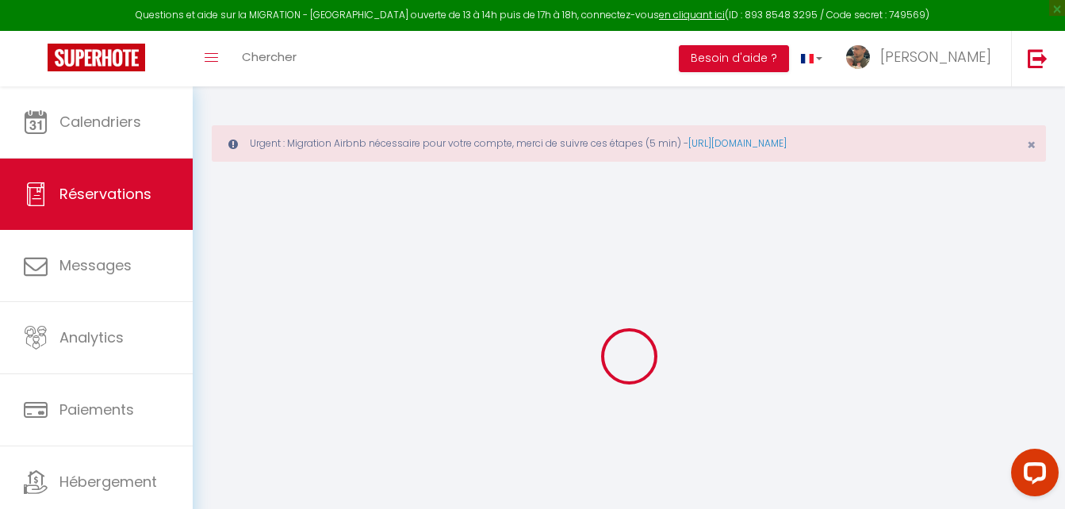
select select
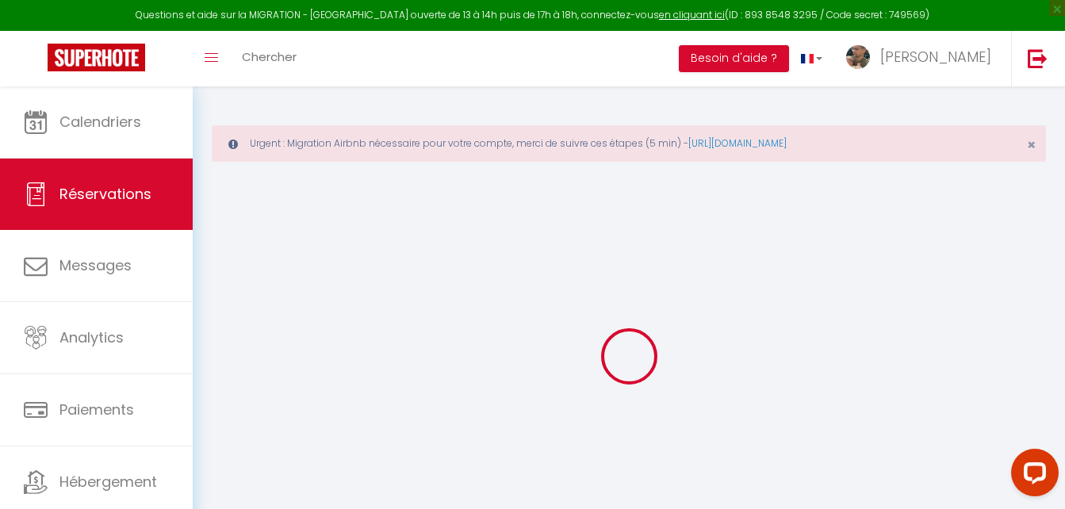
select select
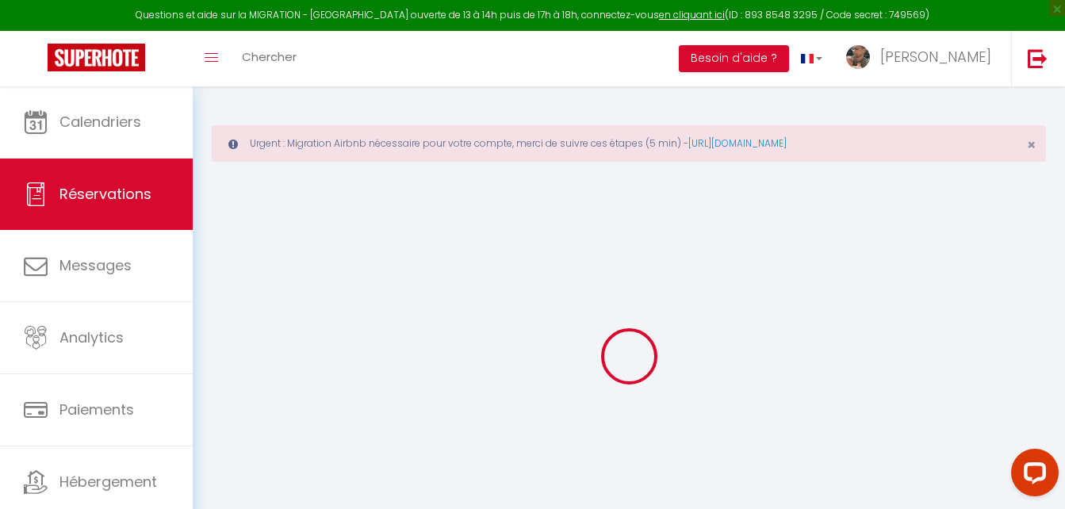
select select
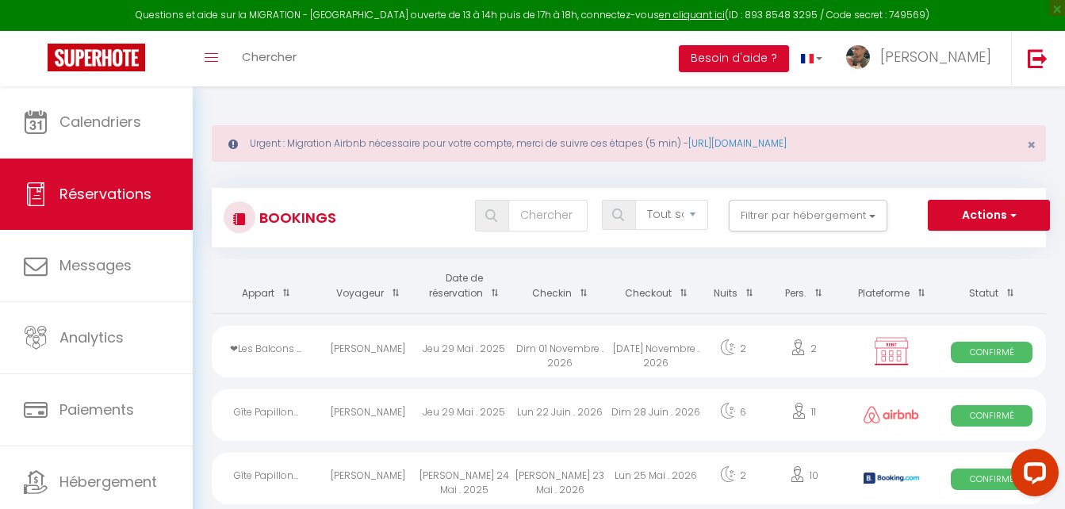
click at [562, 347] on div "Dim 01 Novembre . 2026" at bounding box center [560, 352] width 96 height 52
select select "OK"
select select "1"
select select "0"
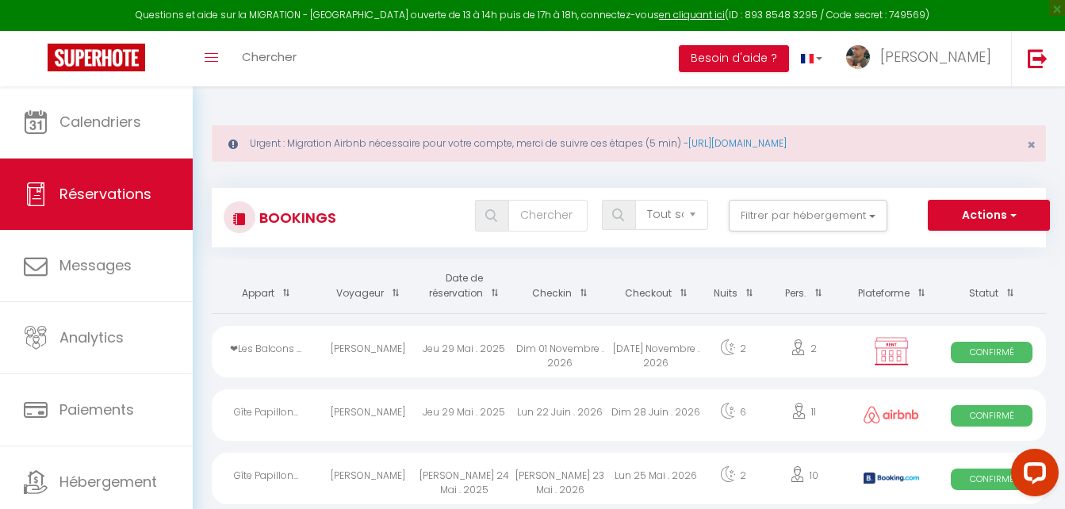
select select "1"
select select
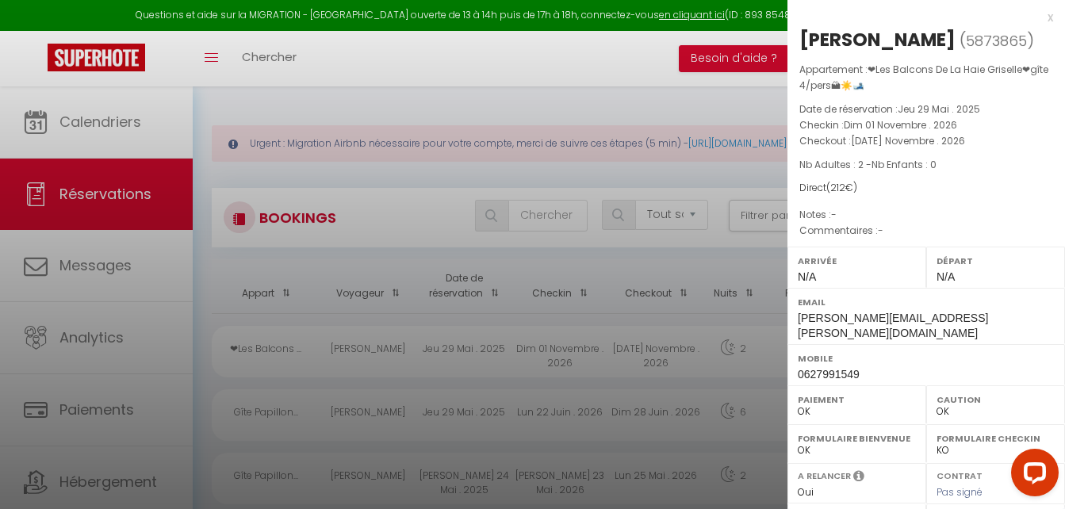
scroll to position [246, 0]
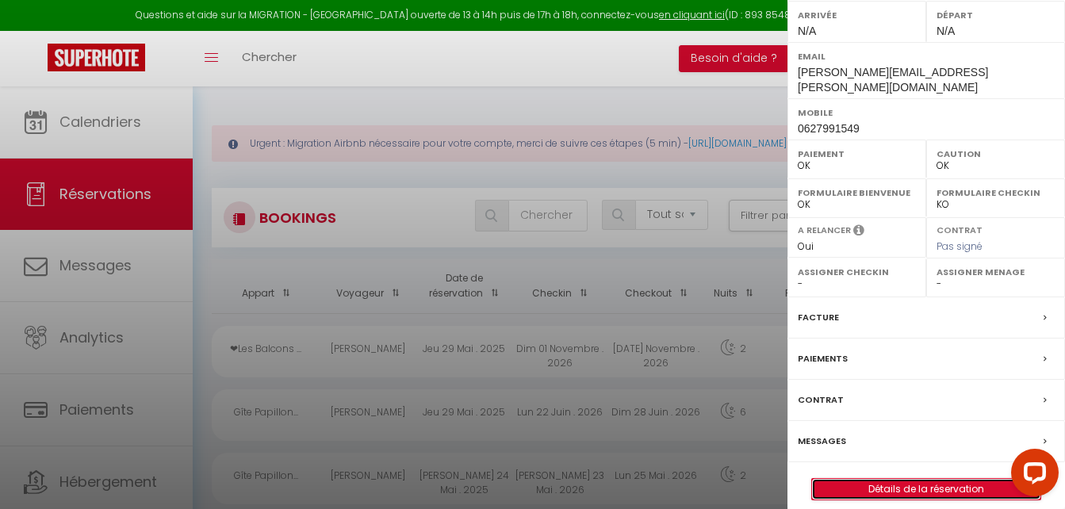
click at [919, 479] on link "Détails de la réservation" at bounding box center [926, 489] width 228 height 21
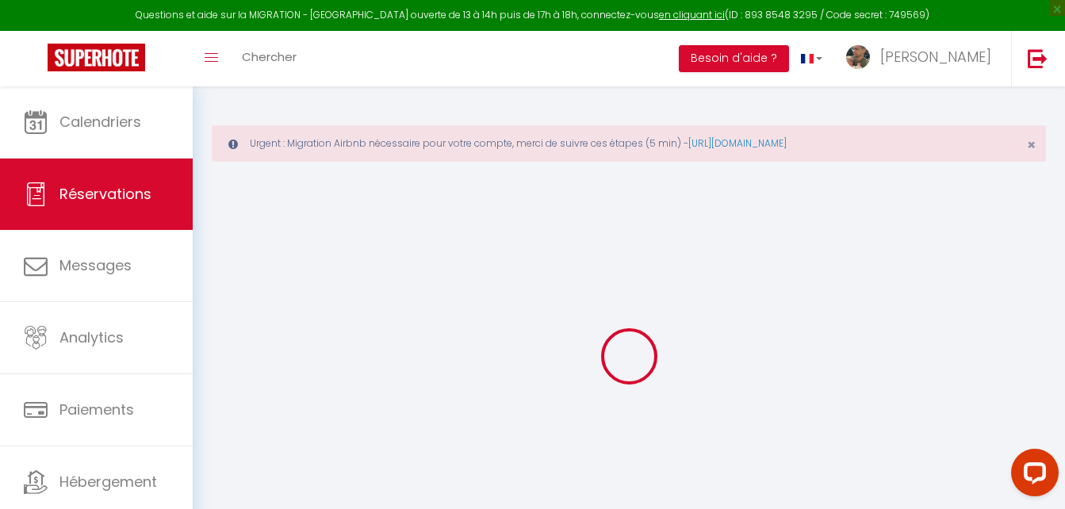
select select
checkbox input "false"
select select
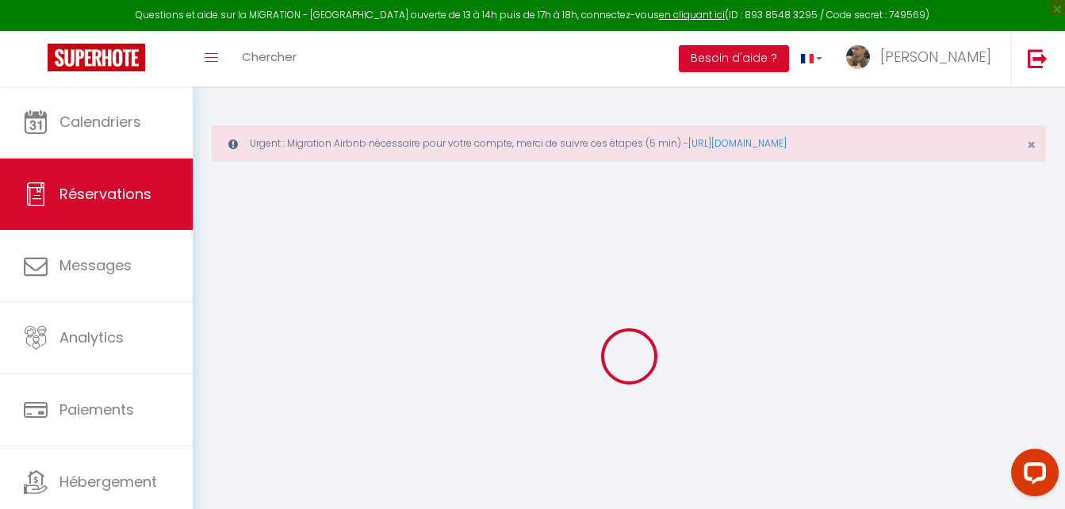
checkbox input "false"
type input "35"
select select
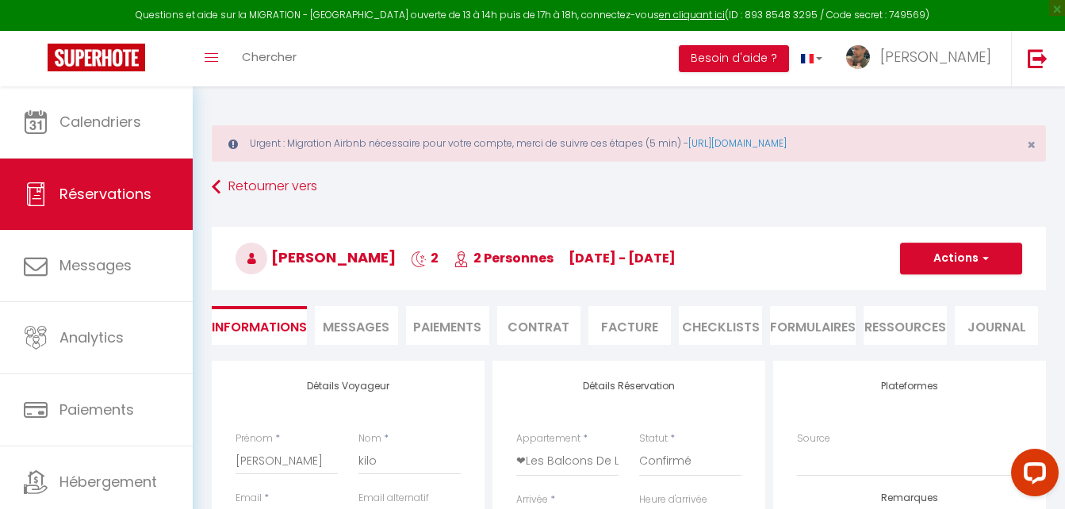
checkbox input "false"
select select
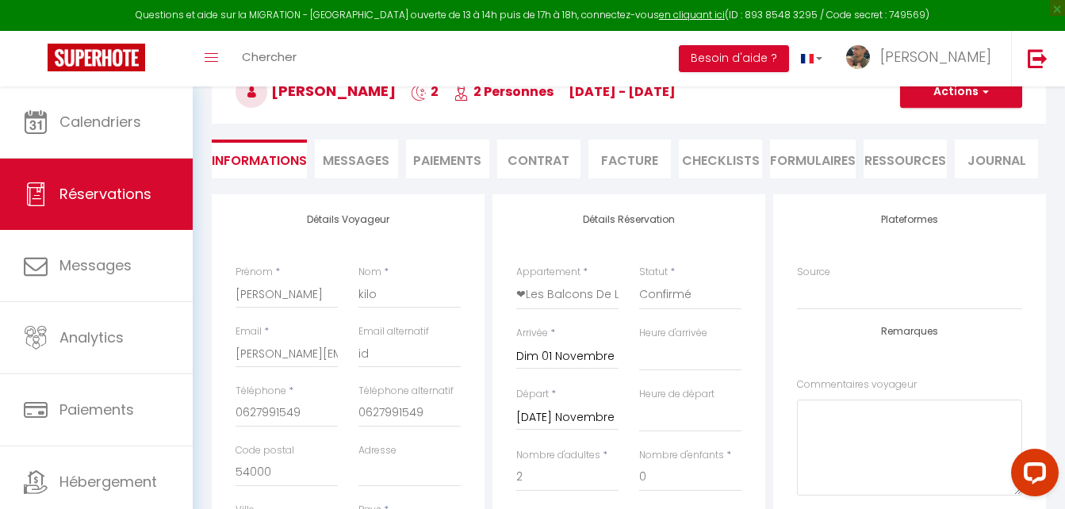
scroll to position [169, 0]
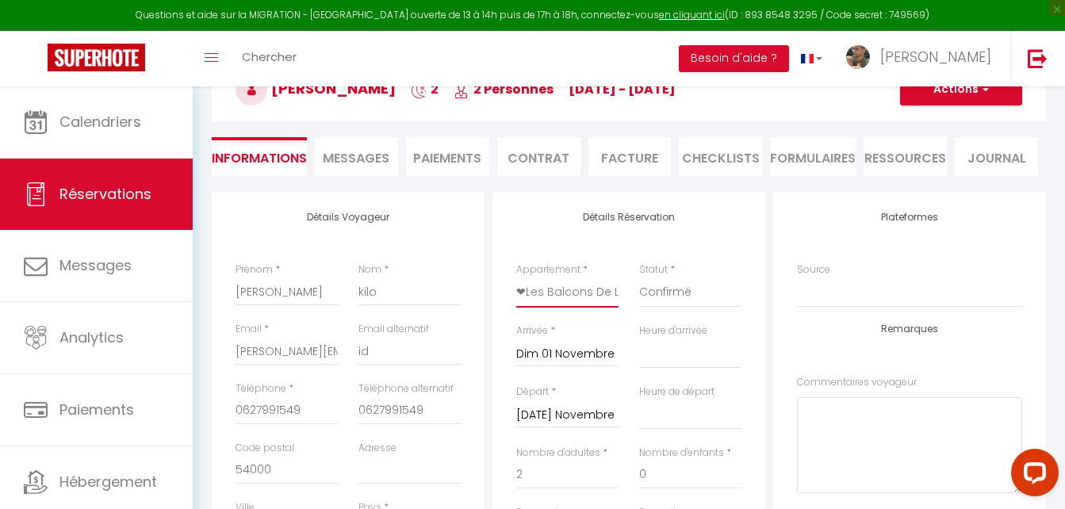
click at [605, 290] on select "❤Les Balcons De La Haie Griselle❤gîte 4/pers🏔☀️🎿 Gîte Papillon 6 à 14 personnes…" at bounding box center [567, 293] width 102 height 30
select select "68947"
click at [516, 278] on select "❤Les Balcons De La Haie Griselle❤gîte 4/pers🏔☀️🎿 Gîte Papillon 6 à 14 personnes…" at bounding box center [567, 293] width 102 height 30
select select
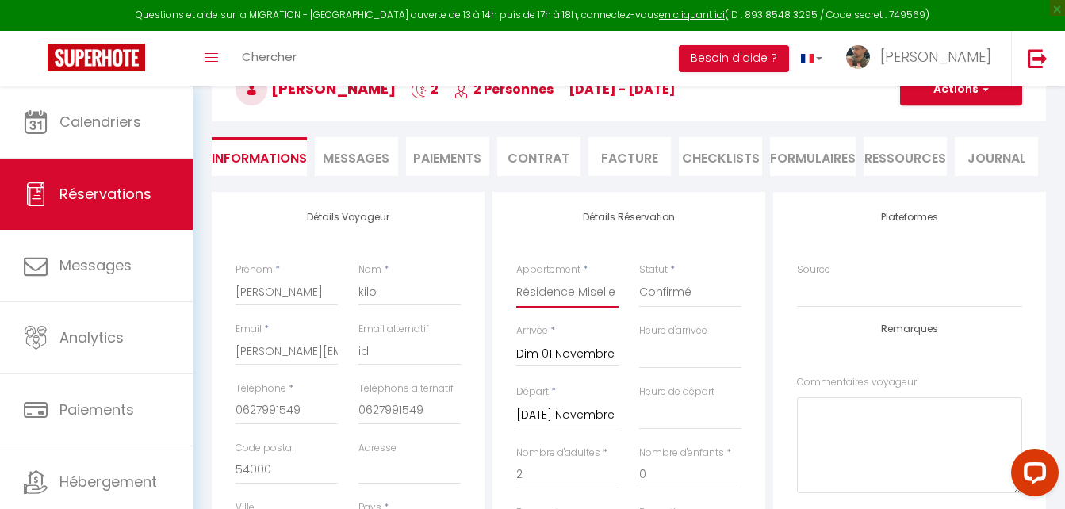
checkbox input "false"
select select
checkbox input "false"
type input "4"
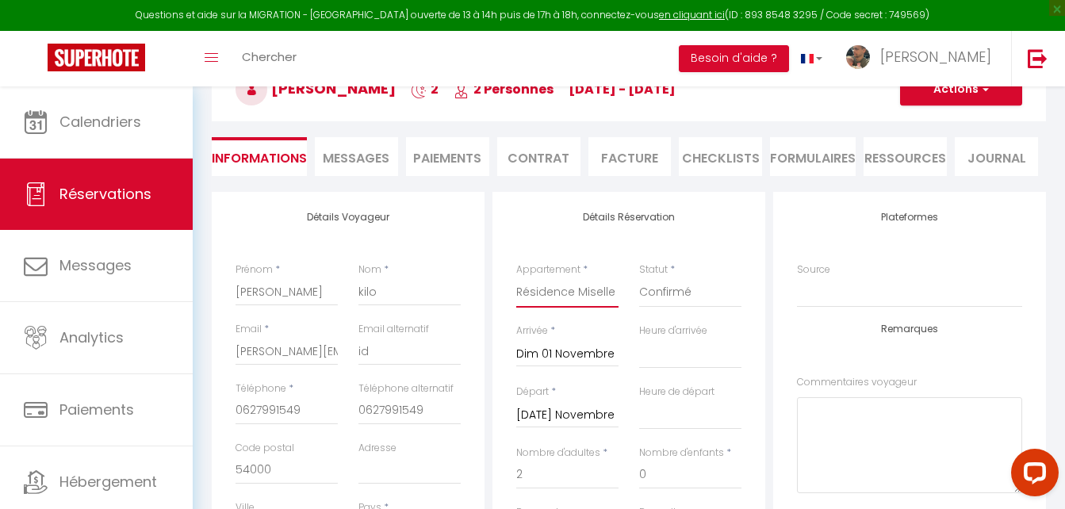
select select
type input "139"
checkbox input "false"
click at [1005, 100] on button "Actions" at bounding box center [961, 90] width 122 height 32
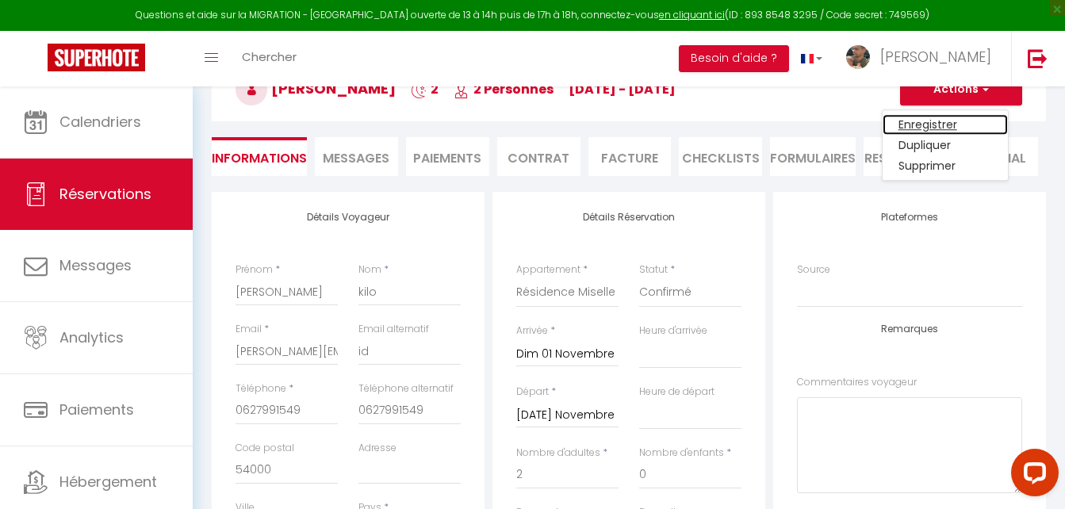
click at [945, 124] on link "Enregistrer" at bounding box center [945, 124] width 125 height 21
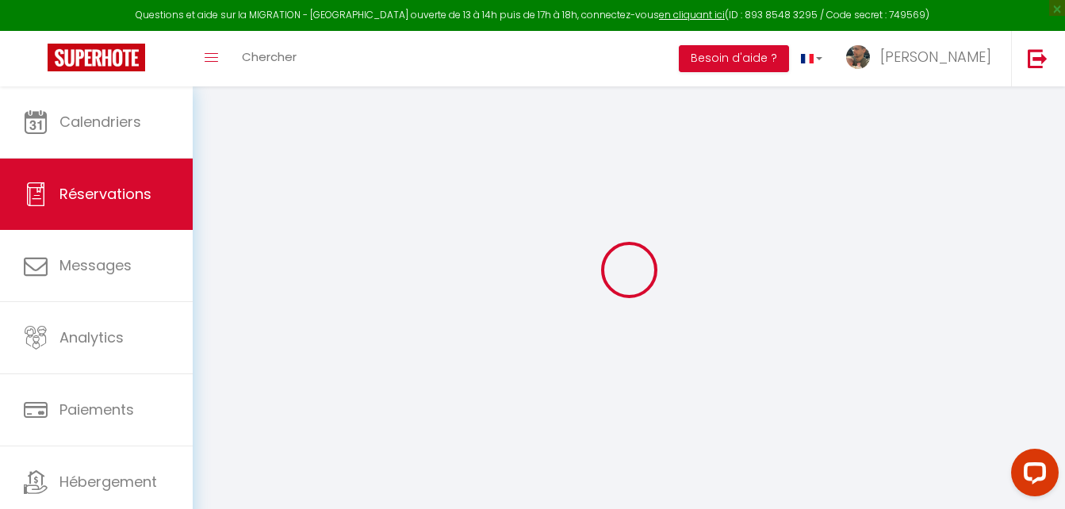
scroll to position [86, 0]
select select "not_cancelled"
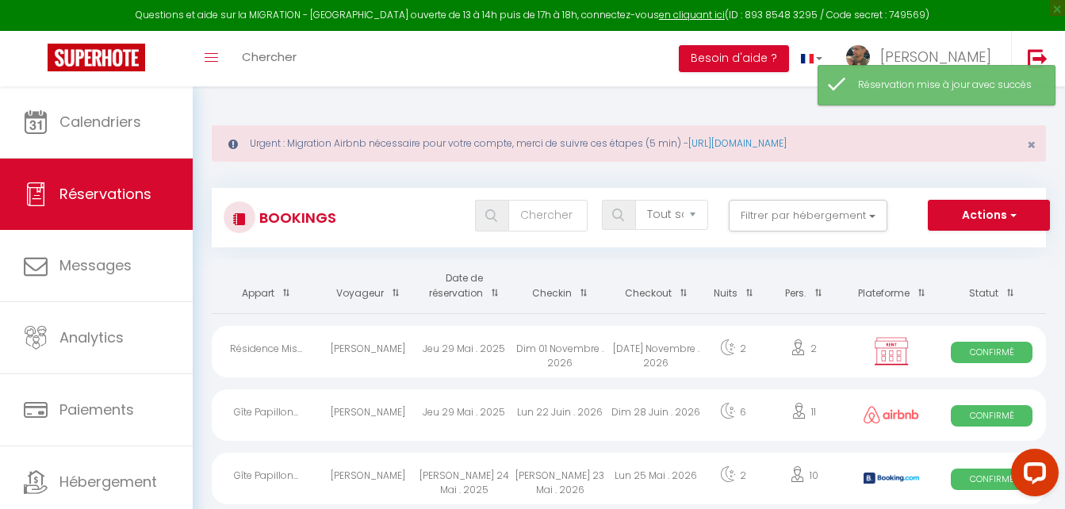
click at [596, 351] on div "Dim 01 Novembre . 2026" at bounding box center [560, 352] width 96 height 52
select select "OK"
select select "1"
select select "0"
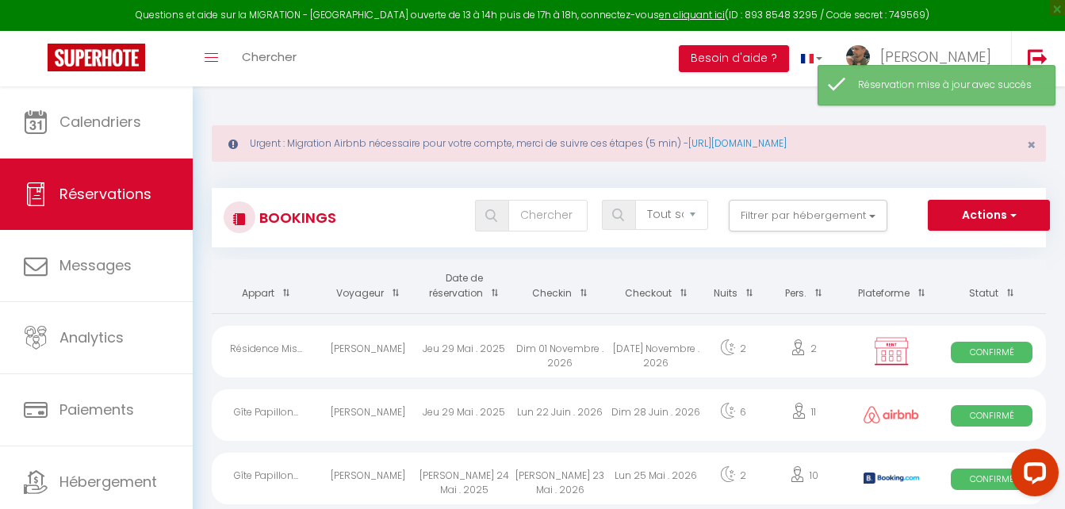
select select "1"
select select
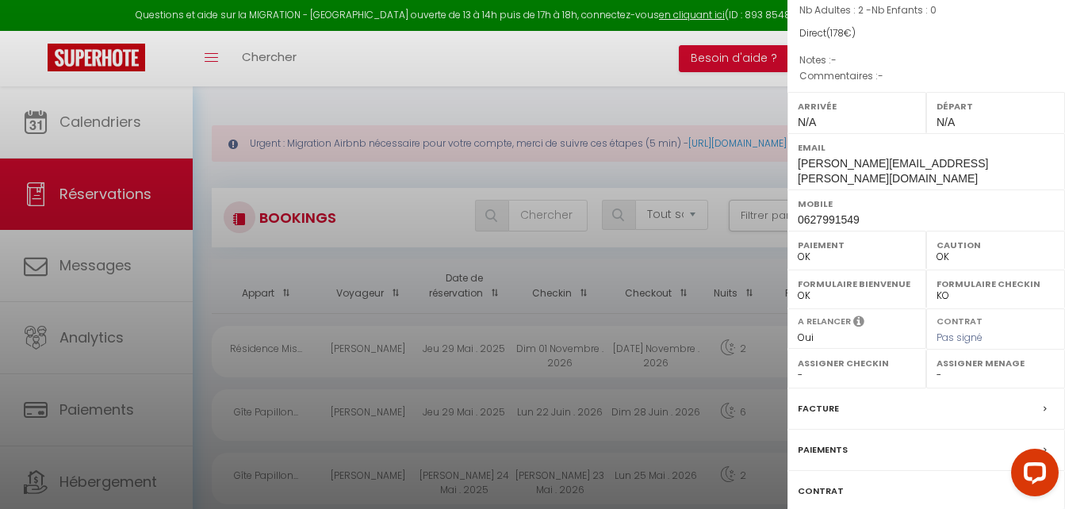
scroll to position [140, 0]
click at [943, 248] on select "OK KO" at bounding box center [996, 255] width 118 height 14
select select "KO"
click at [937, 248] on select "OK KO" at bounding box center [996, 255] width 118 height 14
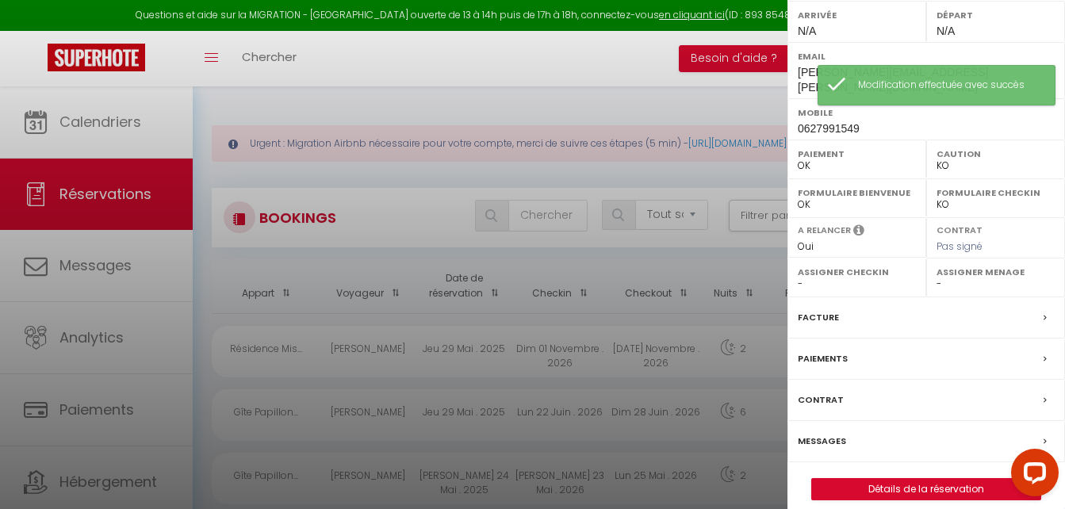
scroll to position [229, 0]
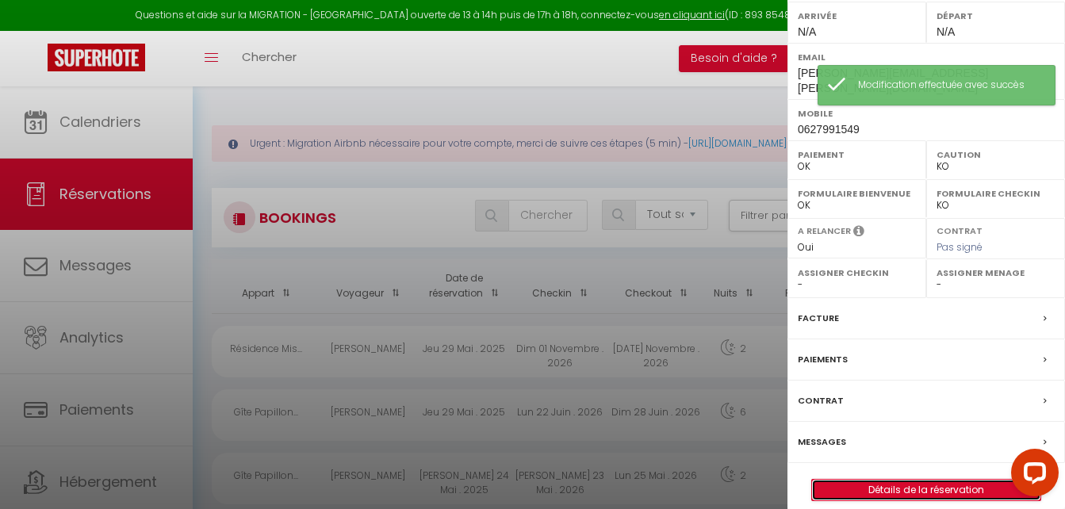
click at [922, 480] on link "Détails de la réservation" at bounding box center [926, 490] width 228 height 21
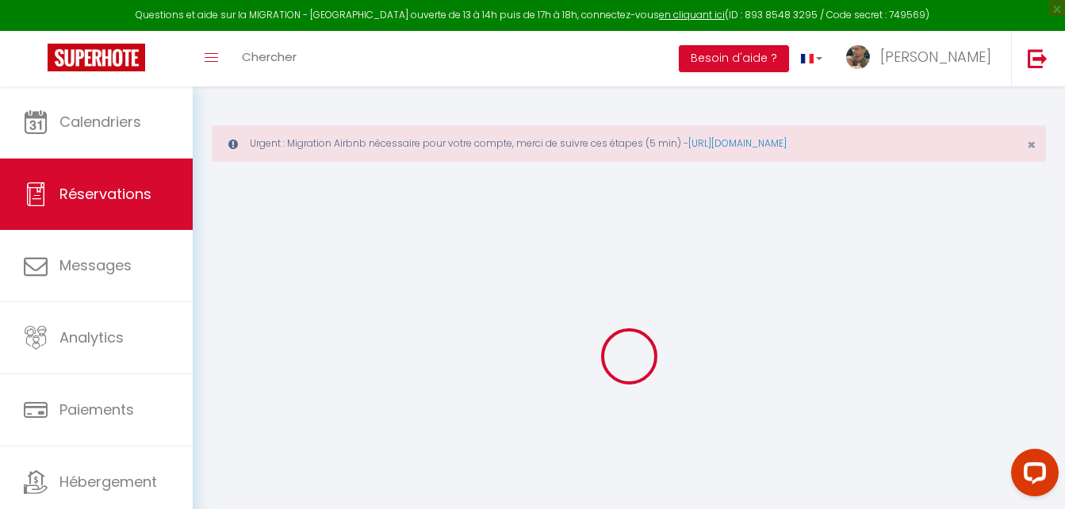
type input "[PERSON_NAME]"
type input "kilo"
type input "[PERSON_NAME][EMAIL_ADDRESS][PERSON_NAME][DOMAIN_NAME]"
type input "id"
type input "0627991549"
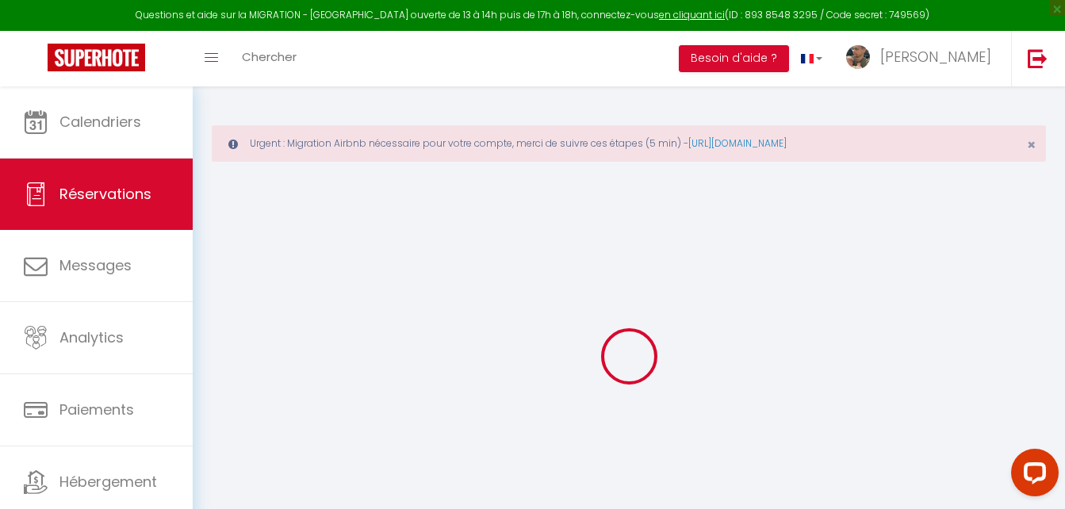
type input "0627991549"
type input "54000"
type input "Nancy"
select select "FR"
select select "68947"
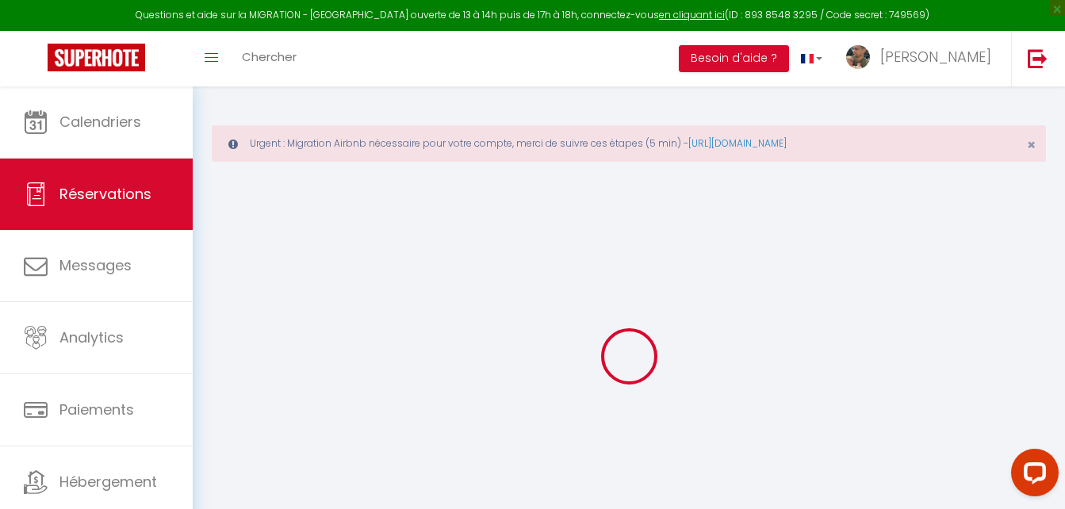
select select "1"
type input "Dim 01 Novembre 2026"
select select
type input "[DATE] Novembre 2026"
select select
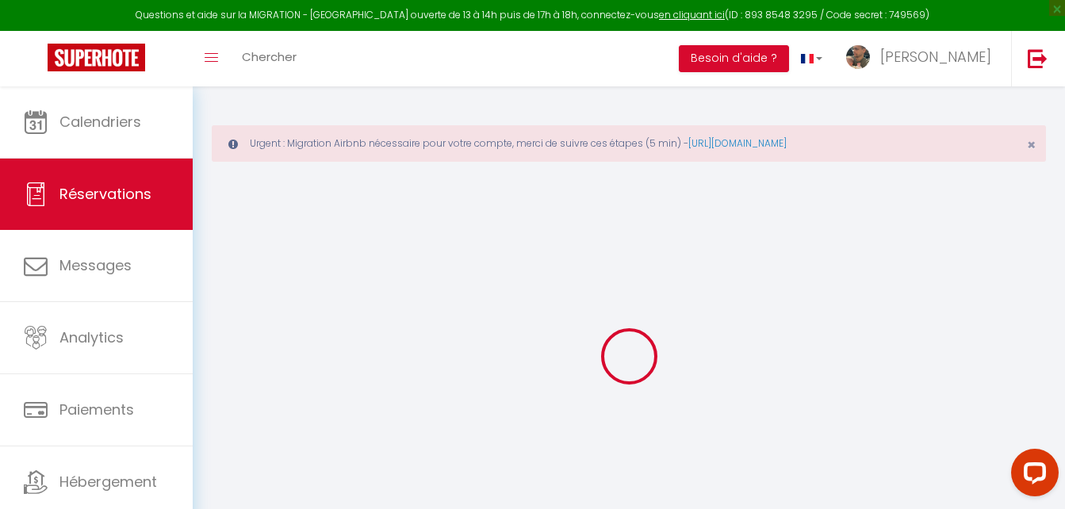
type input "2"
select select "12"
select select "14"
type input "139"
checkbox input "false"
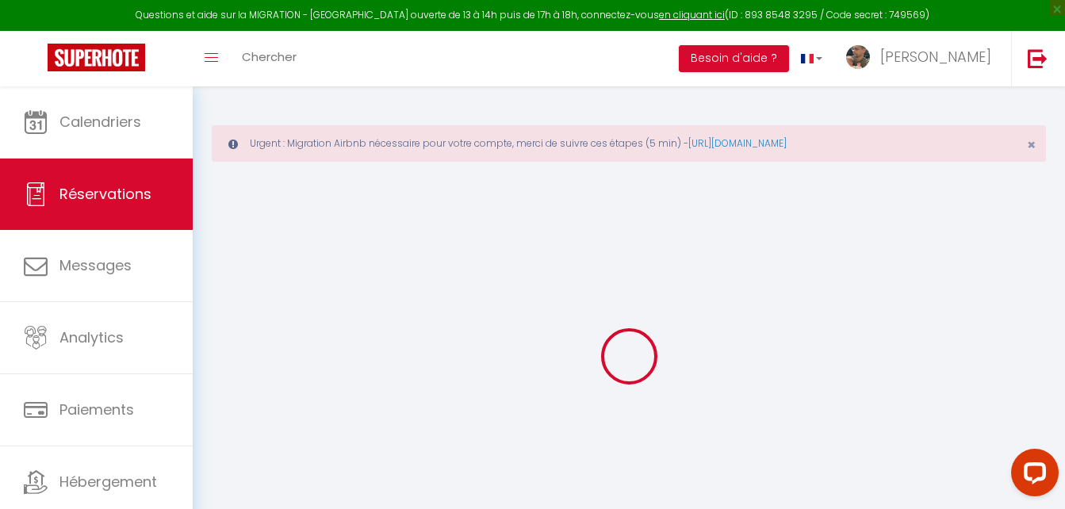
type input "0"
type input "35"
type input "0"
select select
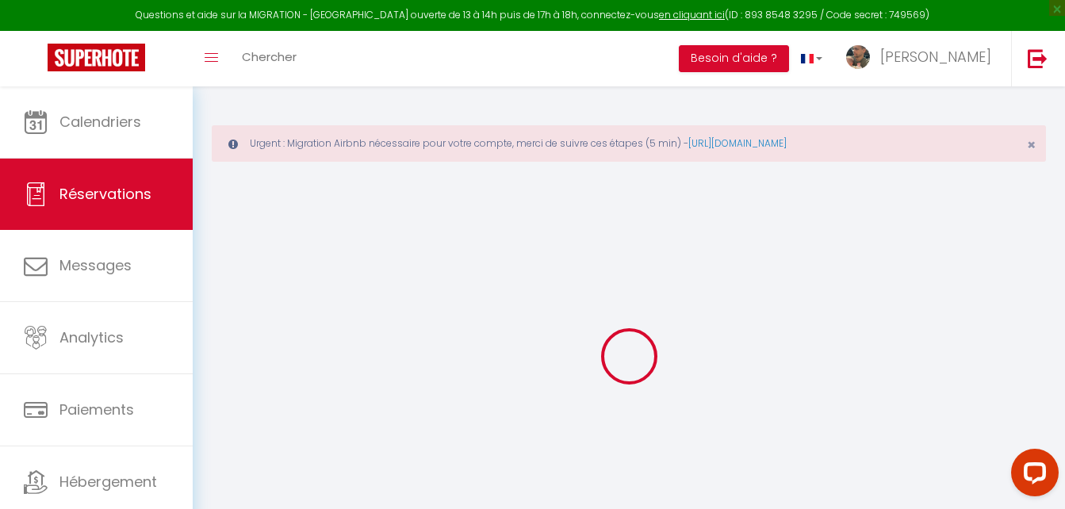
select select
checkbox input "false"
select select
checkbox input "false"
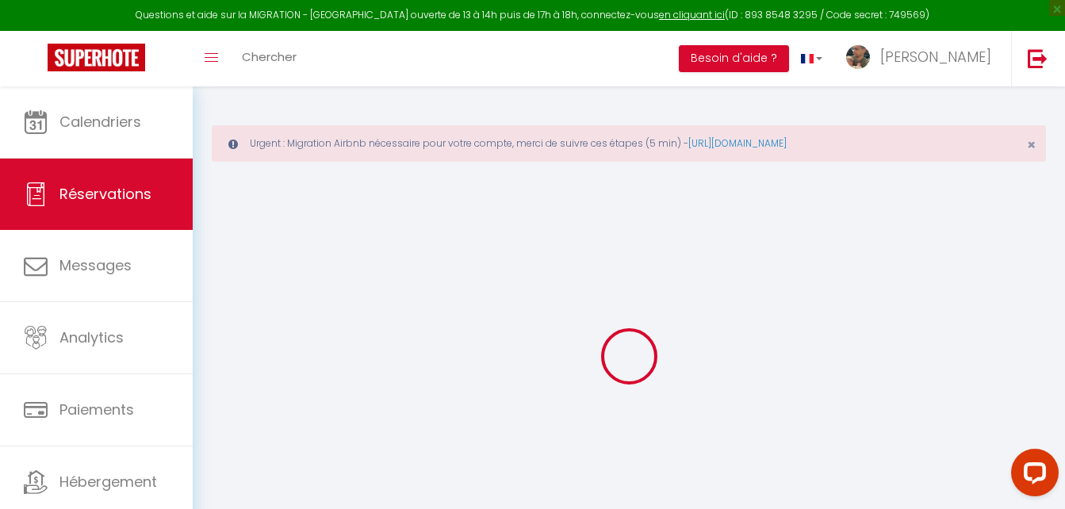
select select
checkbox input "false"
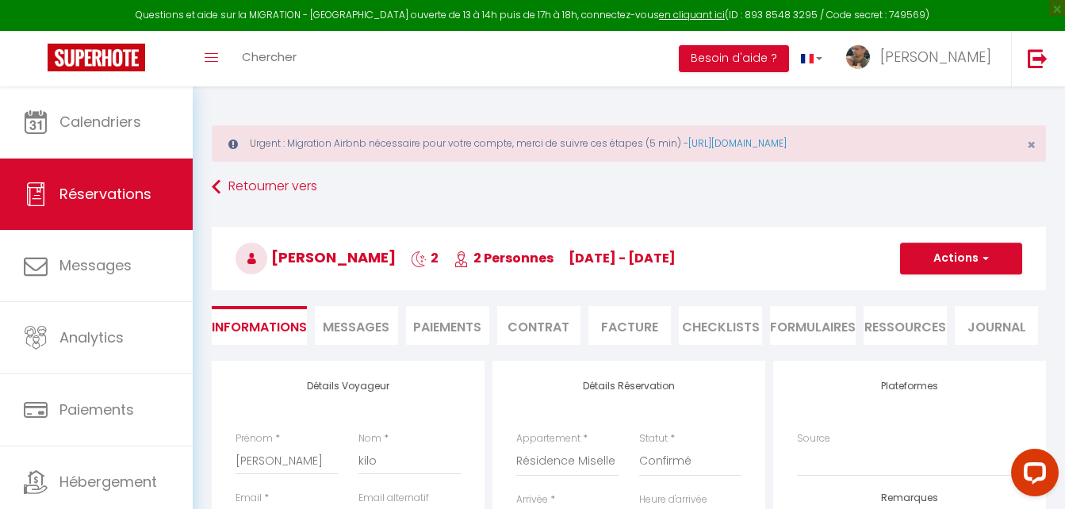
type input "35"
type input "4"
select select
checkbox input "false"
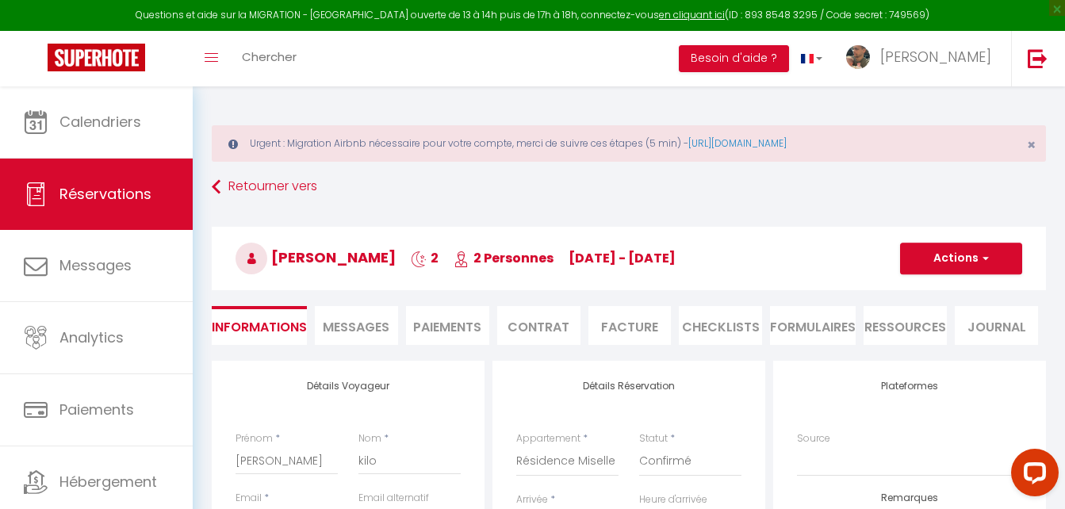
select select
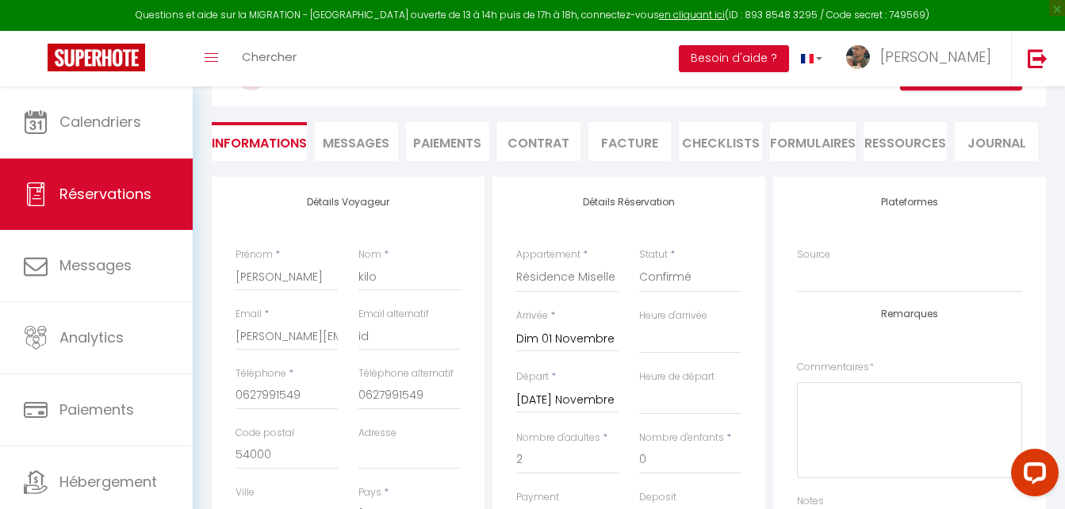
scroll to position [185, 0]
click at [376, 133] on span "Messages" at bounding box center [356, 142] width 67 height 18
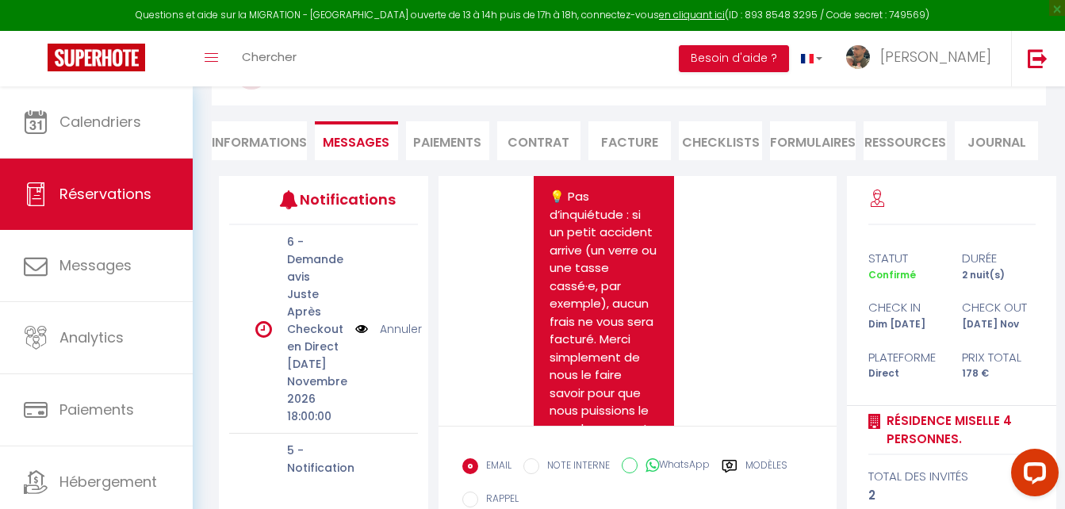
scroll to position [8490, 0]
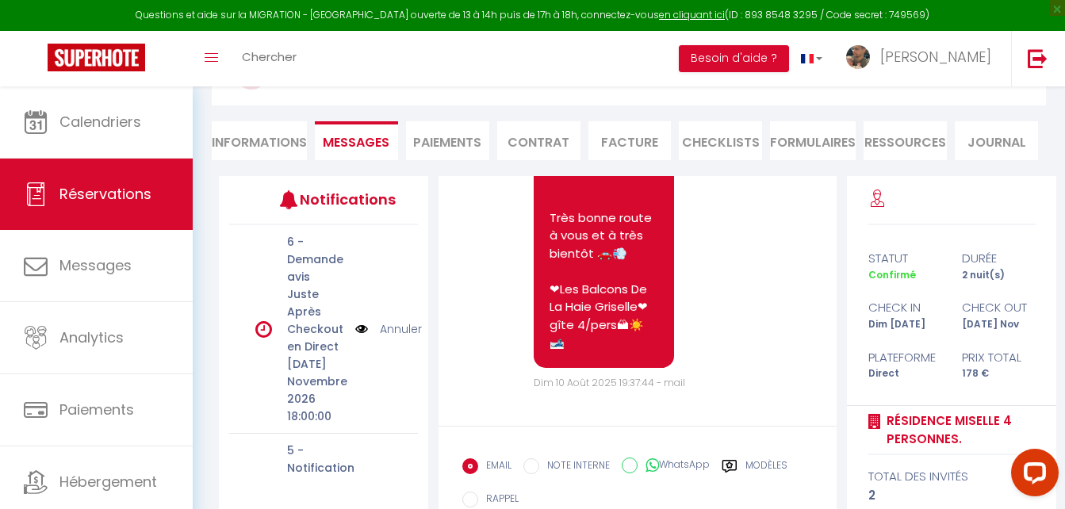
click at [772, 464] on label "Modèles" at bounding box center [767, 468] width 42 height 20
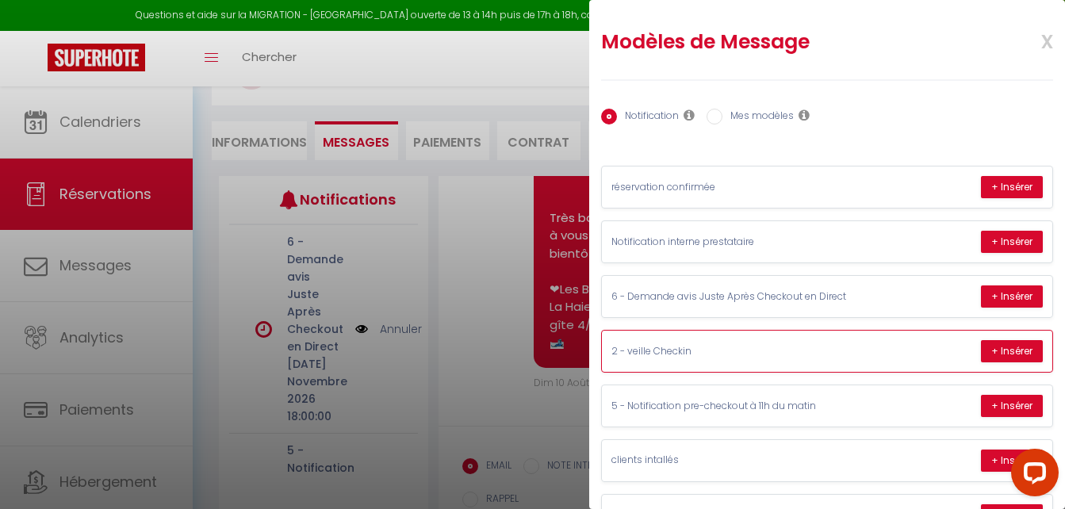
scroll to position [63, 0]
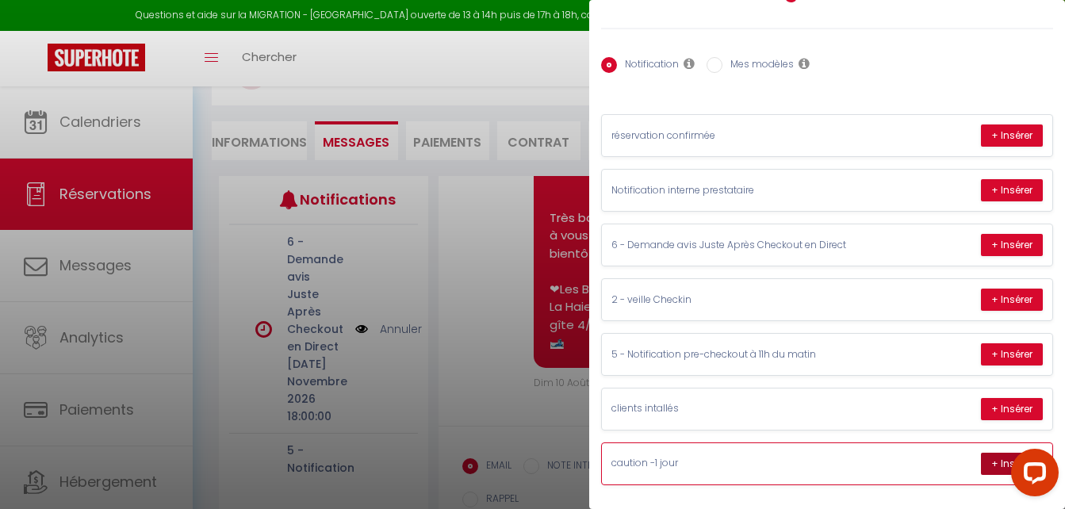
click at [988, 453] on button "+ Insérer" at bounding box center [1012, 464] width 62 height 22
type textarea "[PERSON_NAME] 🌞, Voici le lien pour effectuer la caution de votre séjour : [URL…"
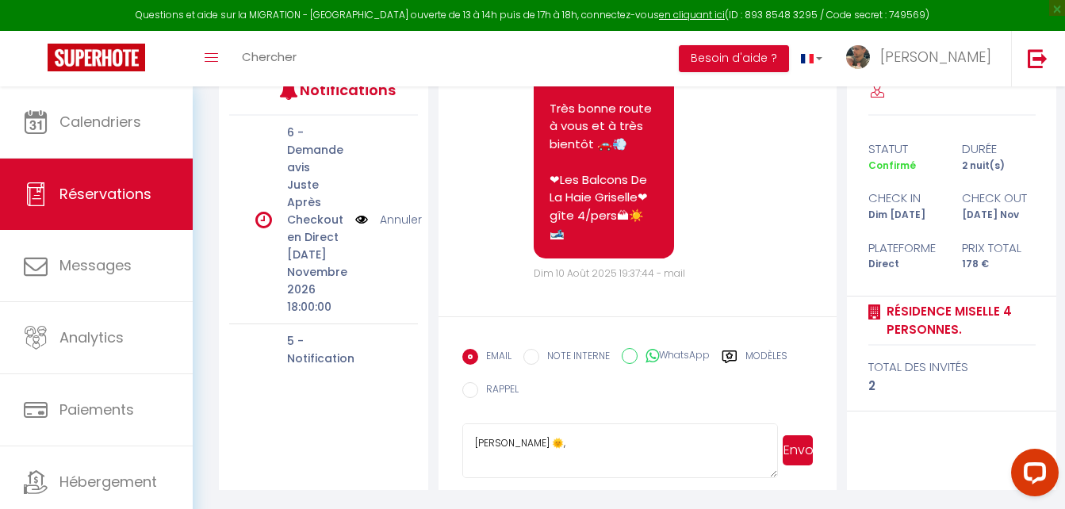
click at [802, 440] on button "Envoyer" at bounding box center [798, 450] width 30 height 30
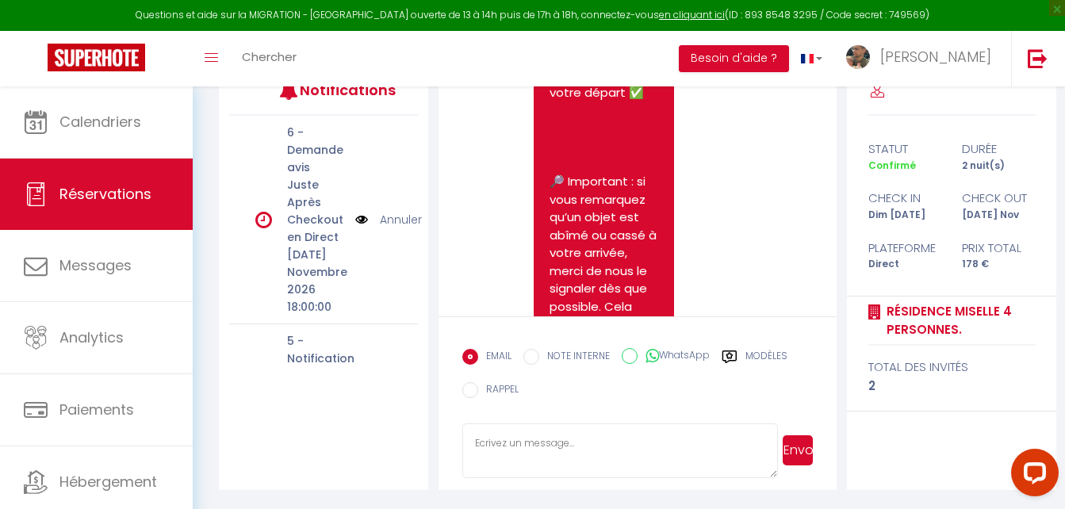
scroll to position [8789, 0]
click at [511, 227] on div "Note Sms [PERSON_NAME] 🌞, Voici le lien pour effectuer la caution de votre séjo…" at bounding box center [637, 459] width 351 height 1397
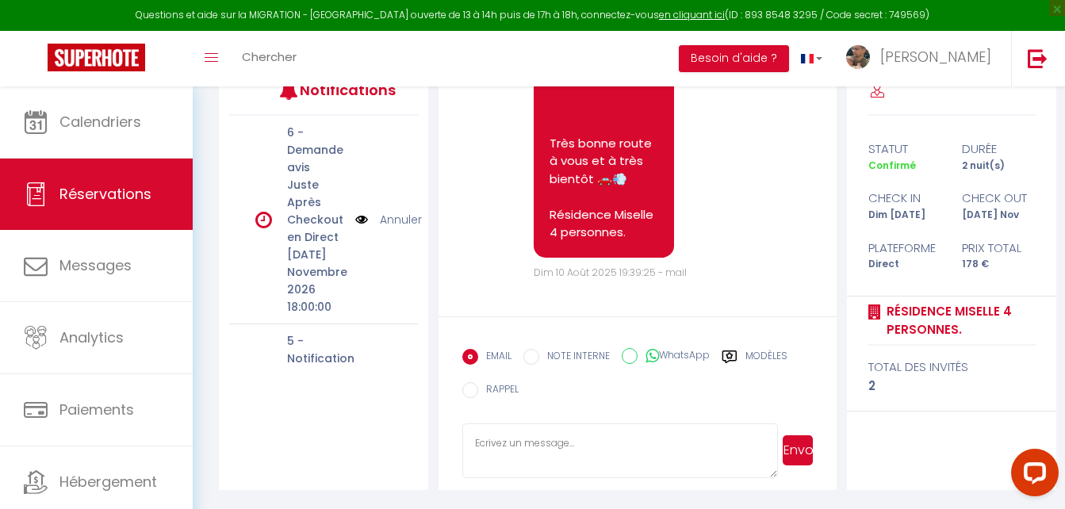
scroll to position [10077, 0]
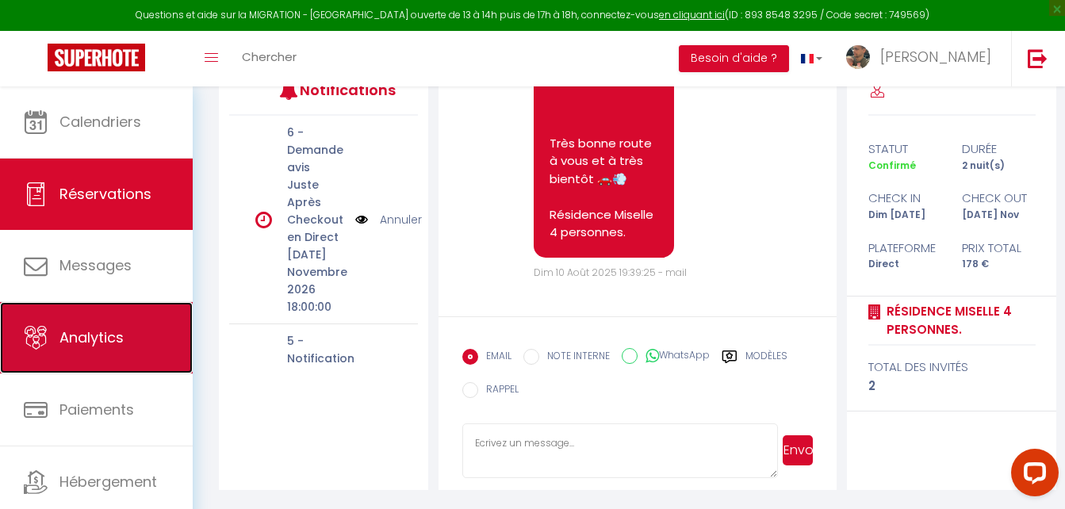
click at [33, 341] on icon at bounding box center [36, 338] width 24 height 24
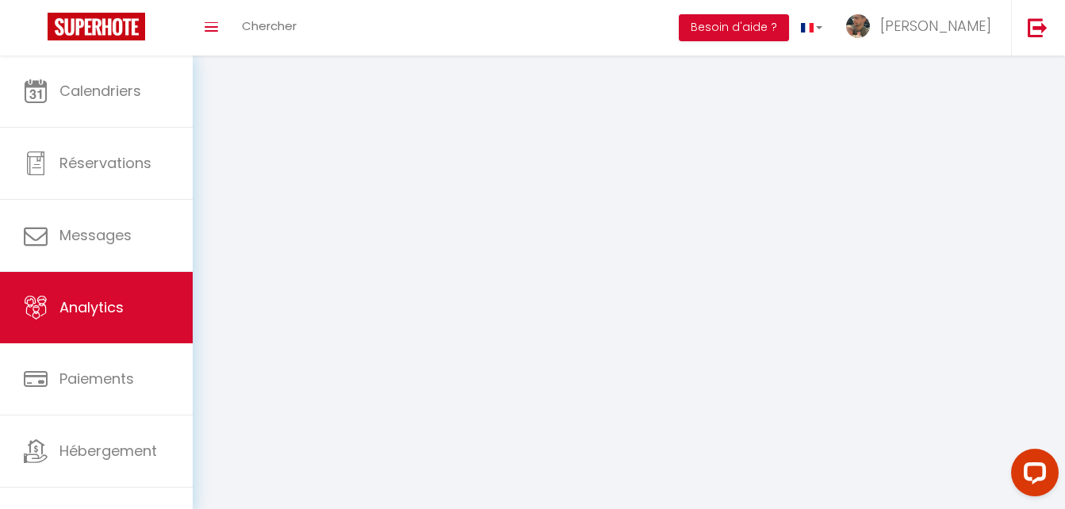
select select "2025"
select select "8"
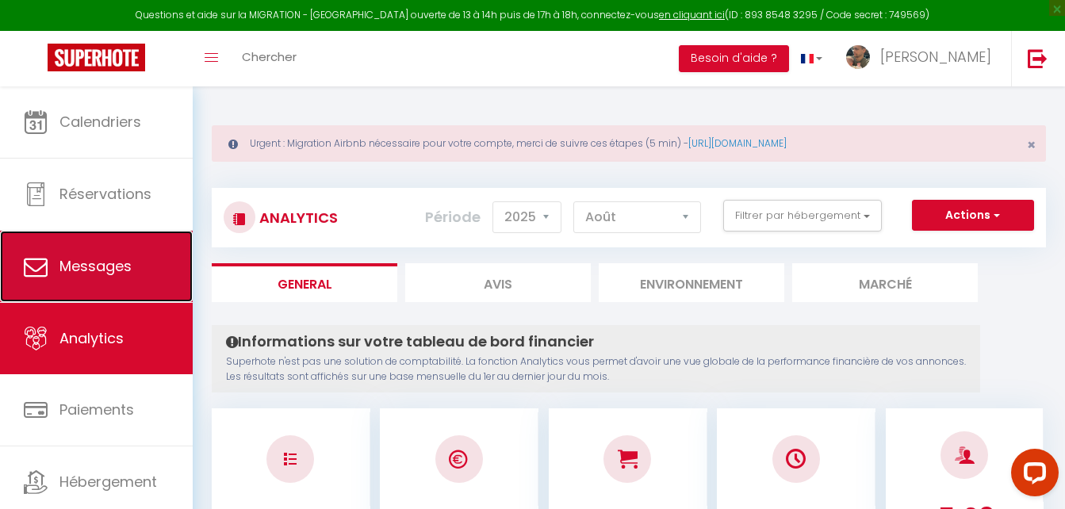
click at [146, 255] on link "Messages" at bounding box center [96, 266] width 193 height 71
select select "message"
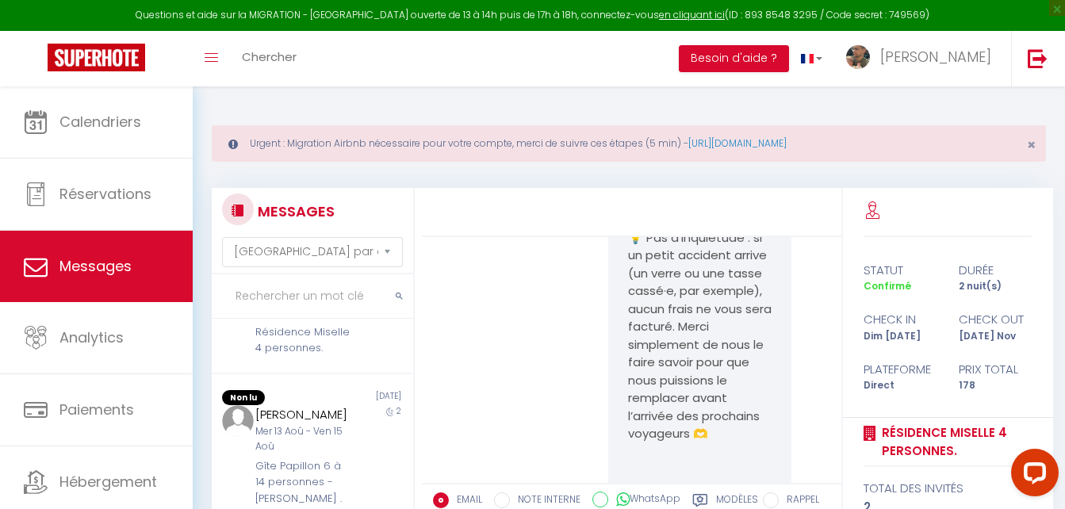
scroll to position [711, 0]
click at [341, 356] on div "Résidence Miselle 4 personnes." at bounding box center [303, 340] width 96 height 33
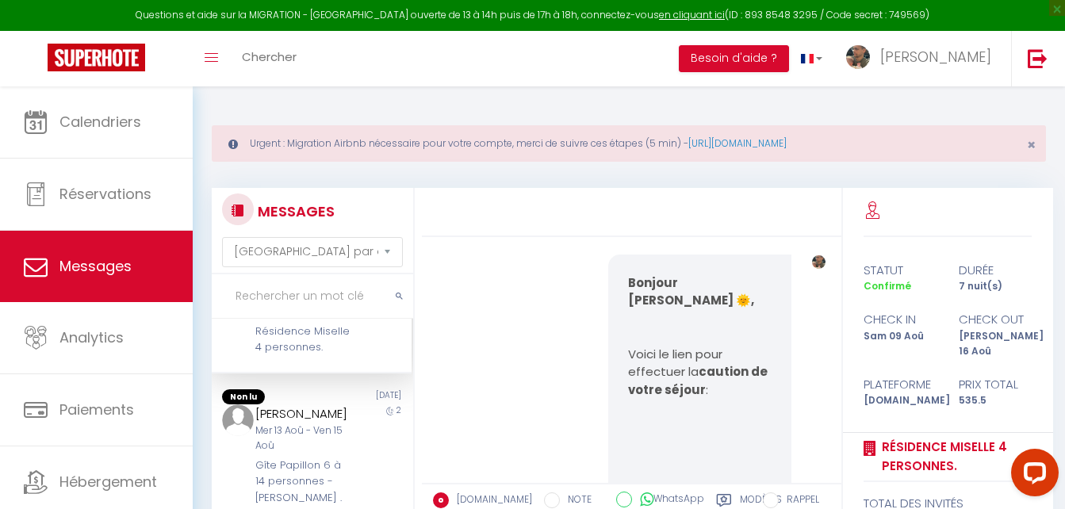
scroll to position [29, 0]
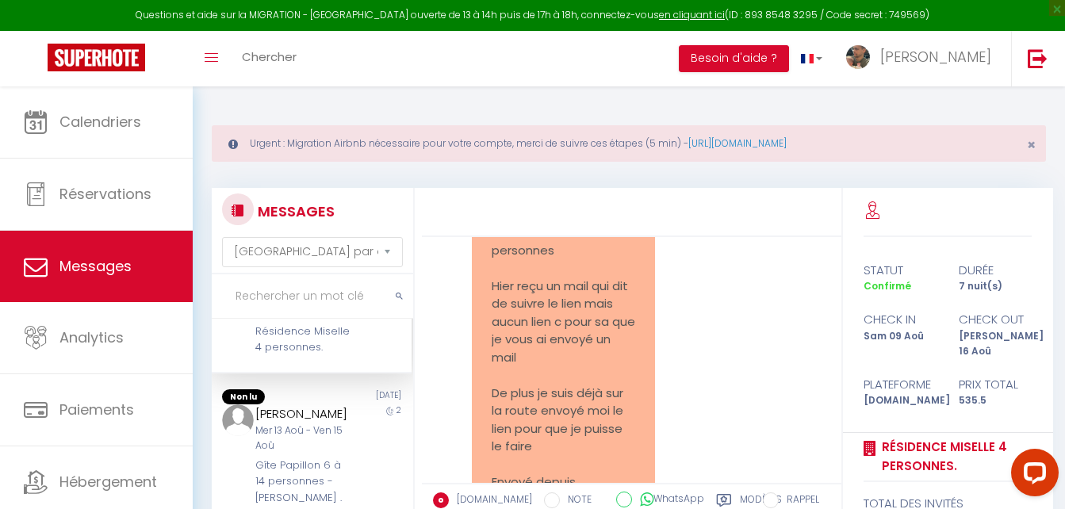
scroll to position [3368, 0]
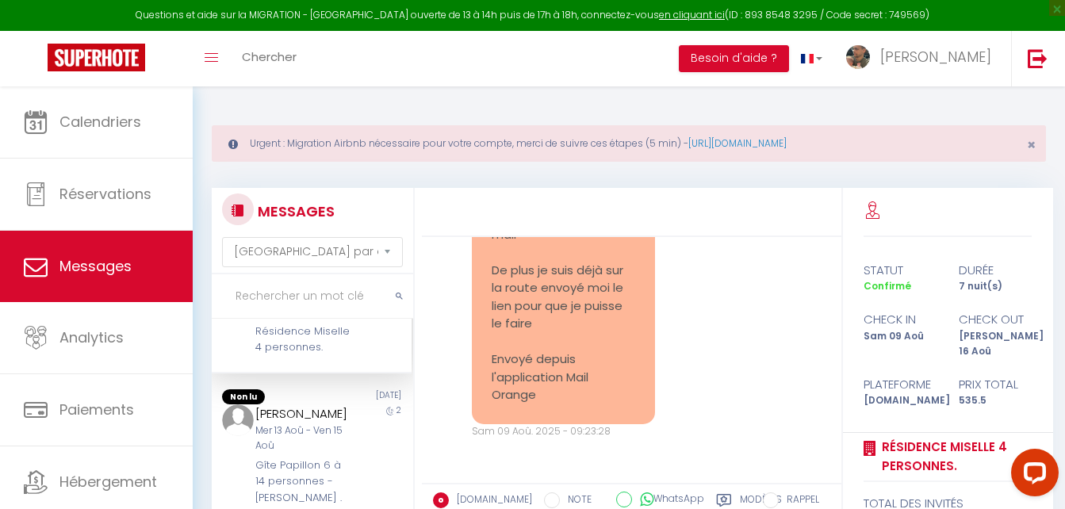
click at [718, 498] on div "Modèles" at bounding box center [749, 512] width 66 height 38
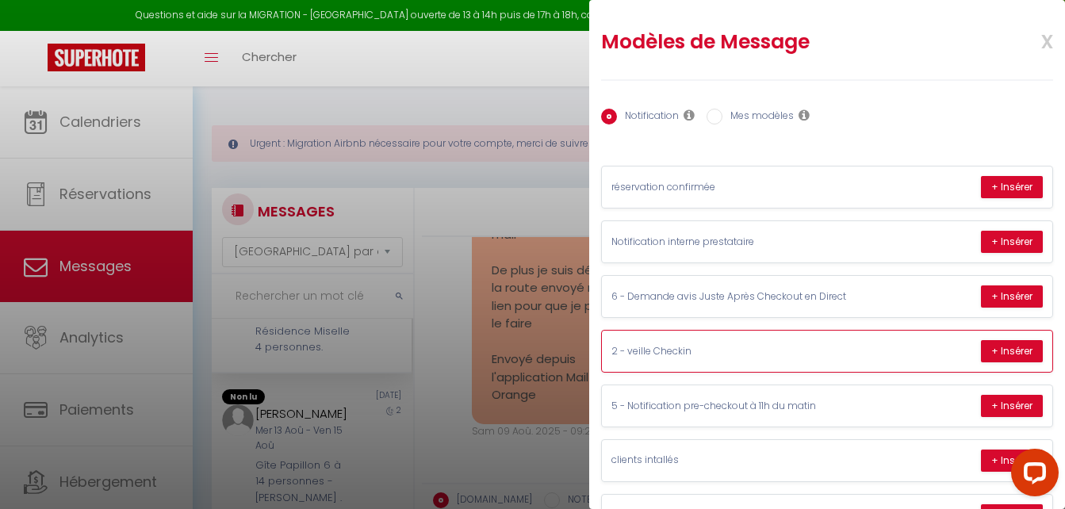
scroll to position [63, 0]
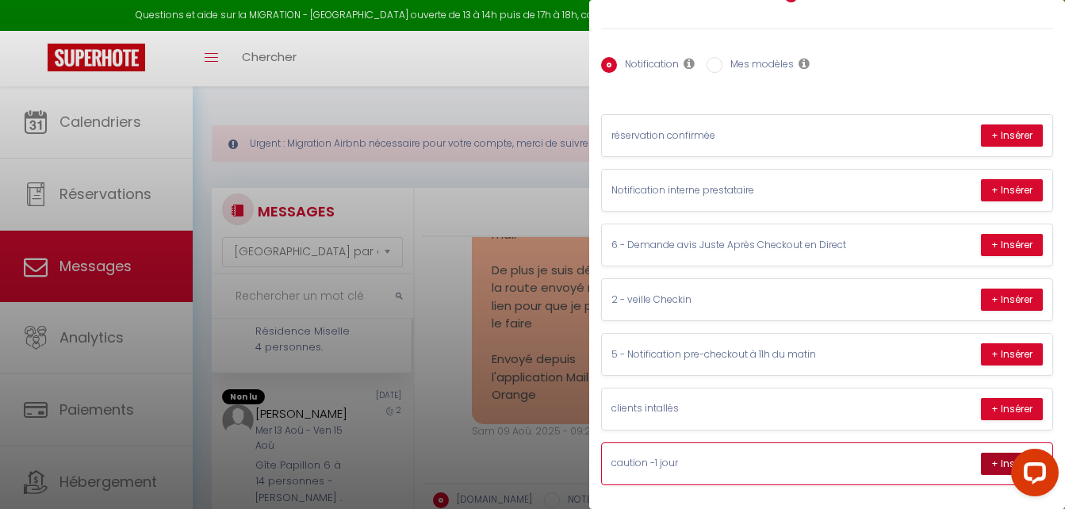
click at [988, 454] on button "+ Insérer" at bounding box center [1012, 464] width 62 height 22
type textarea "Bonjour [PERSON_NAME] 🌞, Voici le lien pour effectuer la caution de votre séjou…"
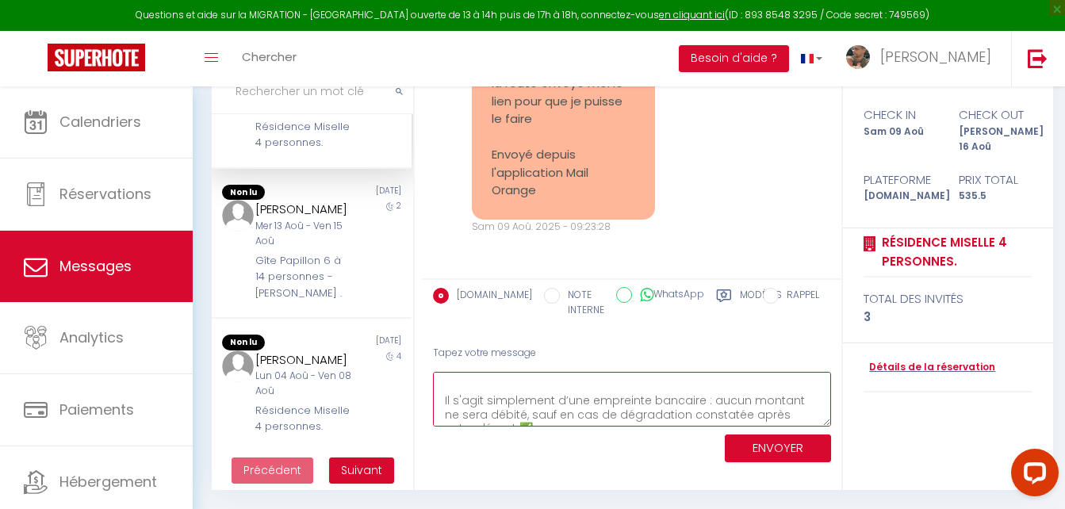
scroll to position [0, 0]
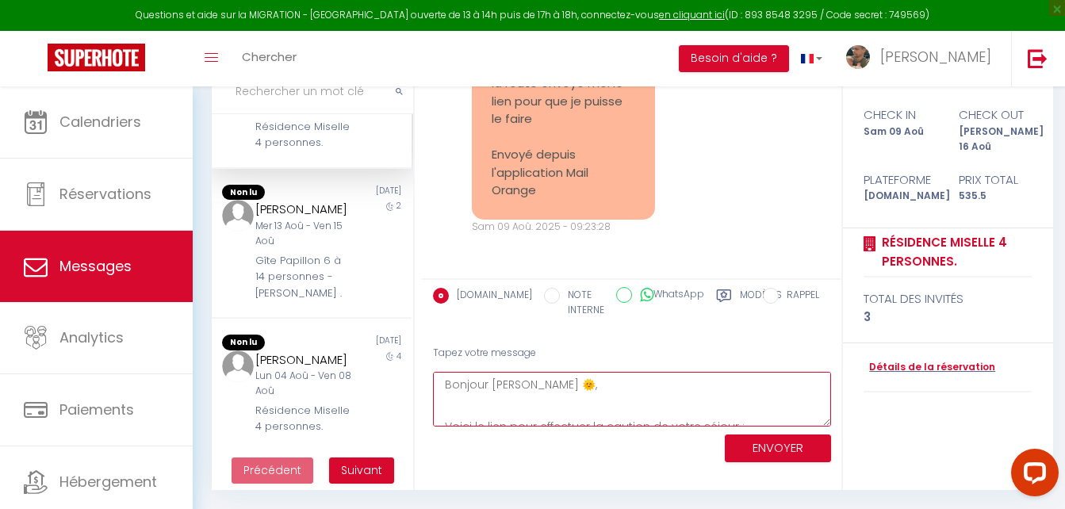
drag, startPoint x: 620, startPoint y: 416, endPoint x: 439, endPoint y: 347, distance: 193.6
click at [439, 347] on div "Tapez votre message Bonjour [PERSON_NAME] 🌞, Voici le lien pour effectuer la ca…" at bounding box center [631, 401] width 419 height 135
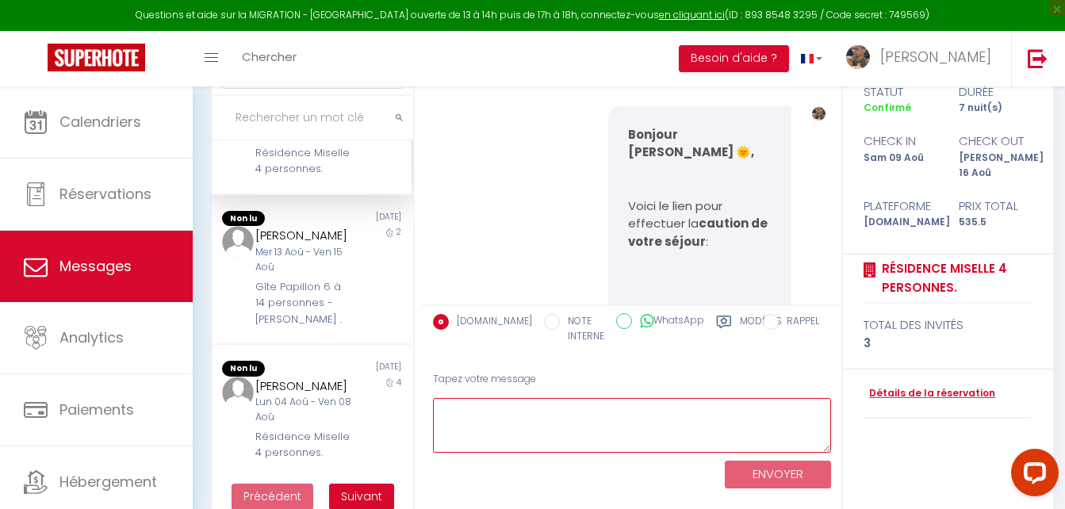
scroll to position [196, 0]
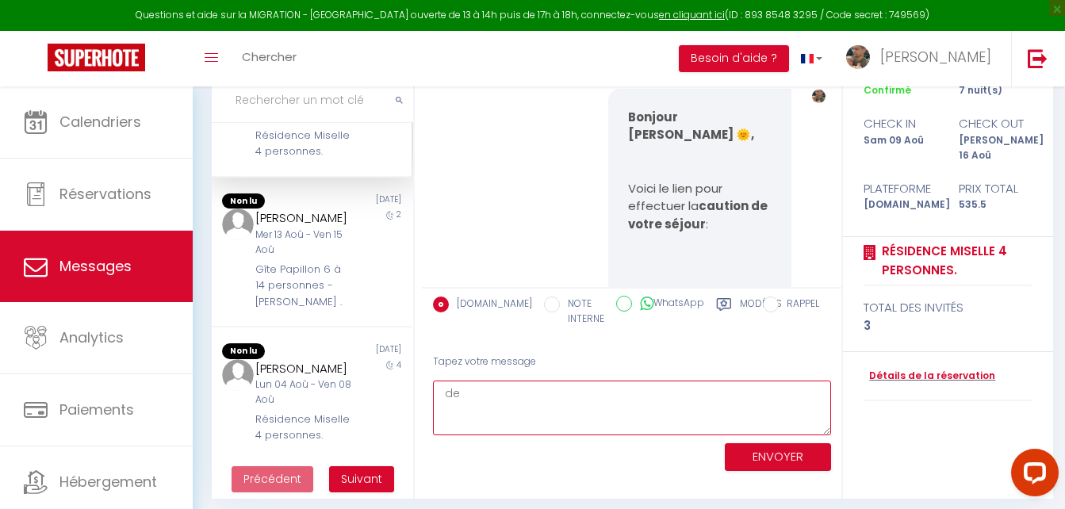
type textarea "d"
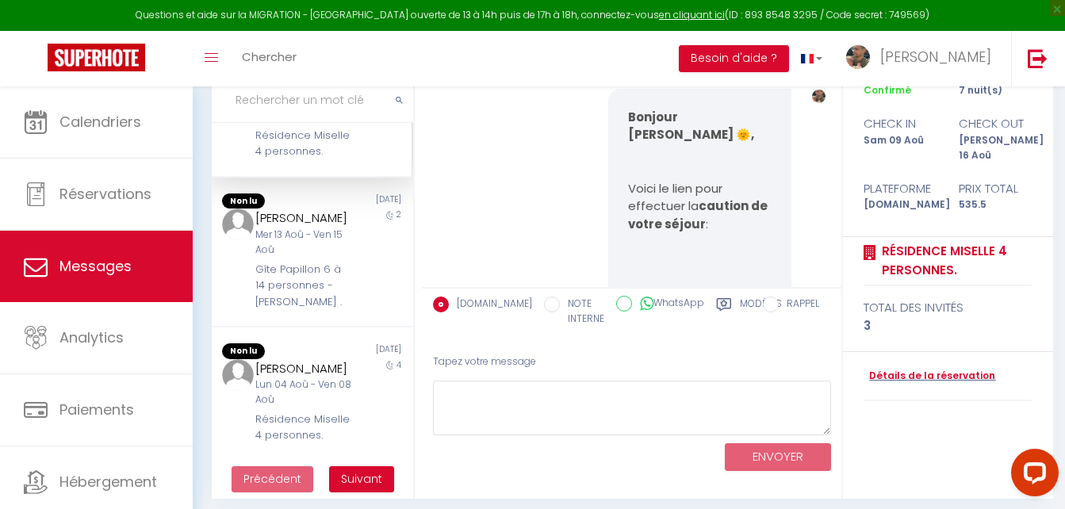
click at [716, 303] on icon at bounding box center [724, 305] width 16 height 16
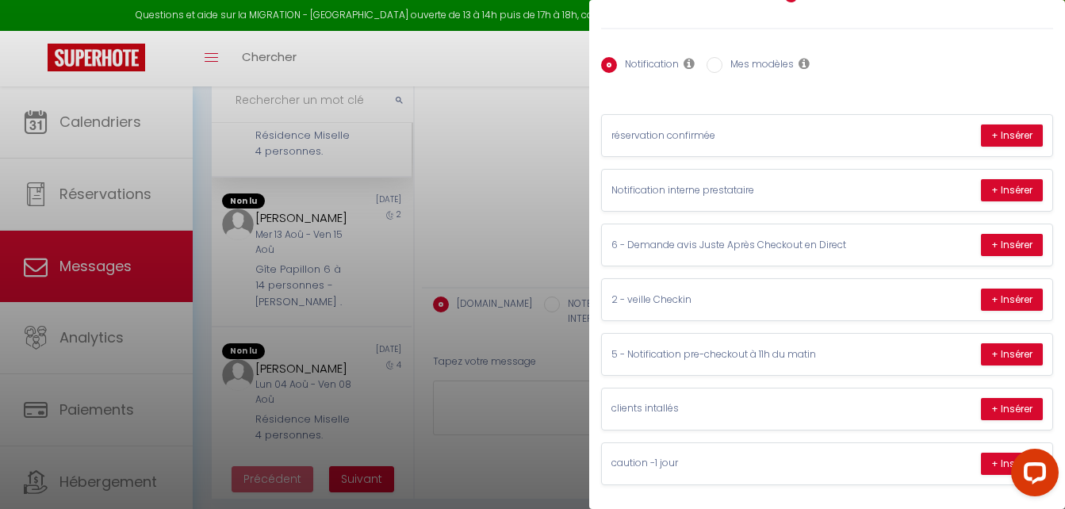
click at [717, 57] on input "Mes modèles" at bounding box center [715, 65] width 16 height 16
radio input "true"
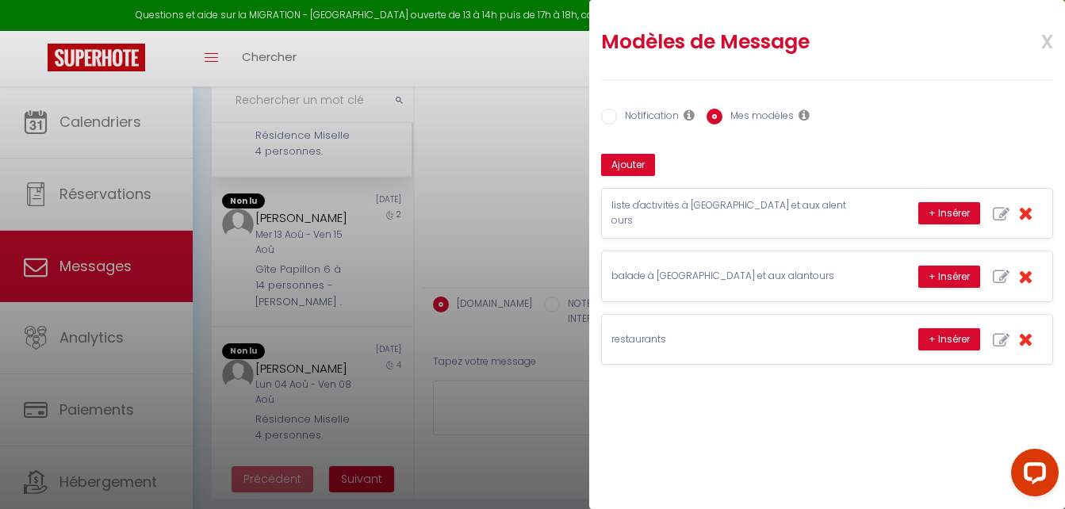
scroll to position [0, 0]
click at [617, 115] on label "Notification" at bounding box center [648, 117] width 62 height 17
click at [617, 115] on input "Notification" at bounding box center [609, 117] width 16 height 16
radio input "true"
radio input "false"
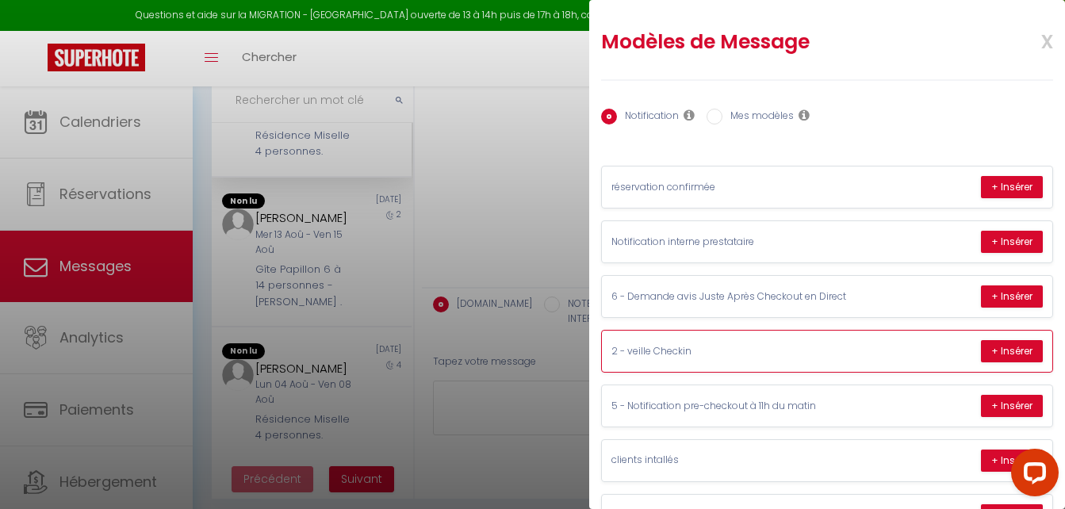
scroll to position [63, 0]
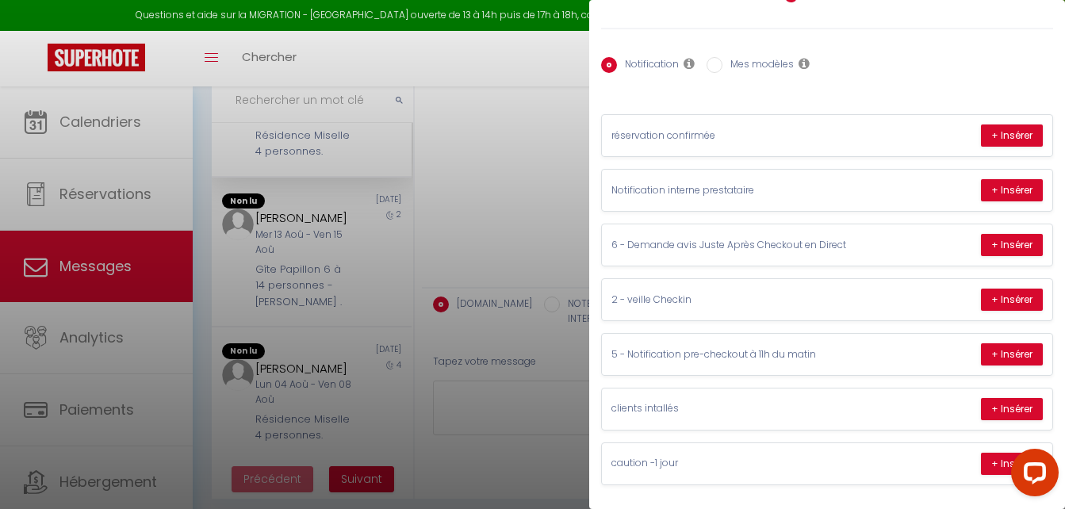
click at [500, 188] on div at bounding box center [532, 254] width 1065 height 509
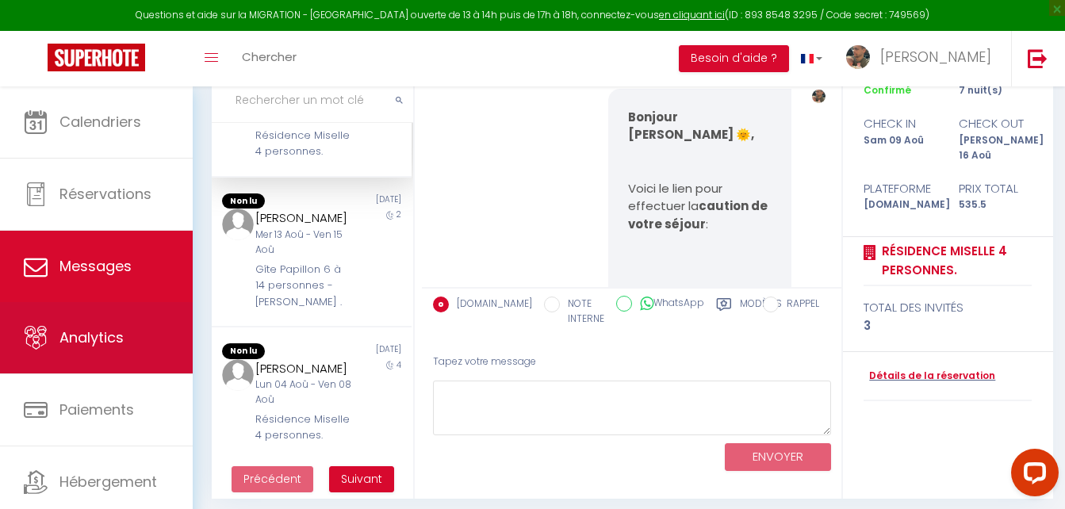
scroll to position [48, 0]
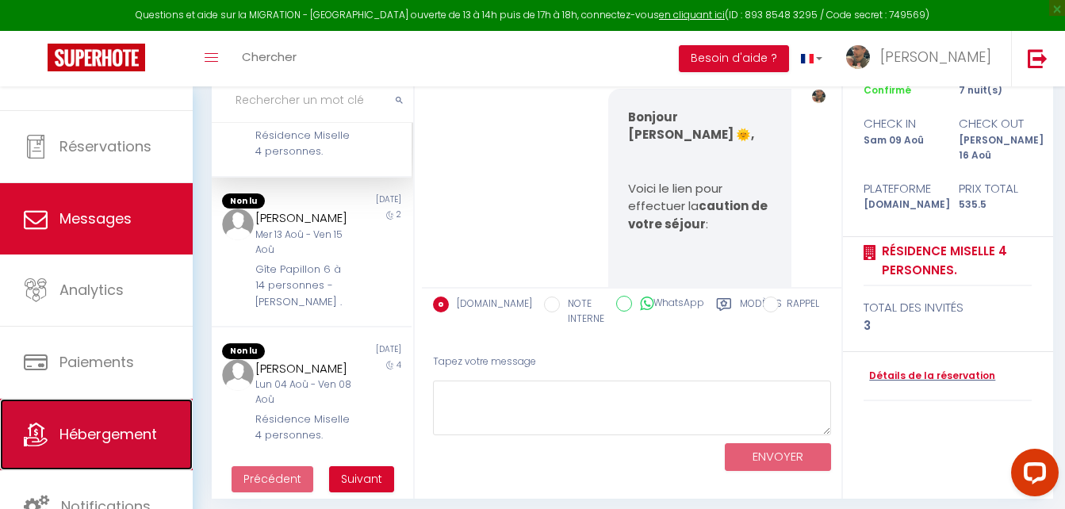
click at [112, 428] on span "Hébergement" at bounding box center [108, 434] width 98 height 20
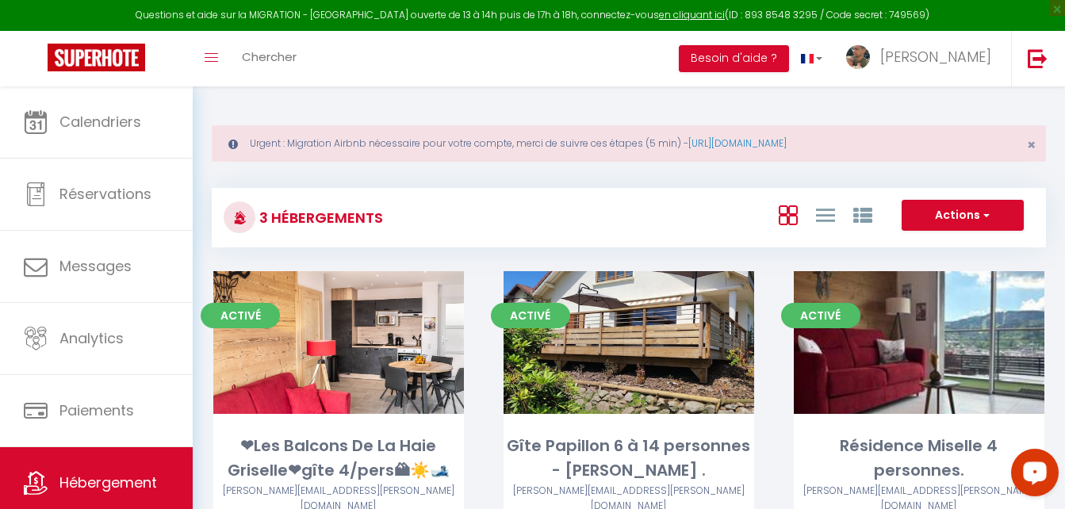
click at [1043, 480] on div "Open LiveChat chat widget" at bounding box center [1035, 471] width 27 height 27
click at [622, 211] on div "Actions Créer un Hébergement Nouveau groupe" at bounding box center [767, 218] width 554 height 36
click at [789, 53] on button "Besoin d'aide ?" at bounding box center [734, 58] width 110 height 27
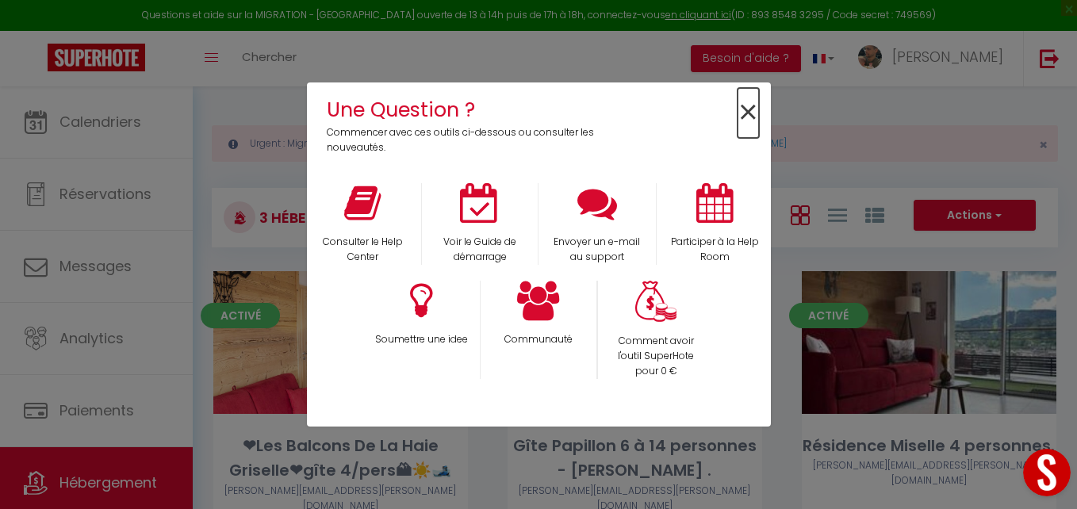
click at [758, 113] on span "×" at bounding box center [748, 113] width 21 height 50
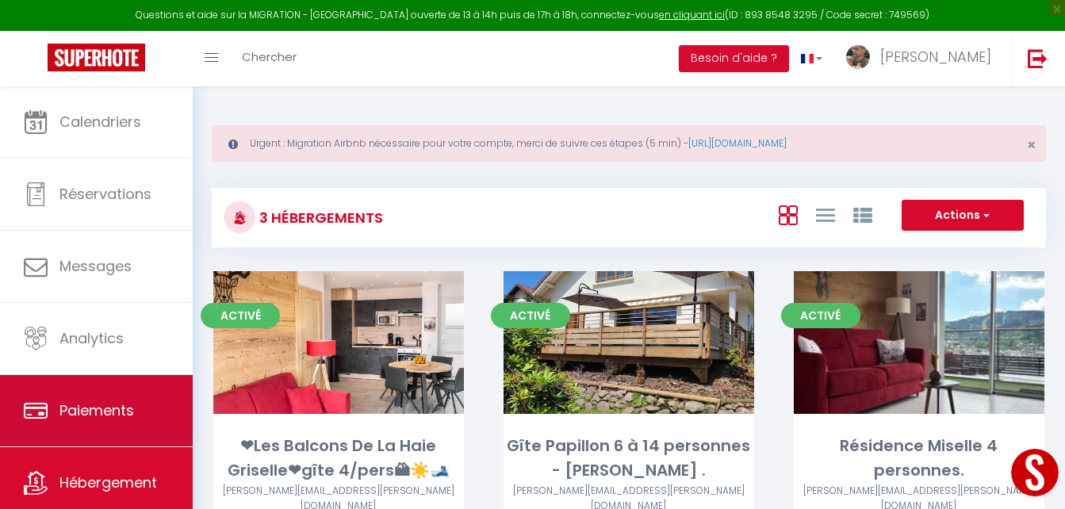
scroll to position [48, 0]
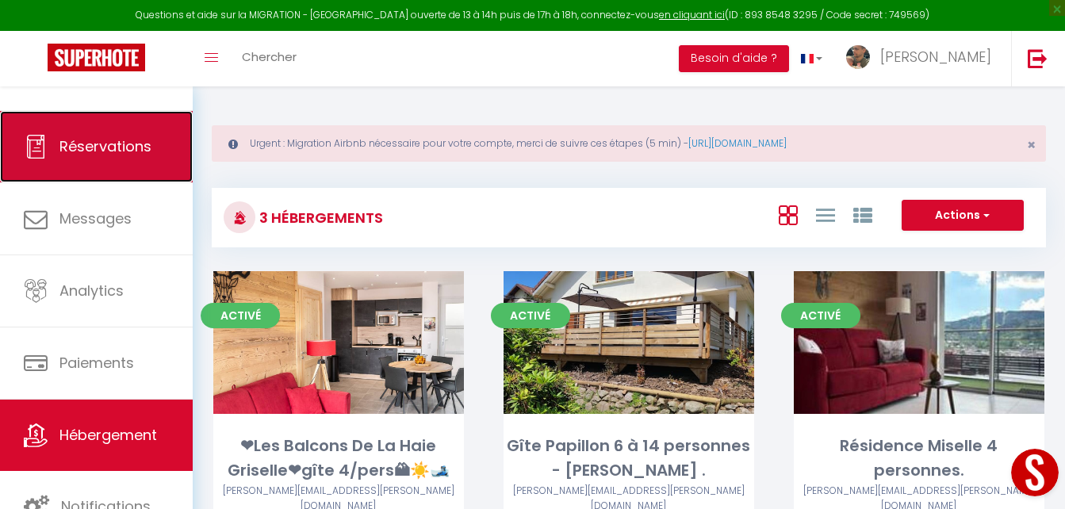
click at [121, 161] on link "Réservations" at bounding box center [96, 146] width 193 height 71
select select "not_cancelled"
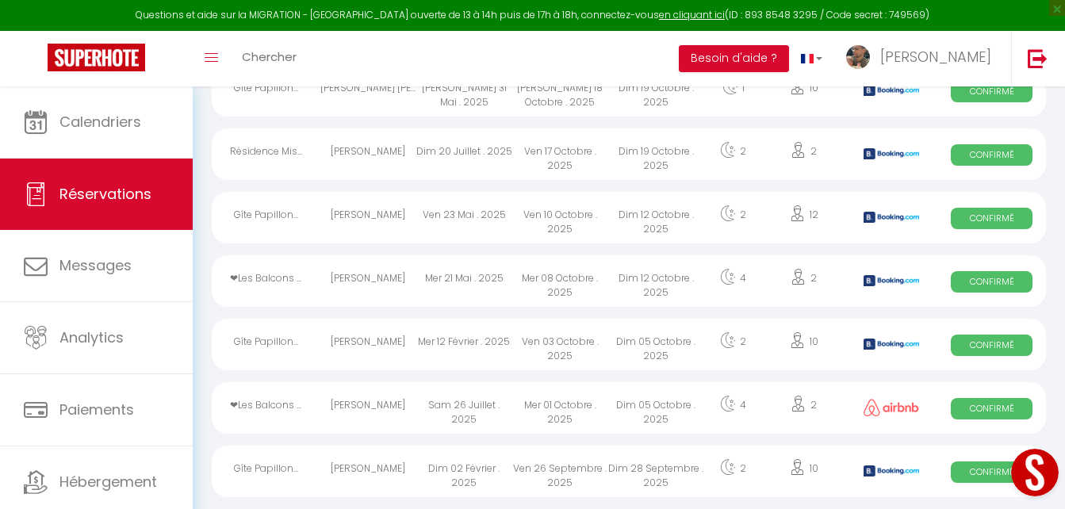
scroll to position [1024, 0]
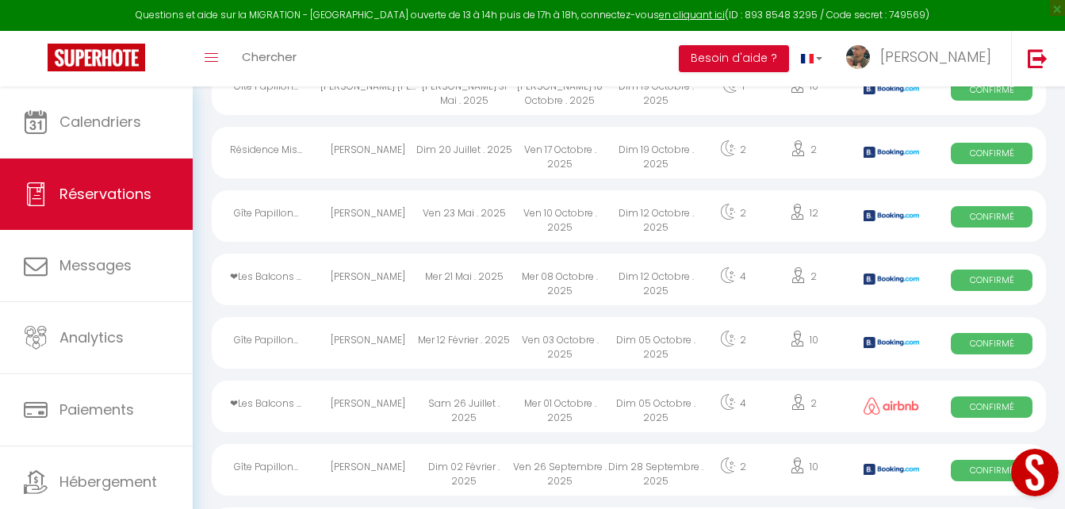
click at [504, 413] on div "Sam 26 Juillet . 2025" at bounding box center [464, 407] width 96 height 52
select select "OK"
select select "0"
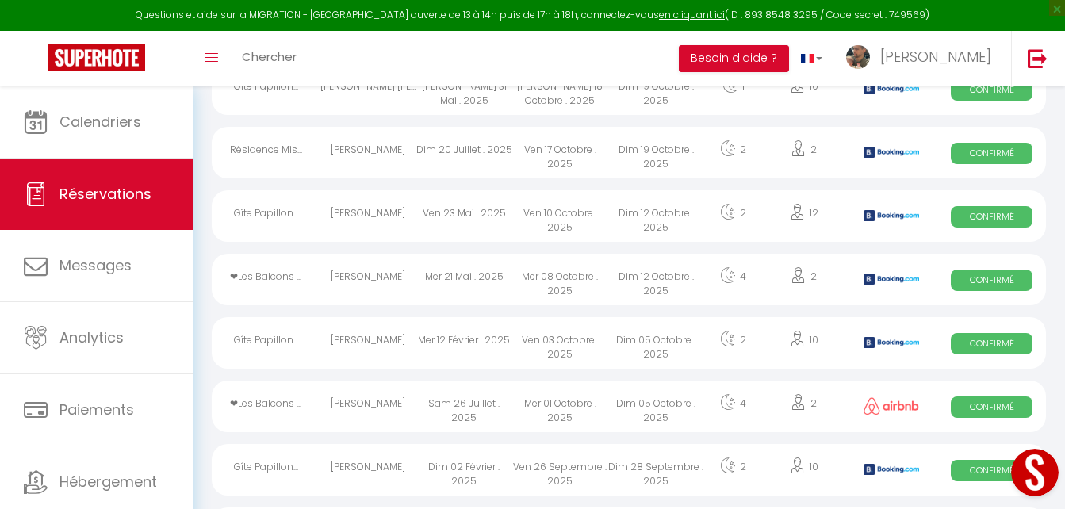
select select "1"
select select
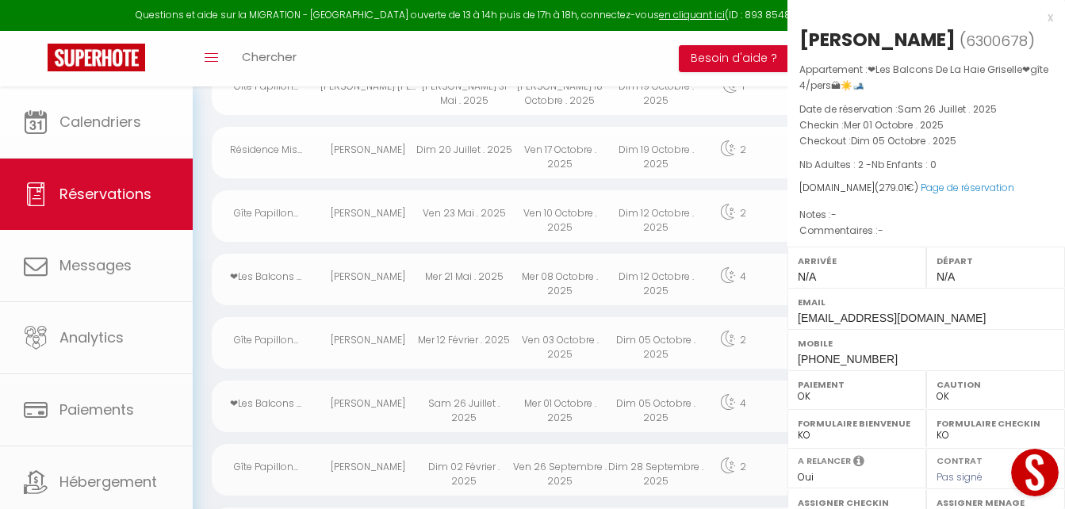
select select "46557"
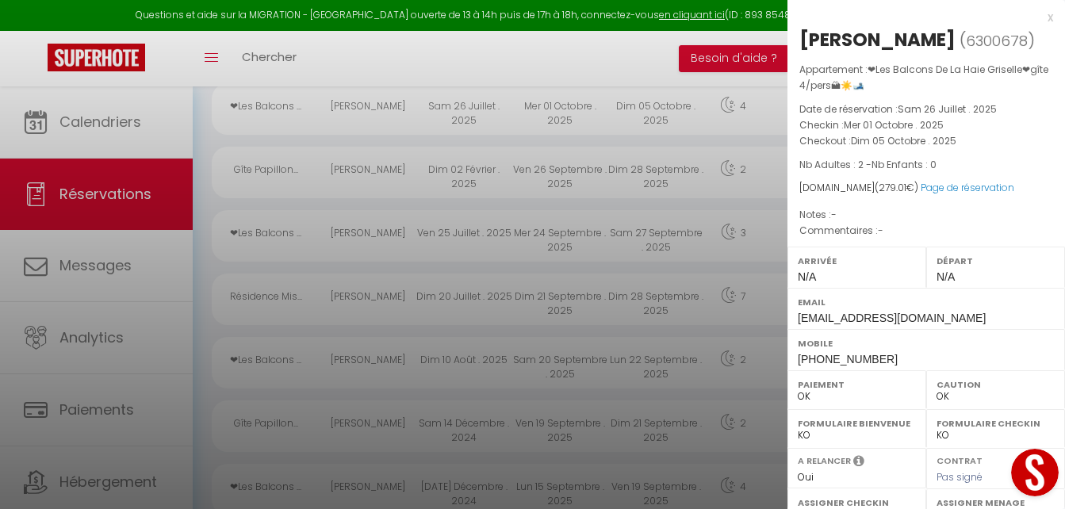
scroll to position [1322, 0]
click at [380, 295] on div at bounding box center [532, 254] width 1065 height 509
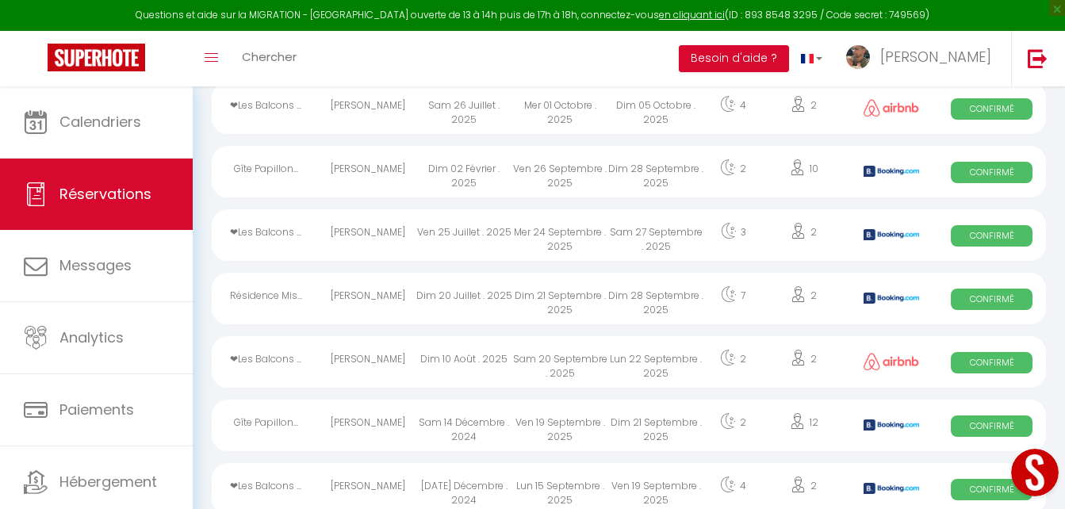
click at [380, 295] on div "[PERSON_NAME]" at bounding box center [368, 299] width 96 height 52
select select "KO"
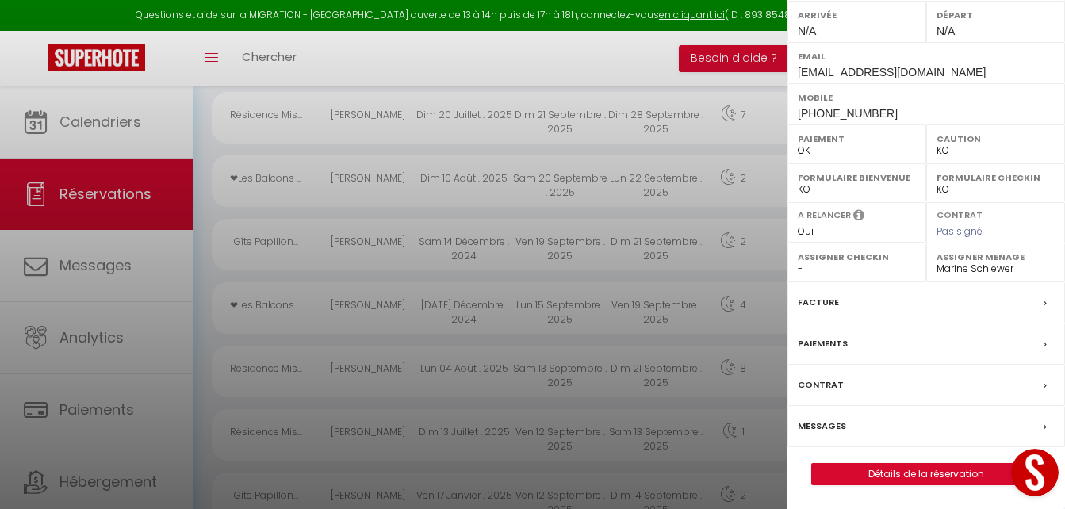
scroll to position [1509, 0]
click at [869, 421] on div "Messages" at bounding box center [927, 426] width 278 height 41
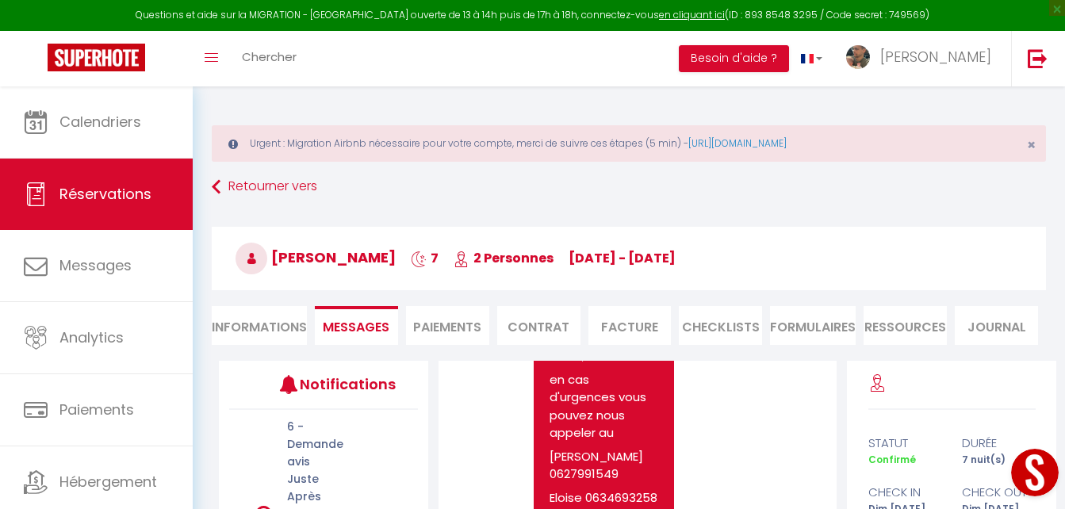
scroll to position [307, 0]
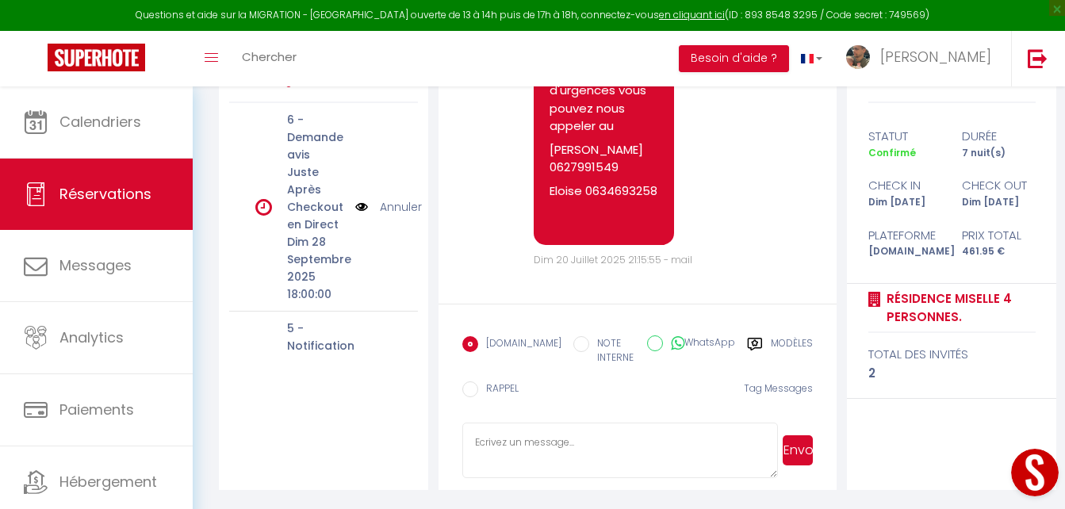
click at [619, 443] on textarea at bounding box center [620, 451] width 316 height 56
click at [768, 342] on div "Modèles" at bounding box center [780, 355] width 66 height 38
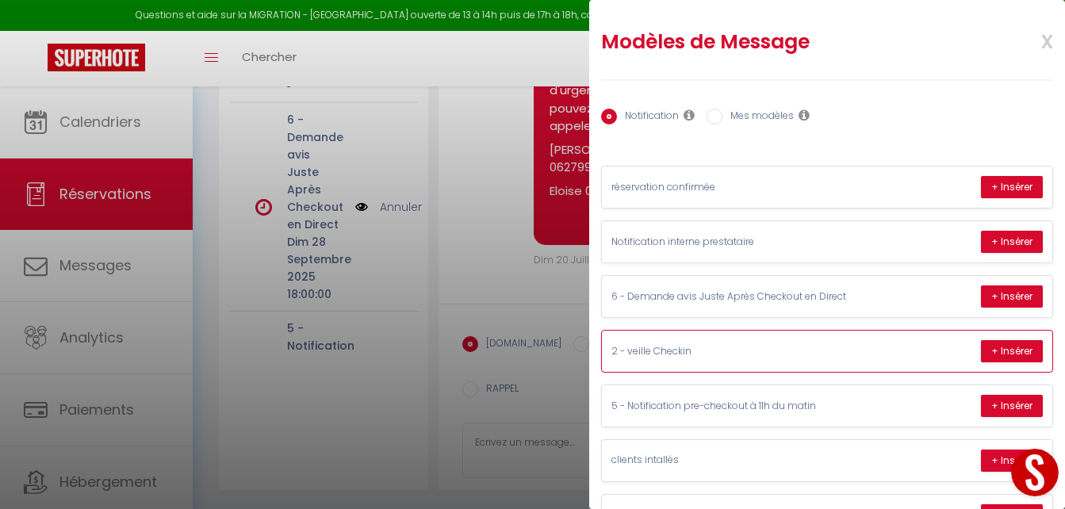
scroll to position [63, 0]
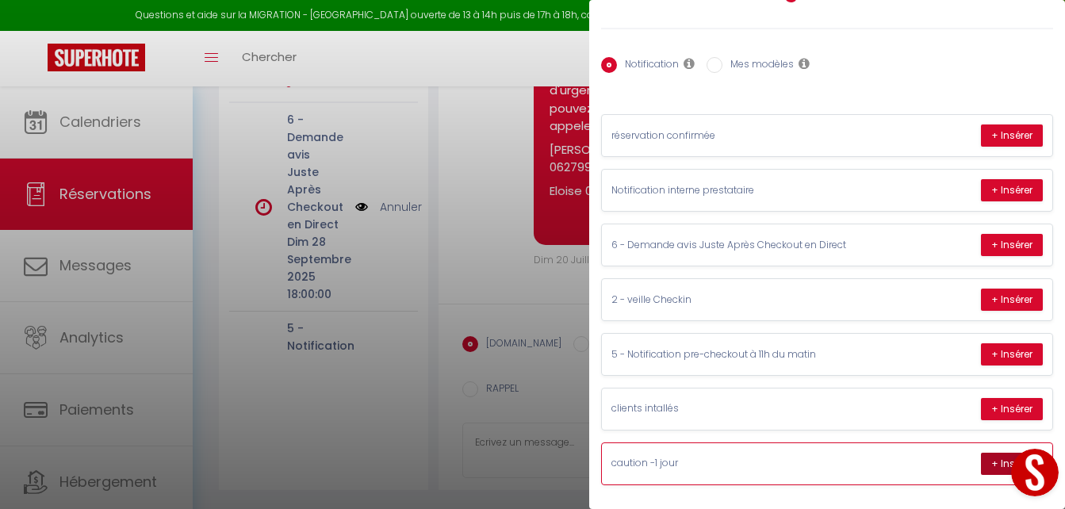
click at [987, 454] on button "+ Insérer" at bounding box center [1012, 464] width 62 height 22
type textarea "[PERSON_NAME] 🌞, Voici le lien pour effectuer la caution de votre séjour : [URL…"
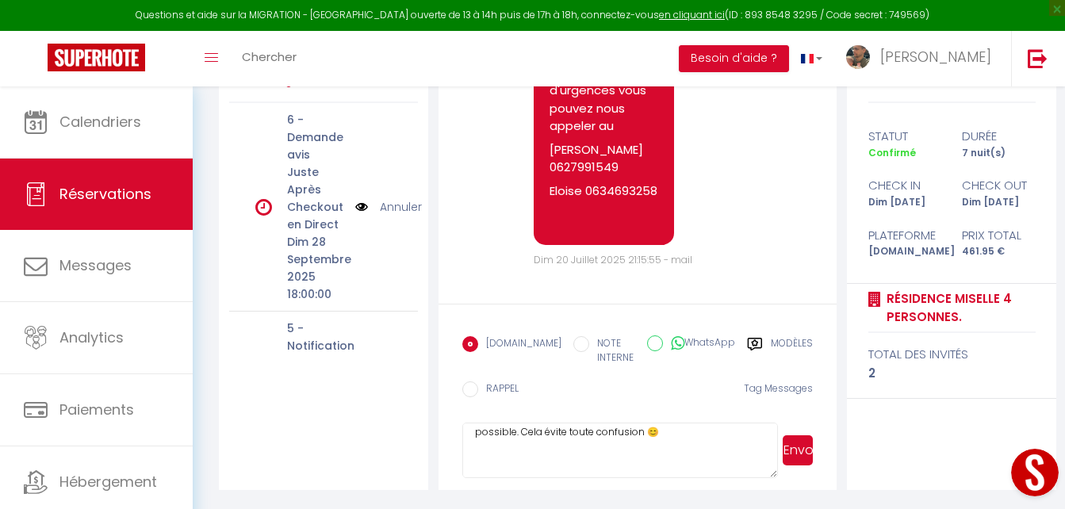
scroll to position [0, 0]
drag, startPoint x: 636, startPoint y: 458, endPoint x: 458, endPoint y: 381, distance: 194.3
click at [458, 381] on form "[DOMAIN_NAME] NOTE INTERNE WhatsApp Modèles 10 « ‹ » › Aout 2025 [PHONE_NUMBER]…" at bounding box center [638, 397] width 398 height 186
click at [307, 439] on div "Notifications 6 - Demande [PERSON_NAME] Après Checkout en Direct Dim 28 Septemb…" at bounding box center [323, 272] width 209 height 436
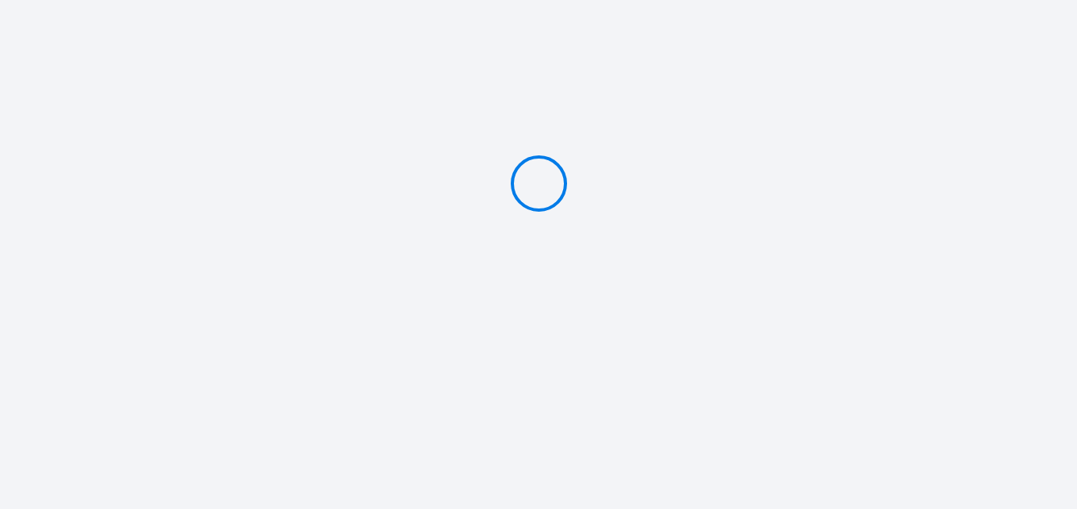
type input "Caution 300 €"
